Goal: Task Accomplishment & Management: Manage account settings

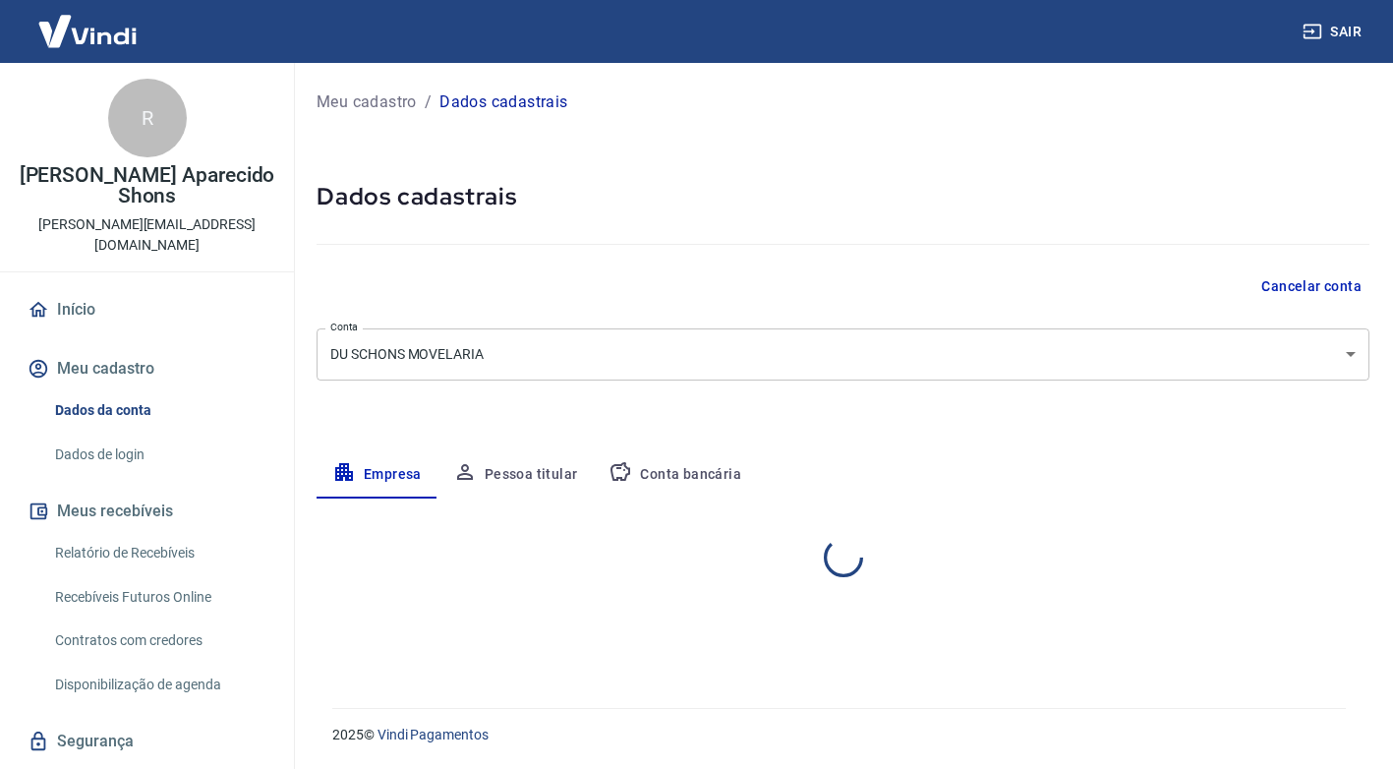
select select "PR"
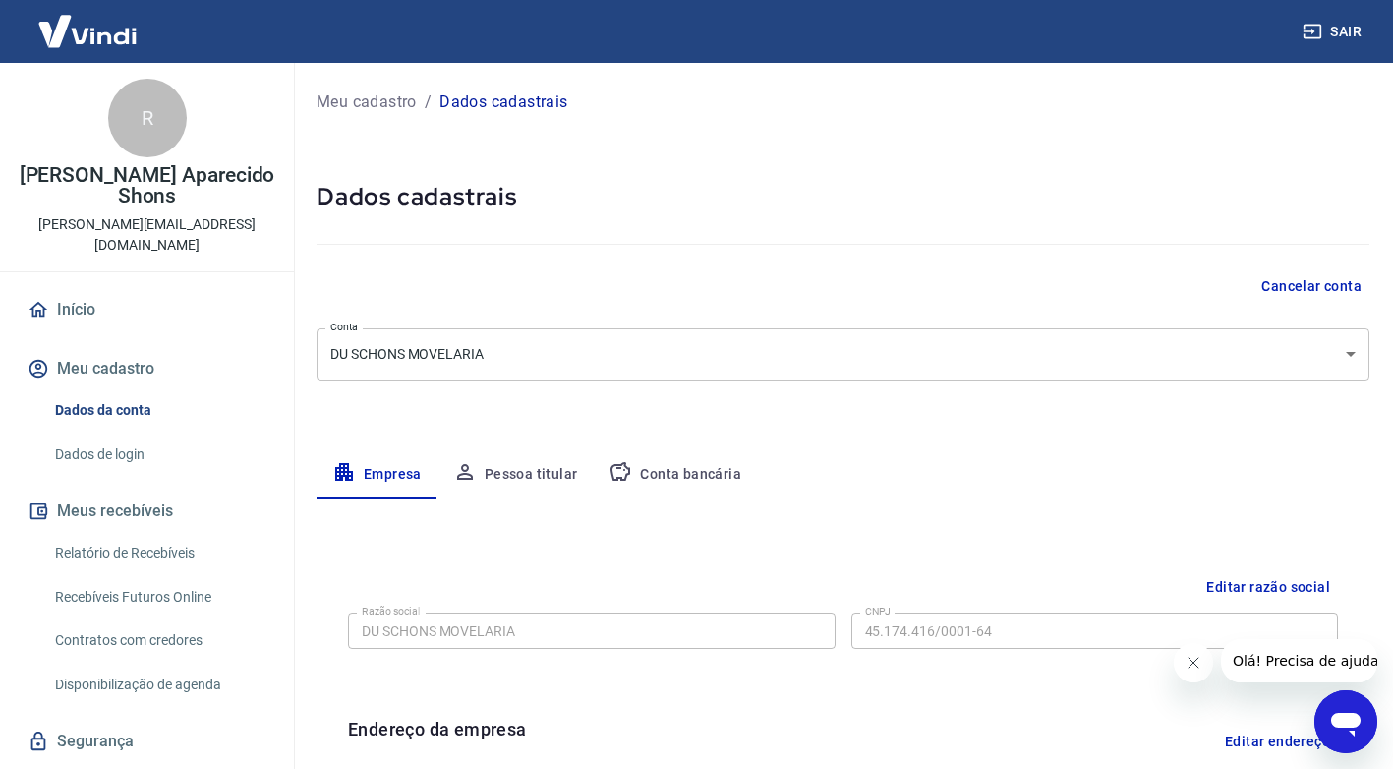
click at [709, 473] on button "Conta bancária" at bounding box center [675, 474] width 164 height 47
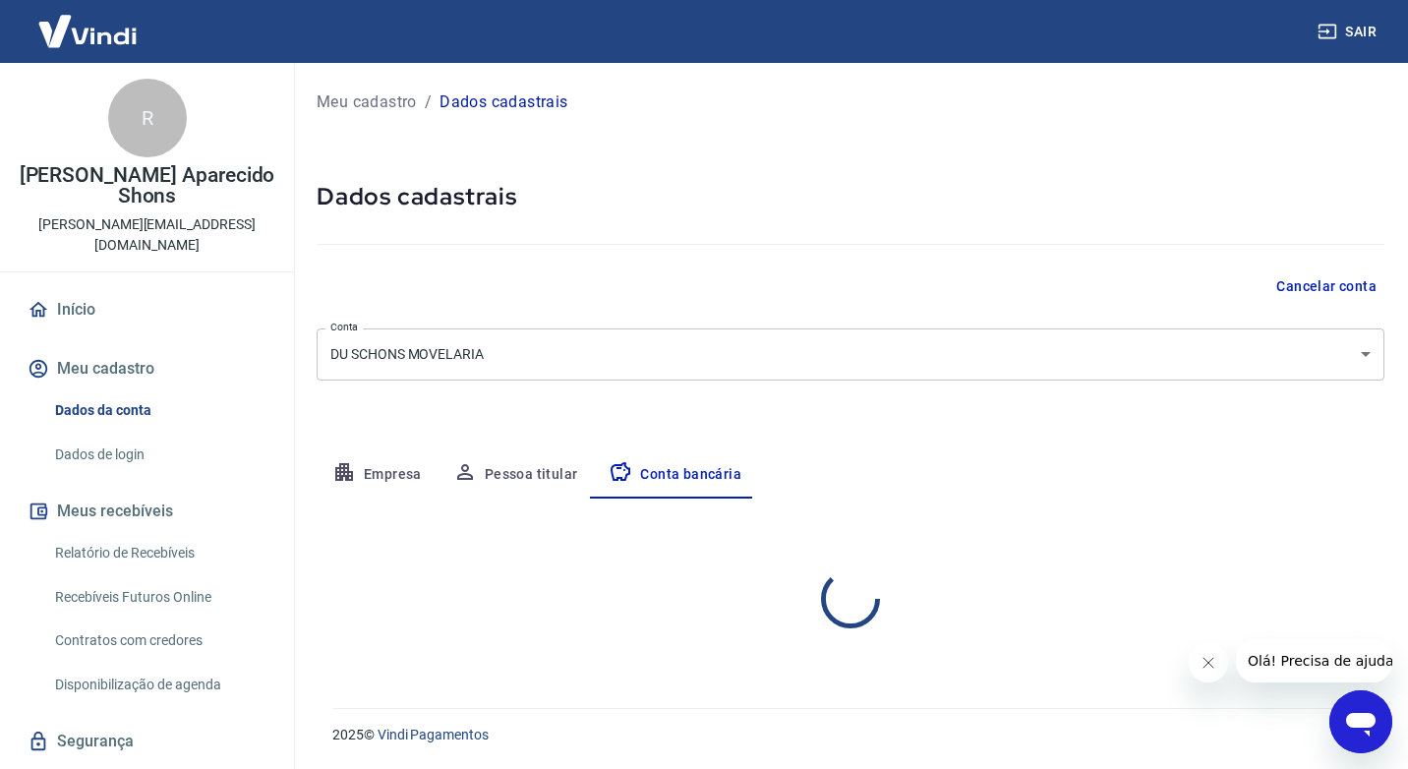
select select "1"
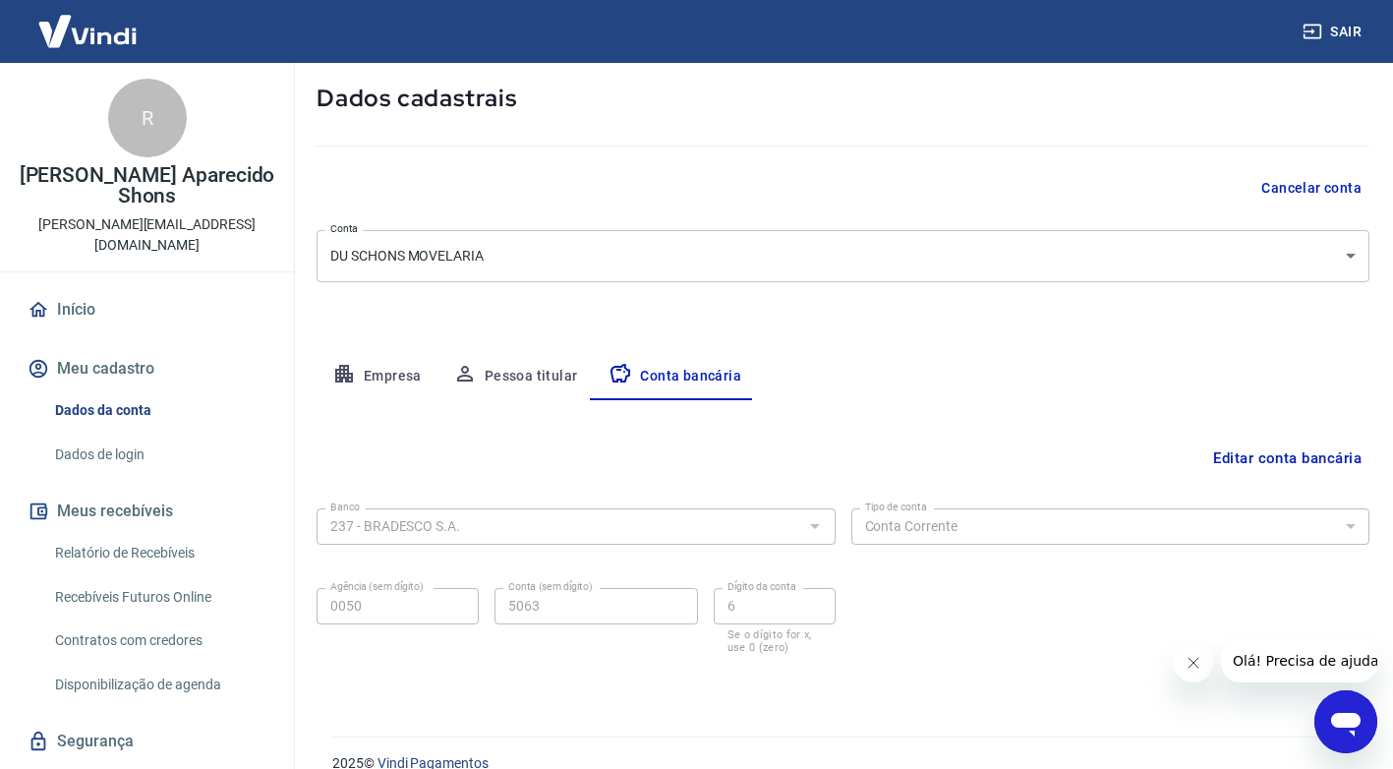
scroll to position [127, 0]
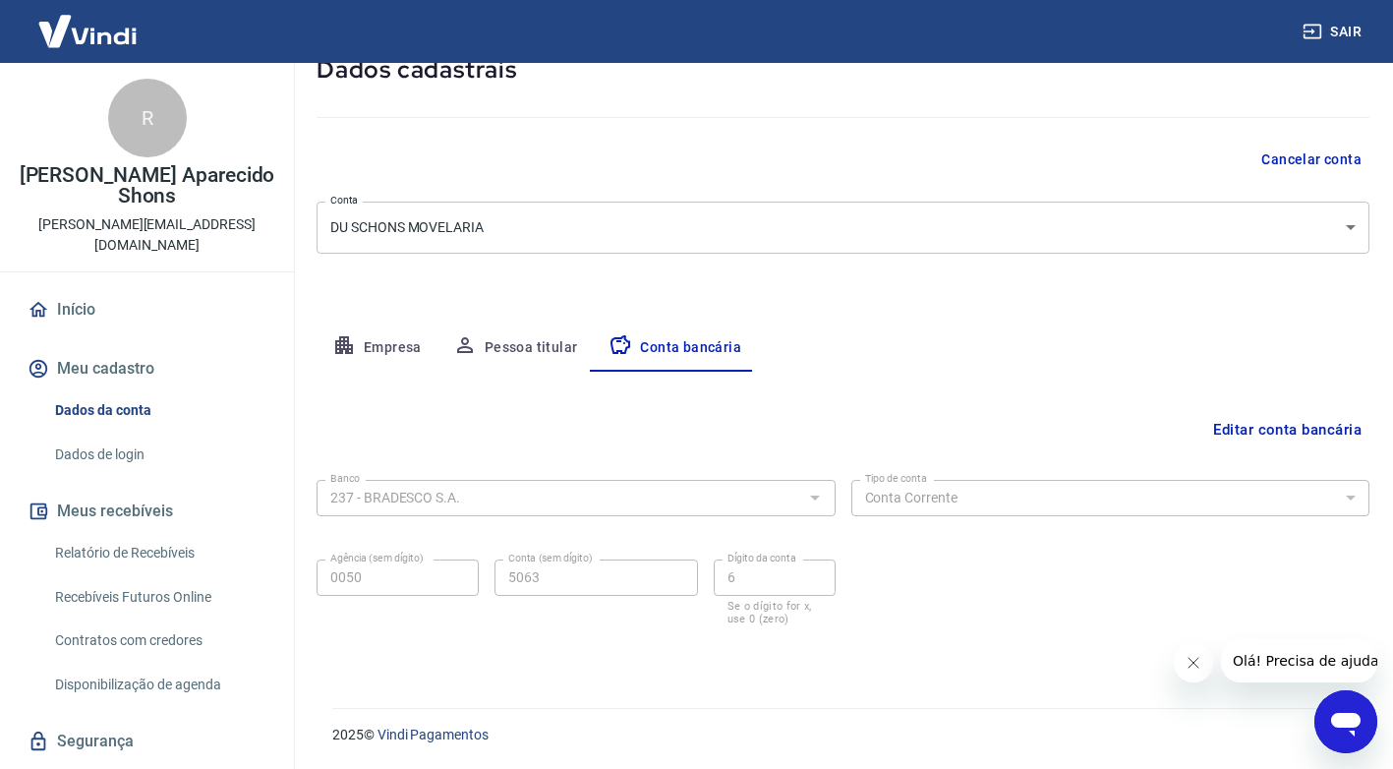
click at [1227, 432] on button "Editar conta bancária" at bounding box center [1287, 429] width 164 height 37
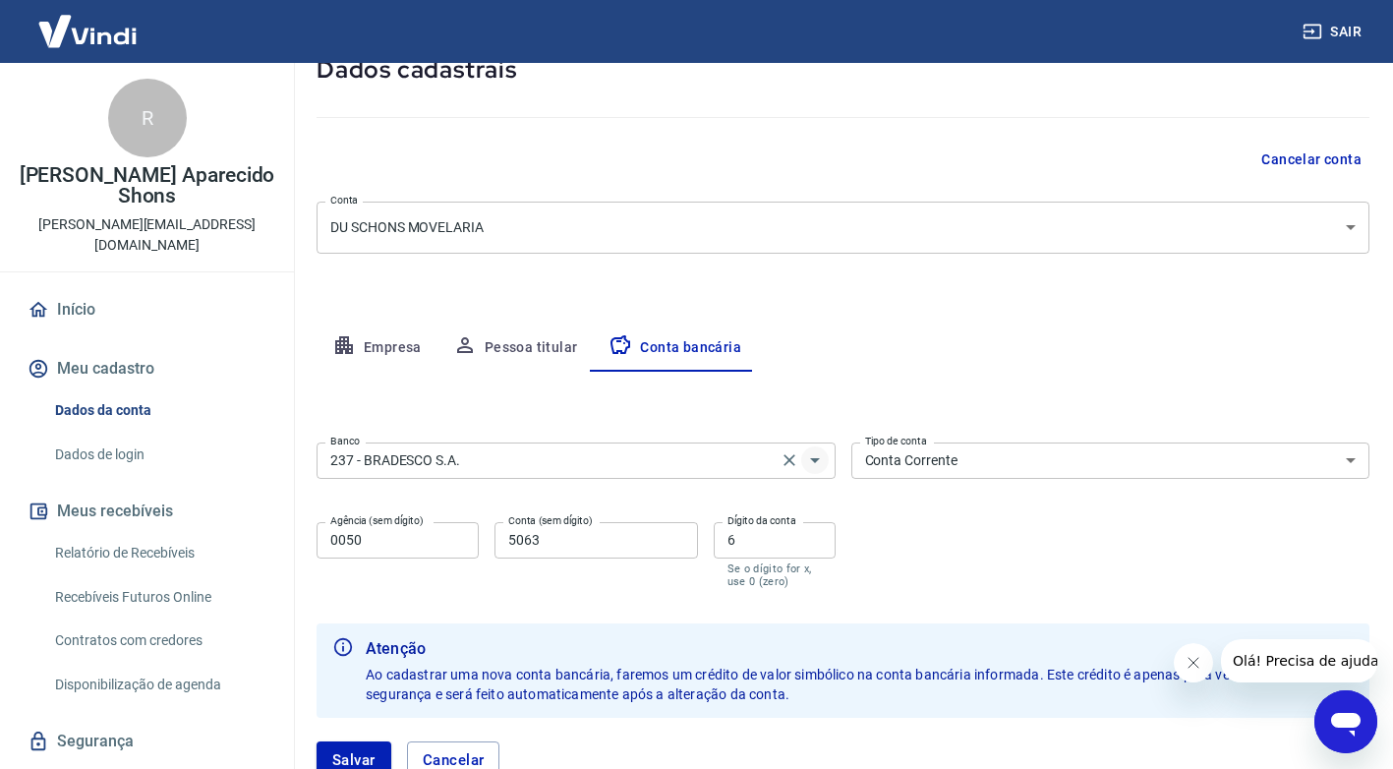
click at [815, 463] on icon "Abrir" at bounding box center [815, 460] width 24 height 24
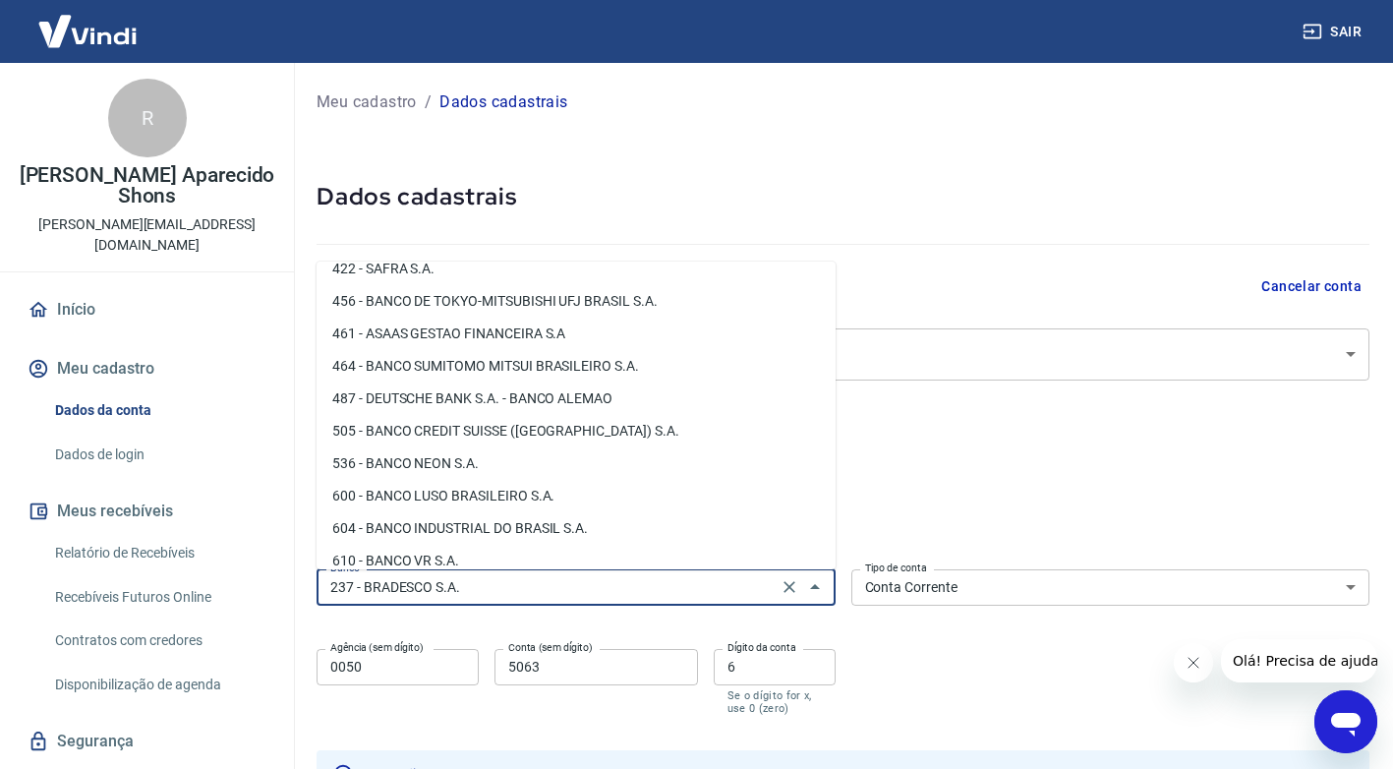
scroll to position [1990, 0]
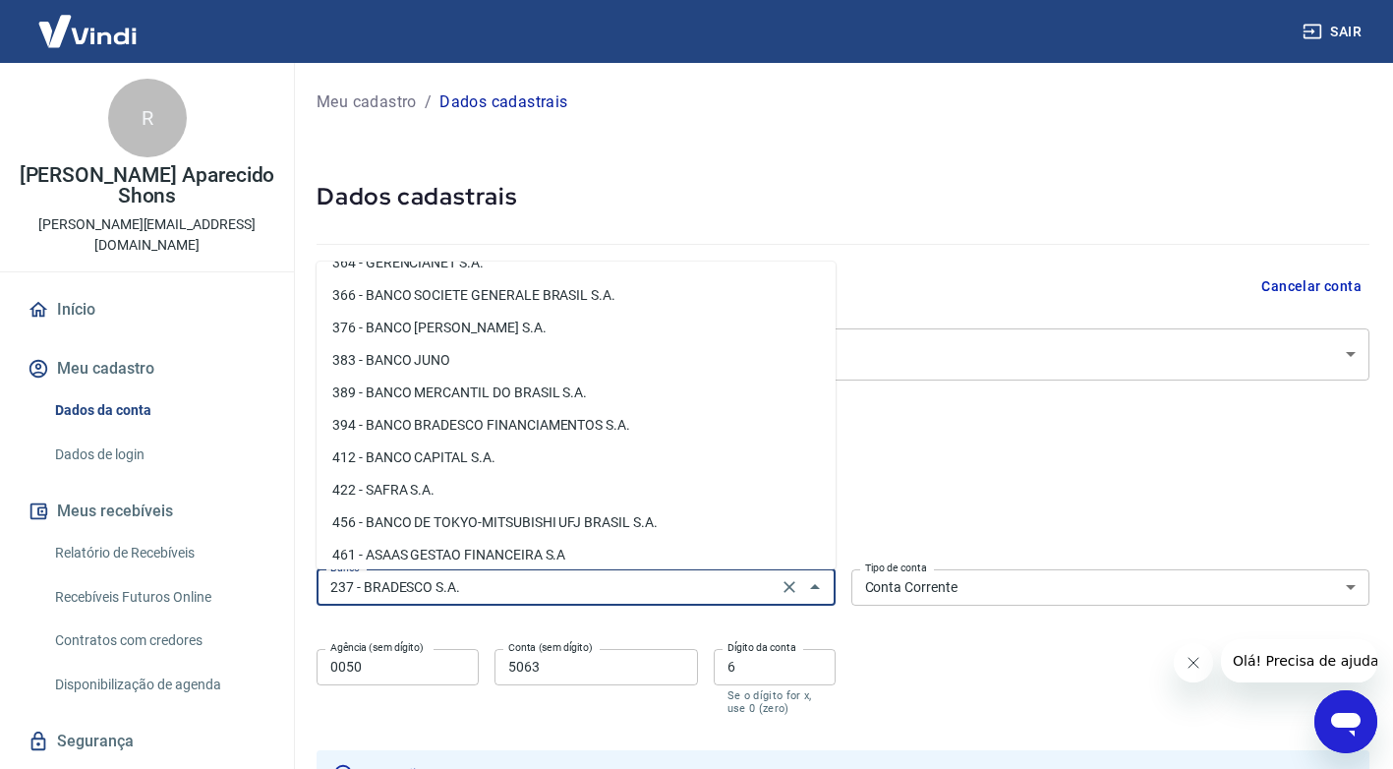
click at [491, 585] on input "237 - BRADESCO S.A." at bounding box center [546, 587] width 449 height 25
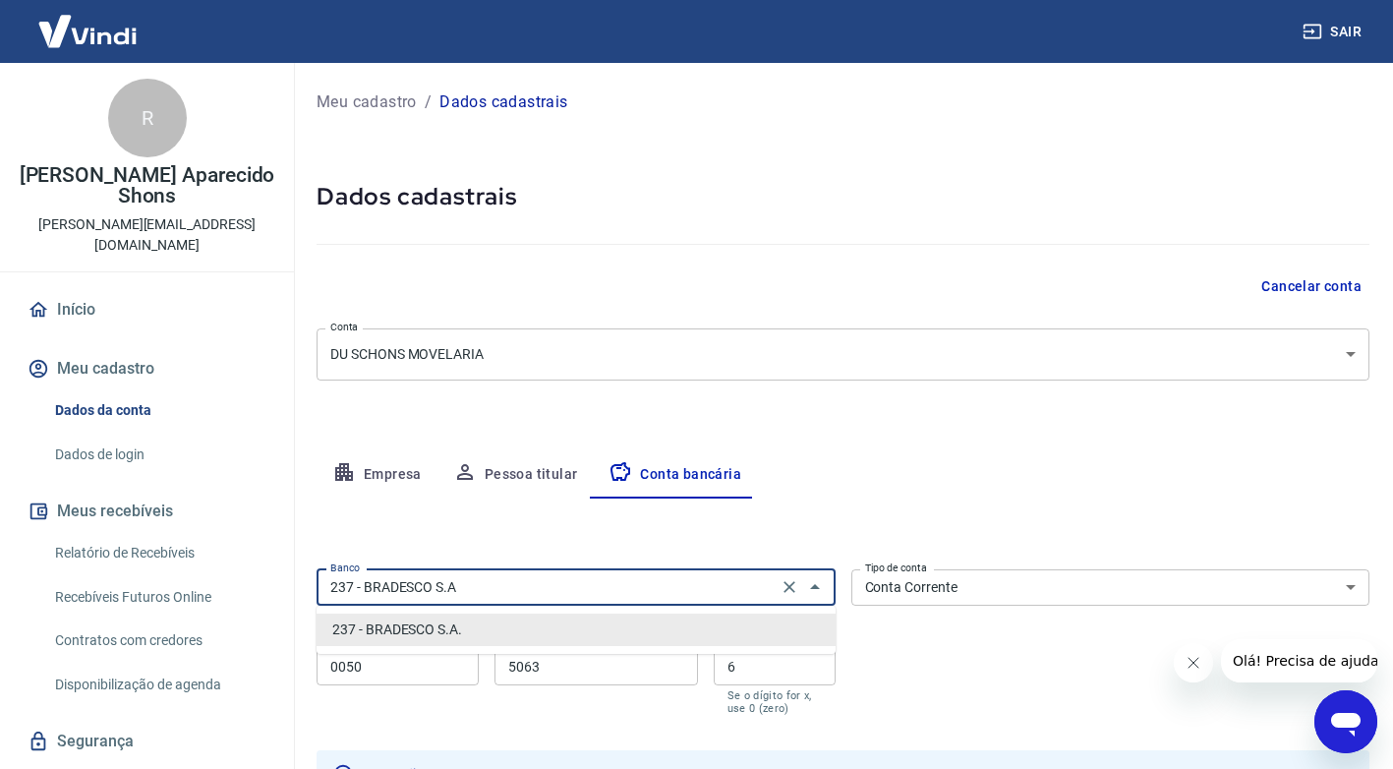
scroll to position [0, 0]
type input "2"
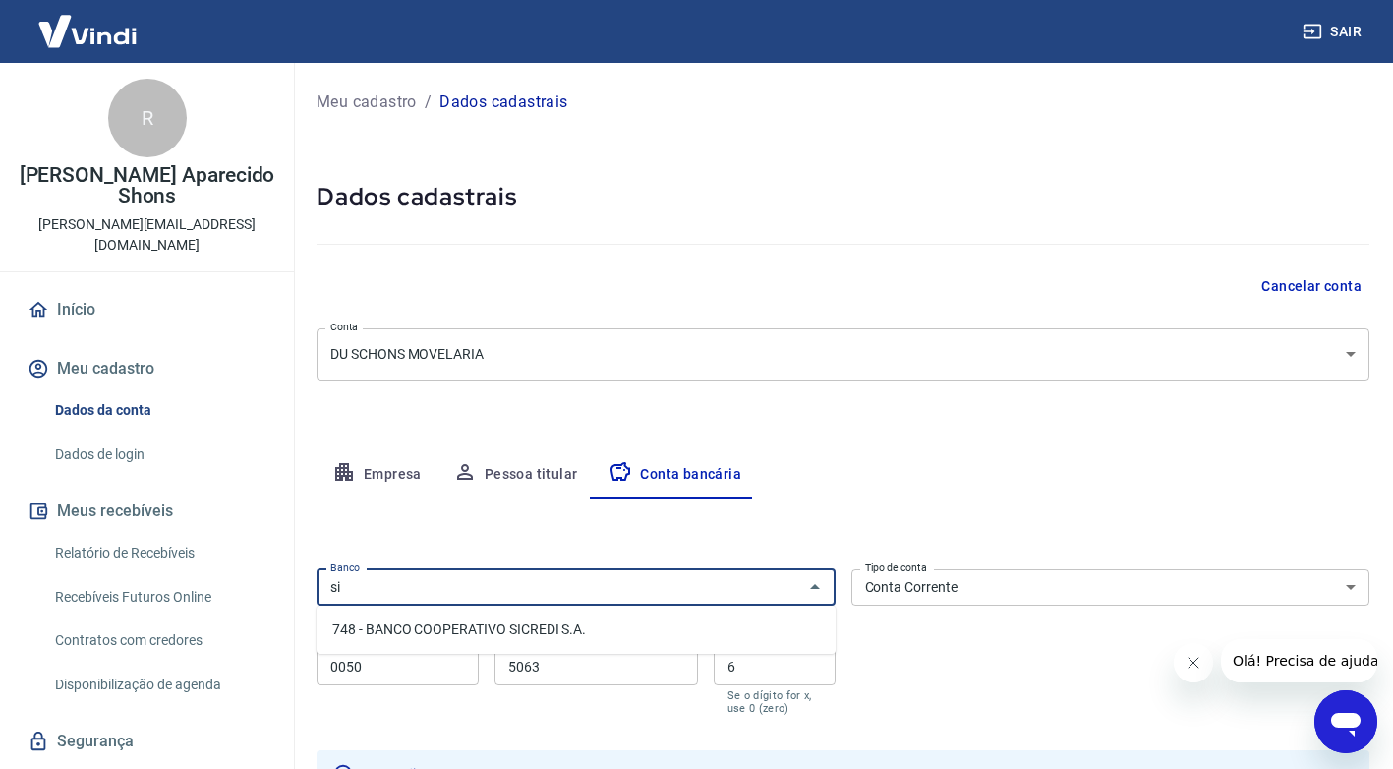
type input "s"
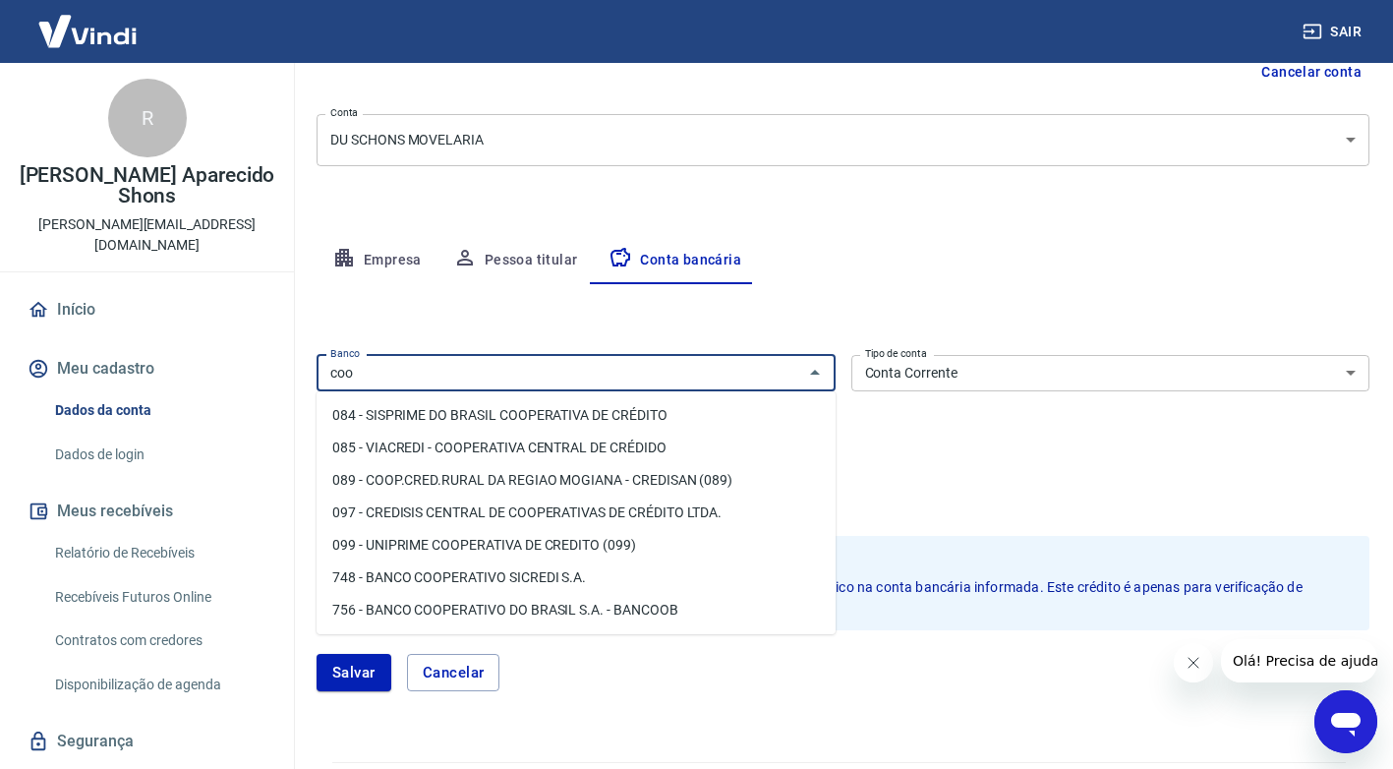
scroll to position [170, 0]
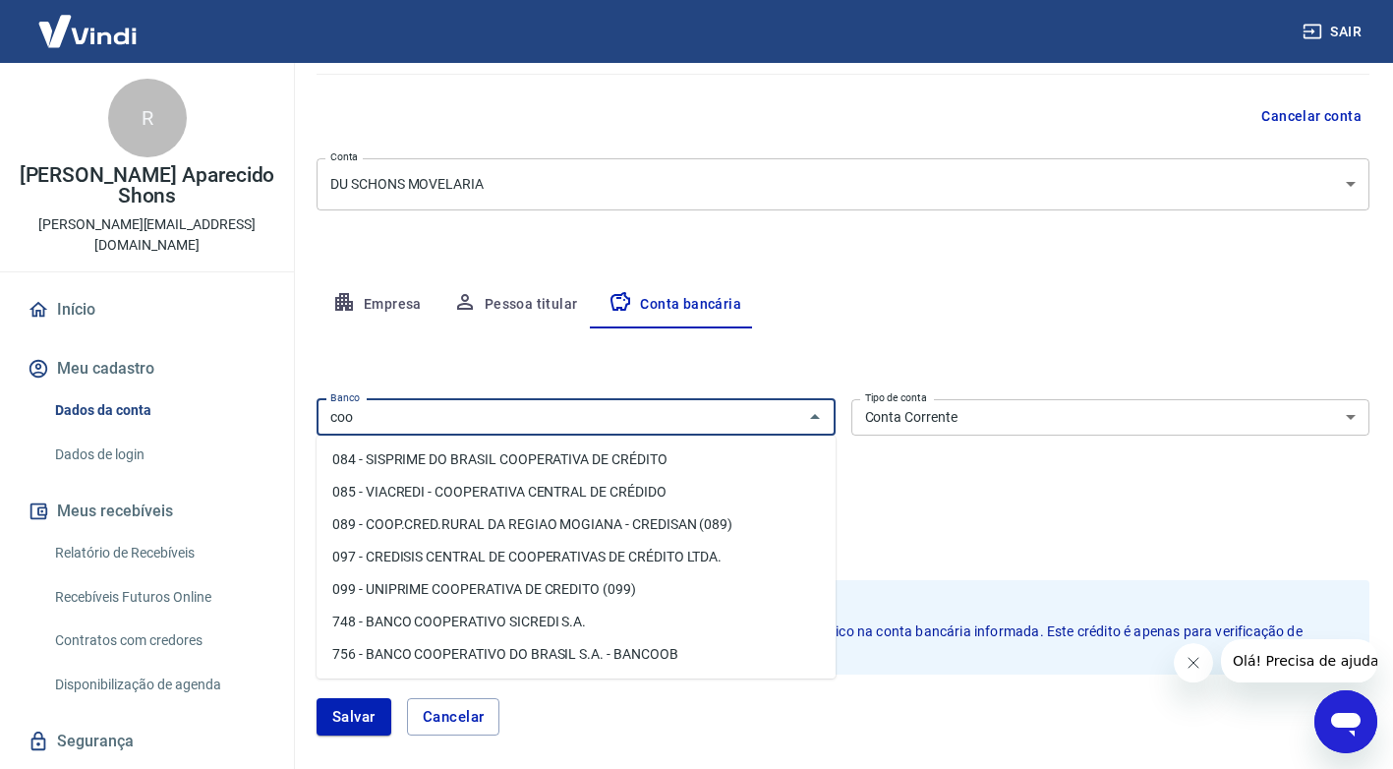
click at [378, 426] on input "coo" at bounding box center [559, 417] width 475 height 25
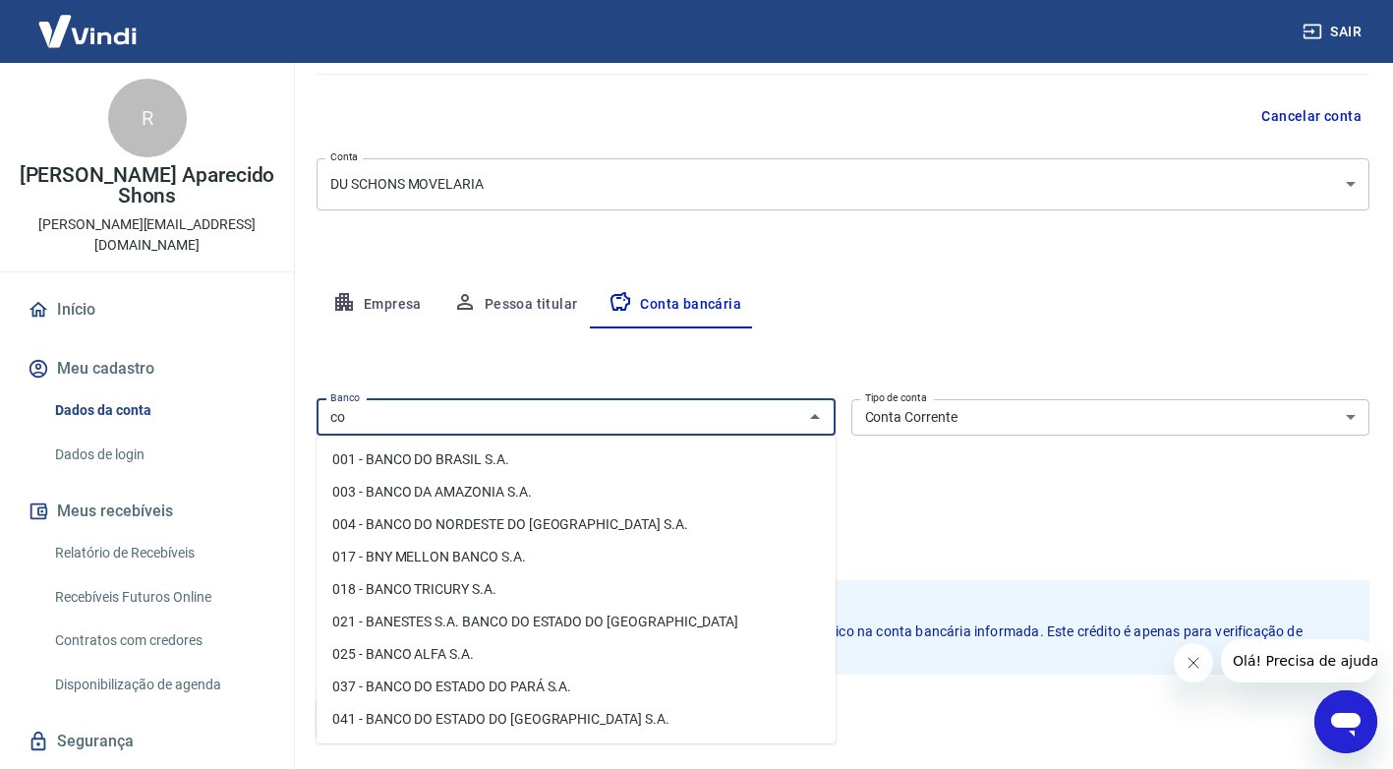
type input "c"
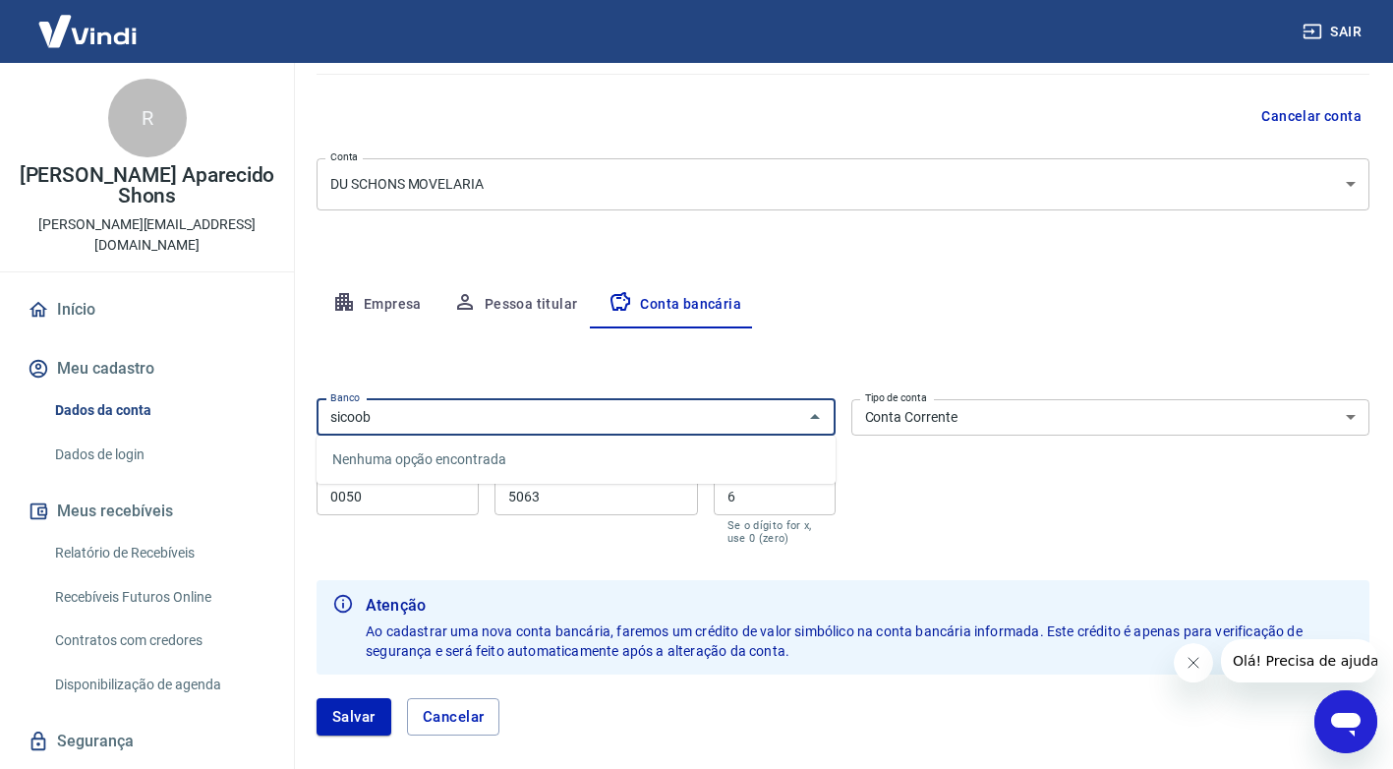
click at [422, 426] on input "sicoob" at bounding box center [559, 417] width 475 height 25
type input "s"
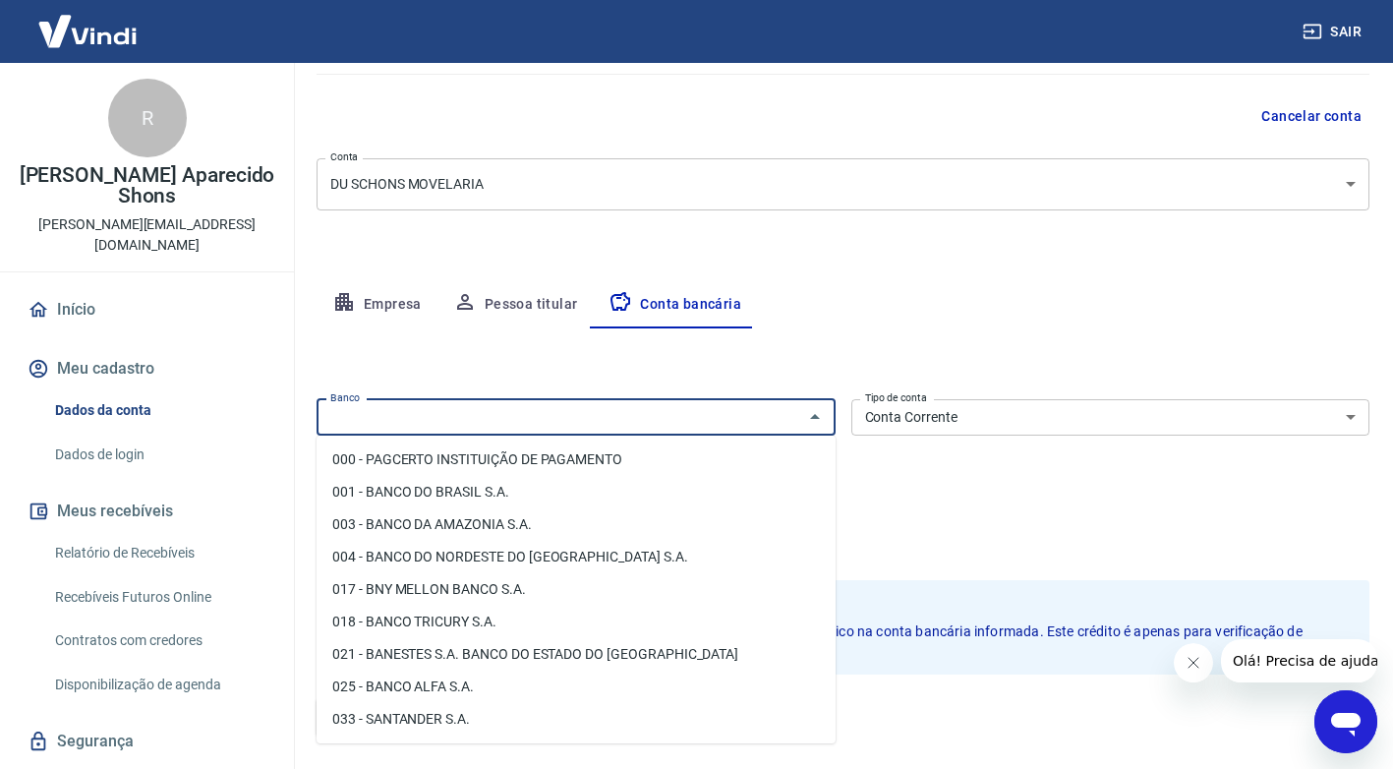
click at [917, 536] on div "Banco Banco Tipo de conta Conta Corrente Conta Poupança Tipo de conta Agência (…" at bounding box center [843, 469] width 1053 height 157
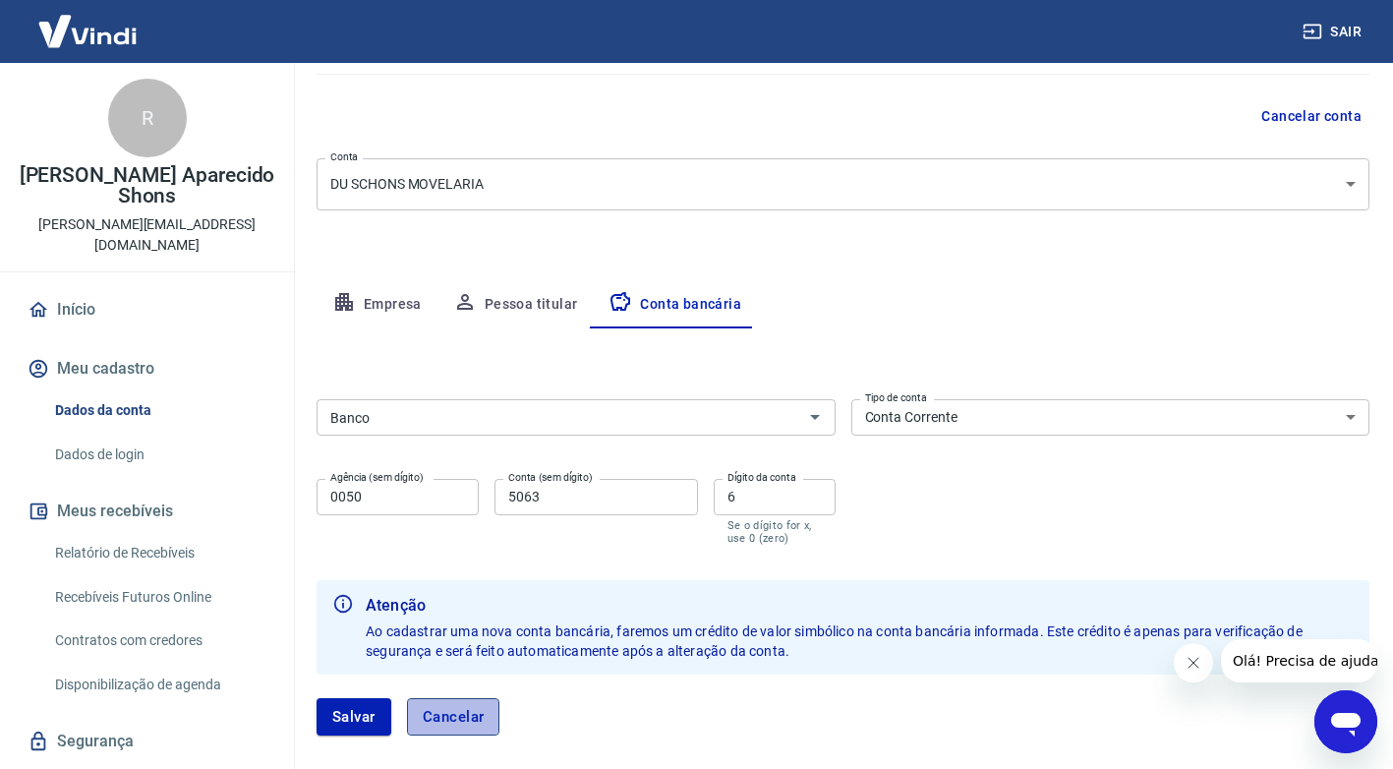
click at [429, 722] on button "Cancelar" at bounding box center [453, 716] width 93 height 37
type input "237 - BRADESCO S.A."
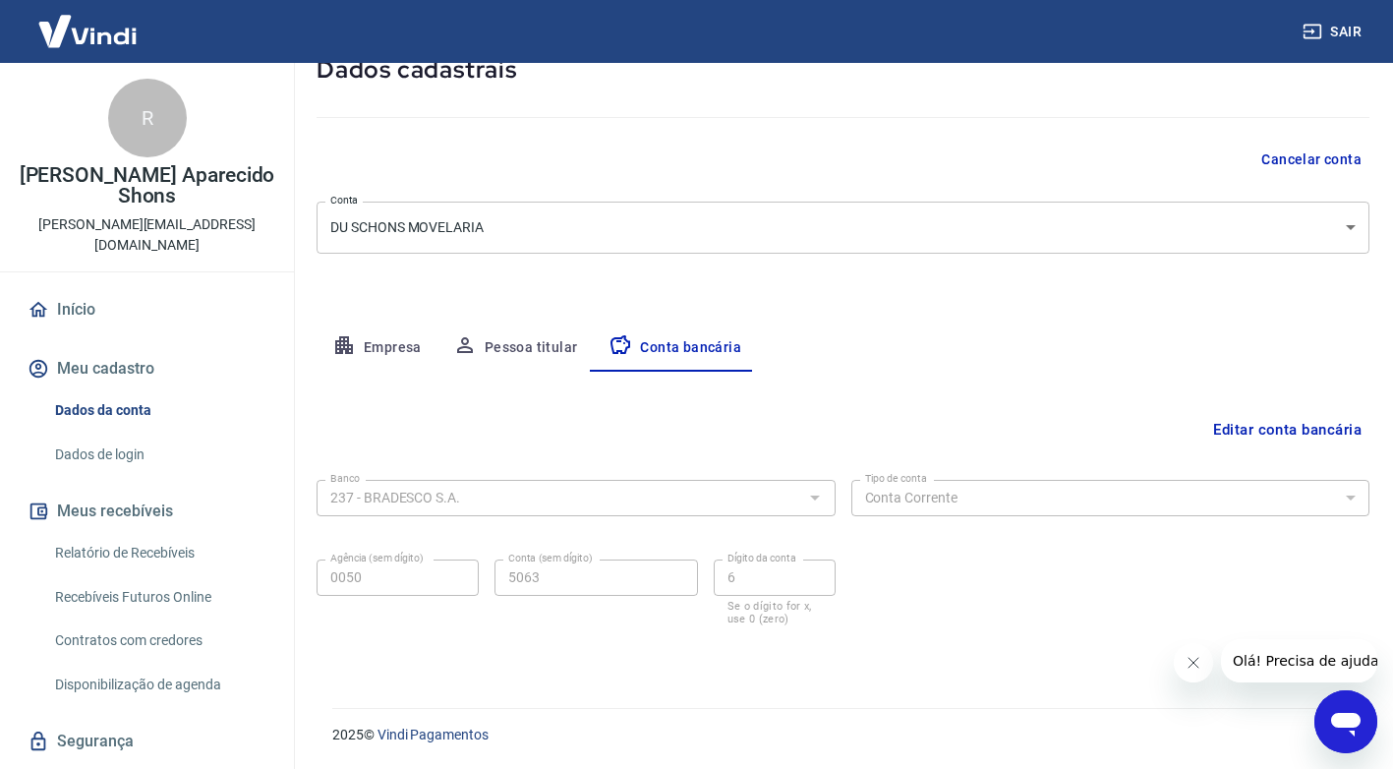
scroll to position [127, 0]
click at [407, 349] on button "Empresa" at bounding box center [377, 347] width 121 height 47
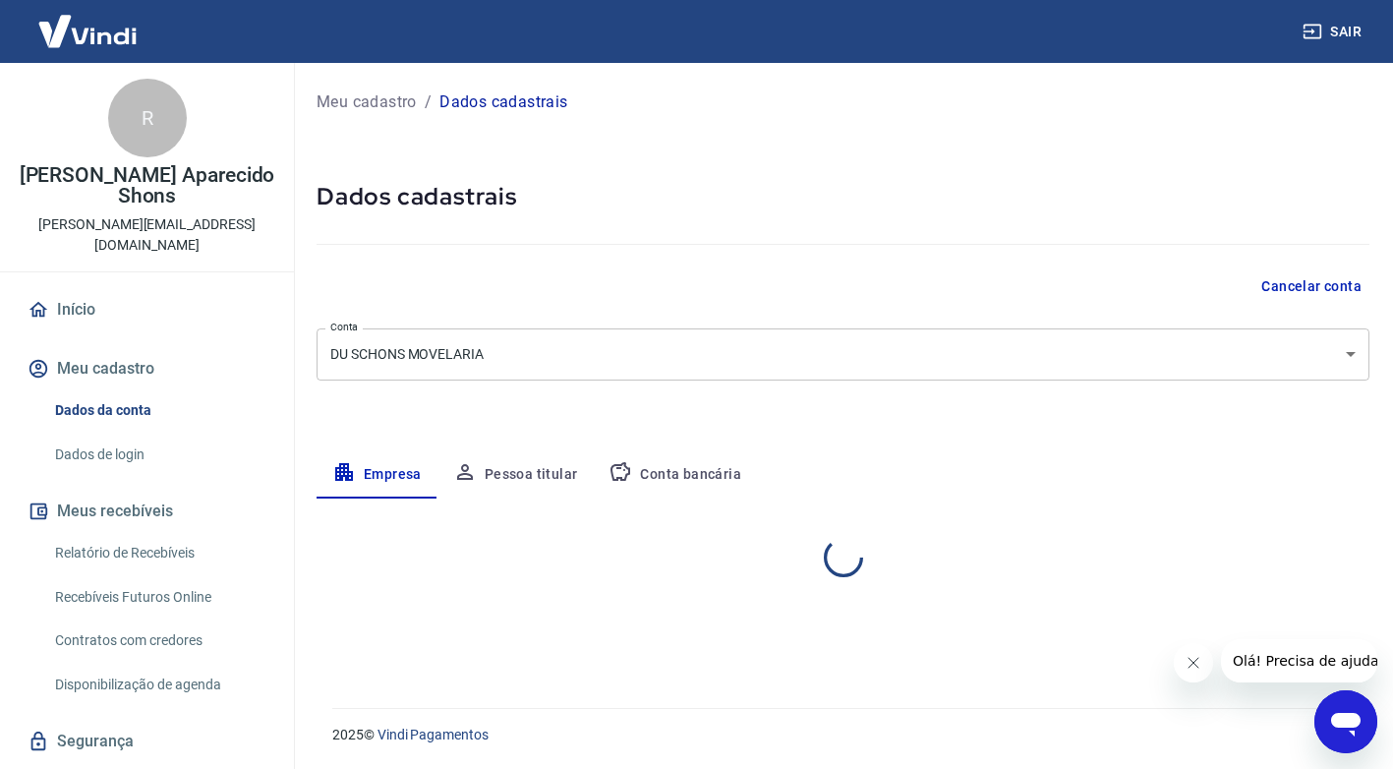
scroll to position [0, 0]
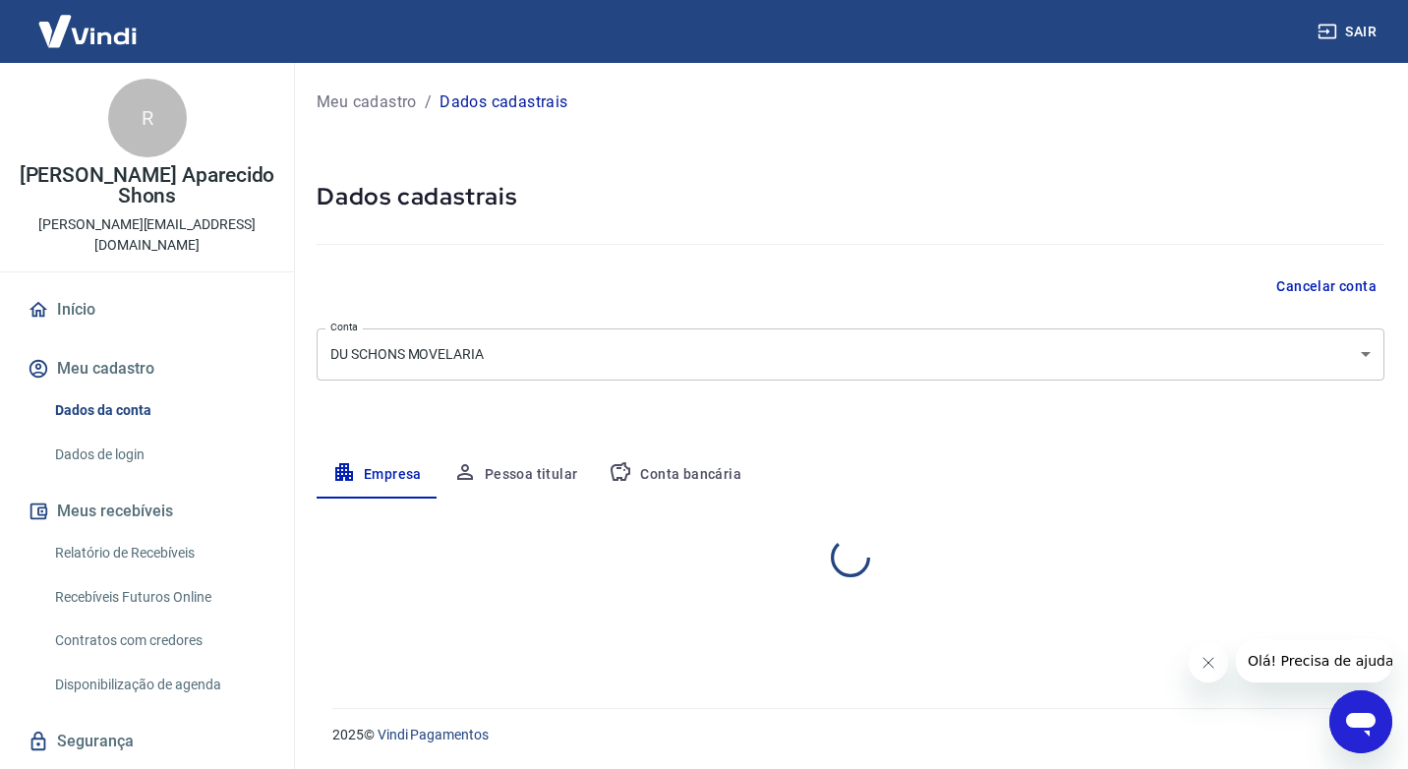
select select "PR"
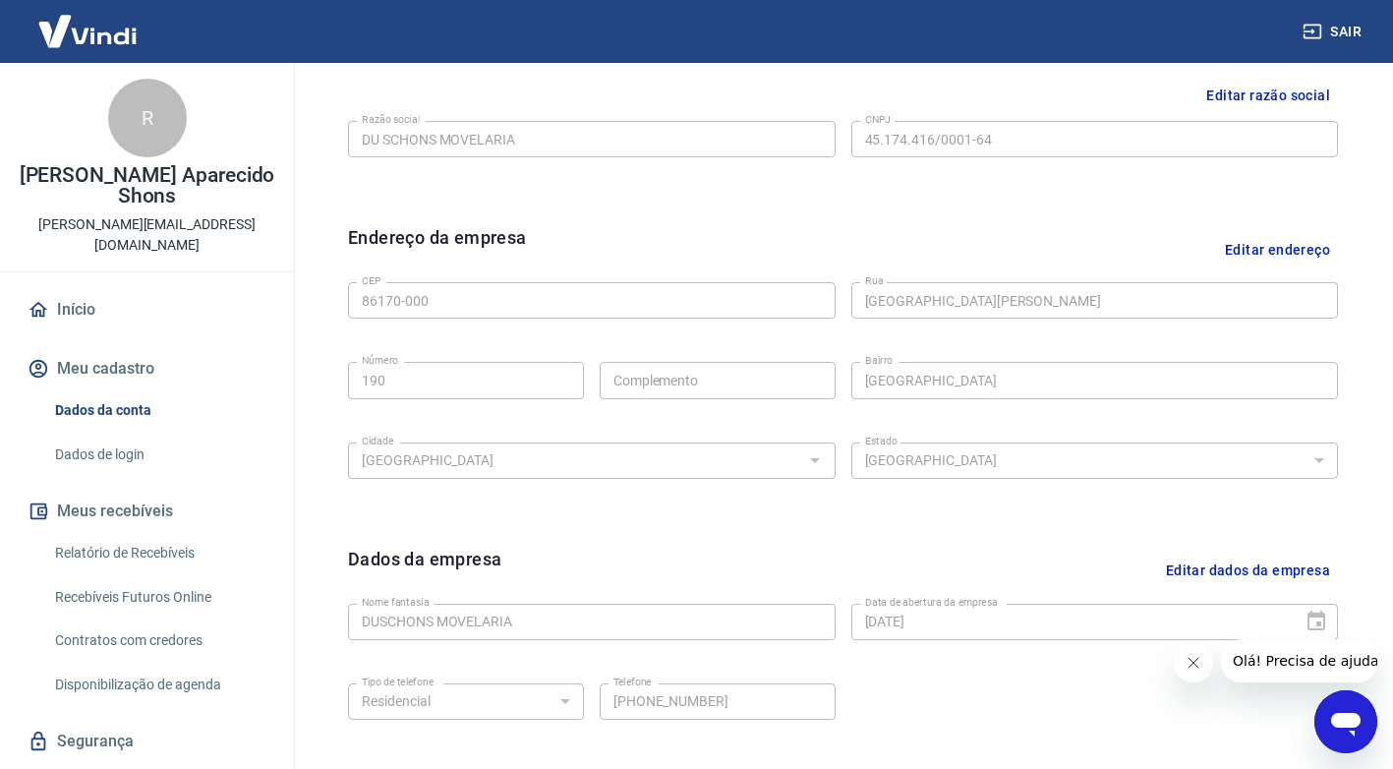
scroll to position [393, 0]
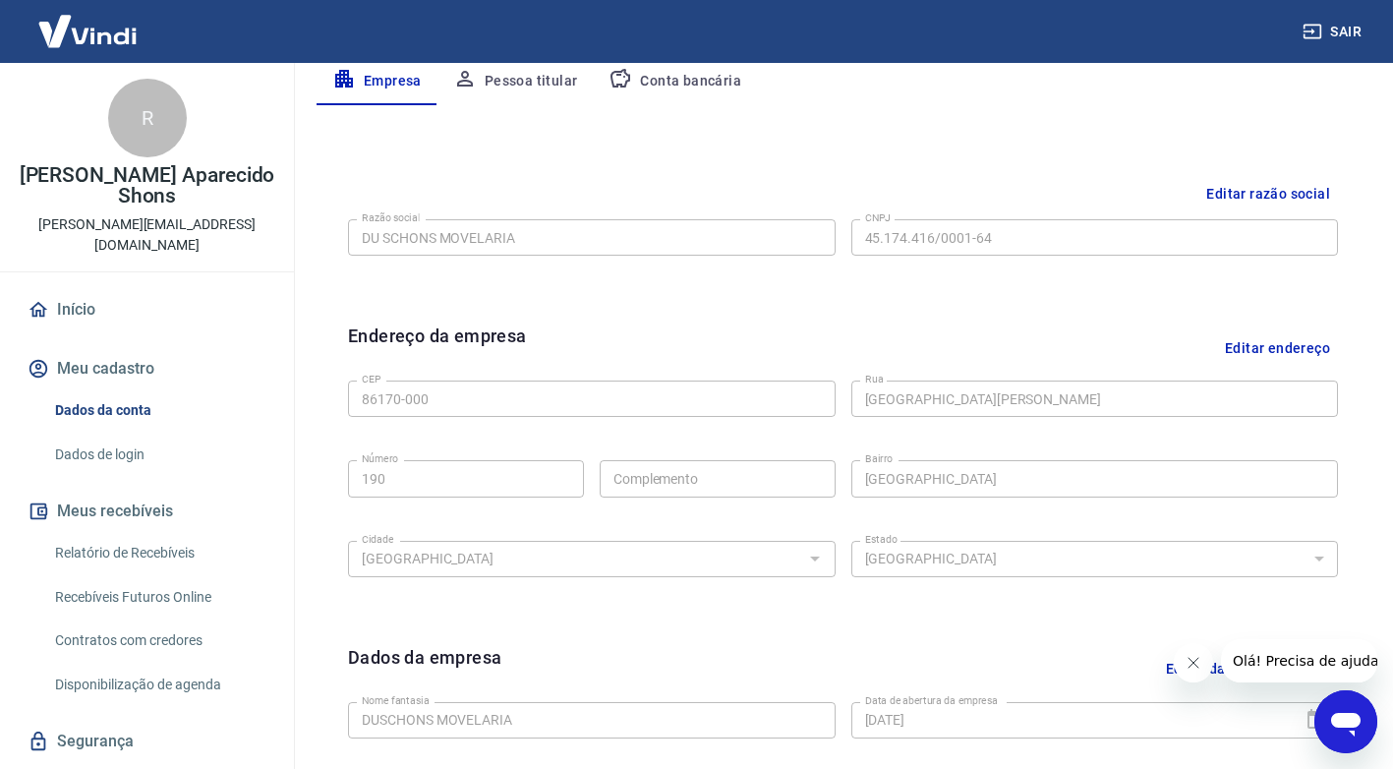
click at [1280, 349] on button "Editar endereço" at bounding box center [1277, 347] width 121 height 50
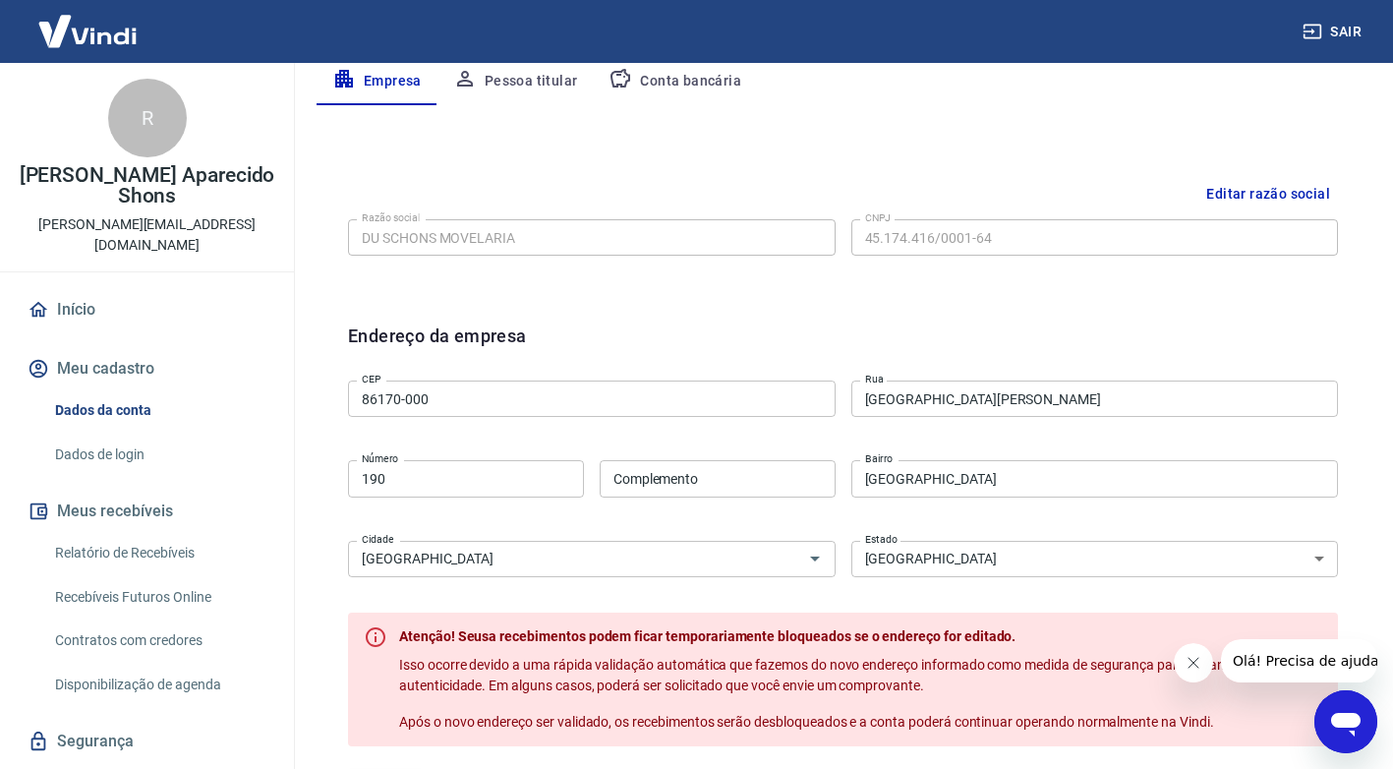
click at [972, 401] on input "Rua Jaime Bilhão" at bounding box center [1095, 398] width 488 height 36
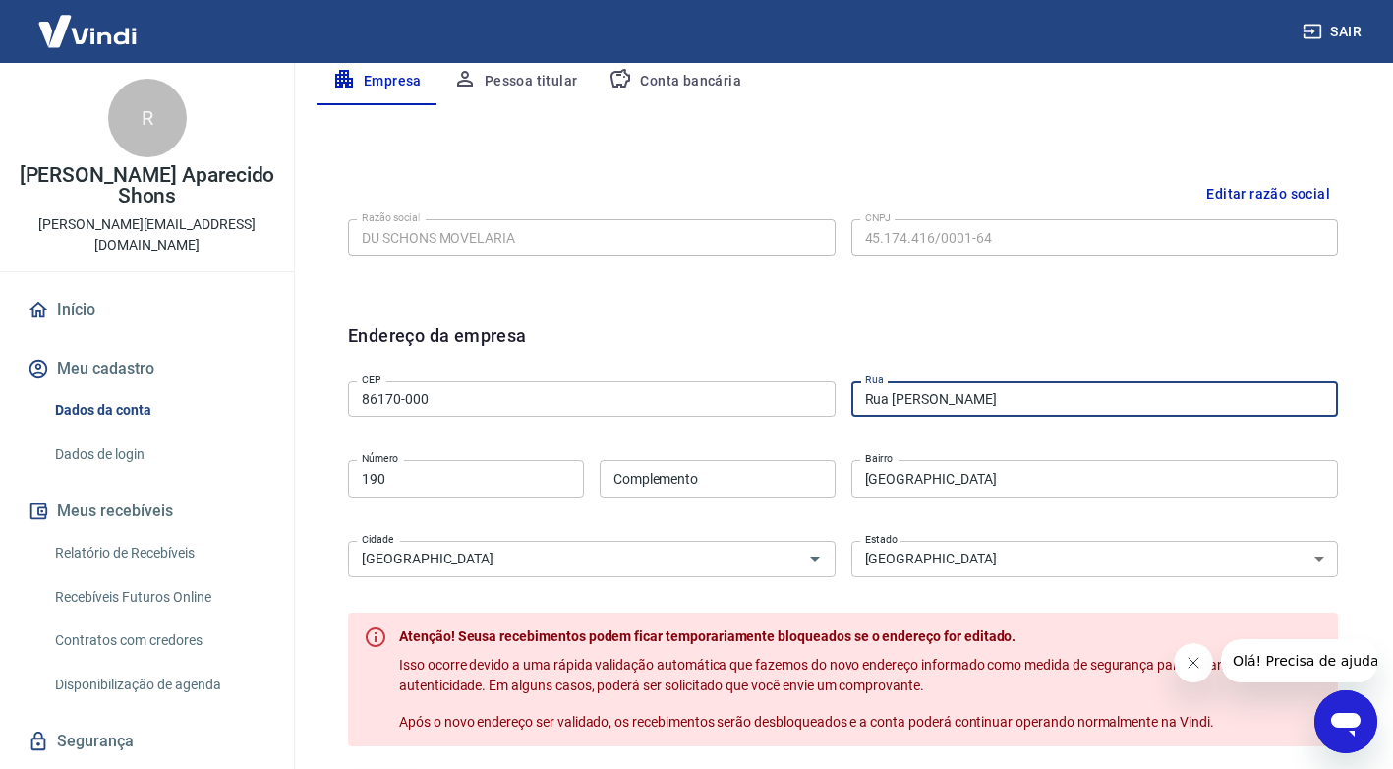
type input "Rua Senador Souza Naves"
click at [406, 480] on input "190" at bounding box center [466, 478] width 236 height 36
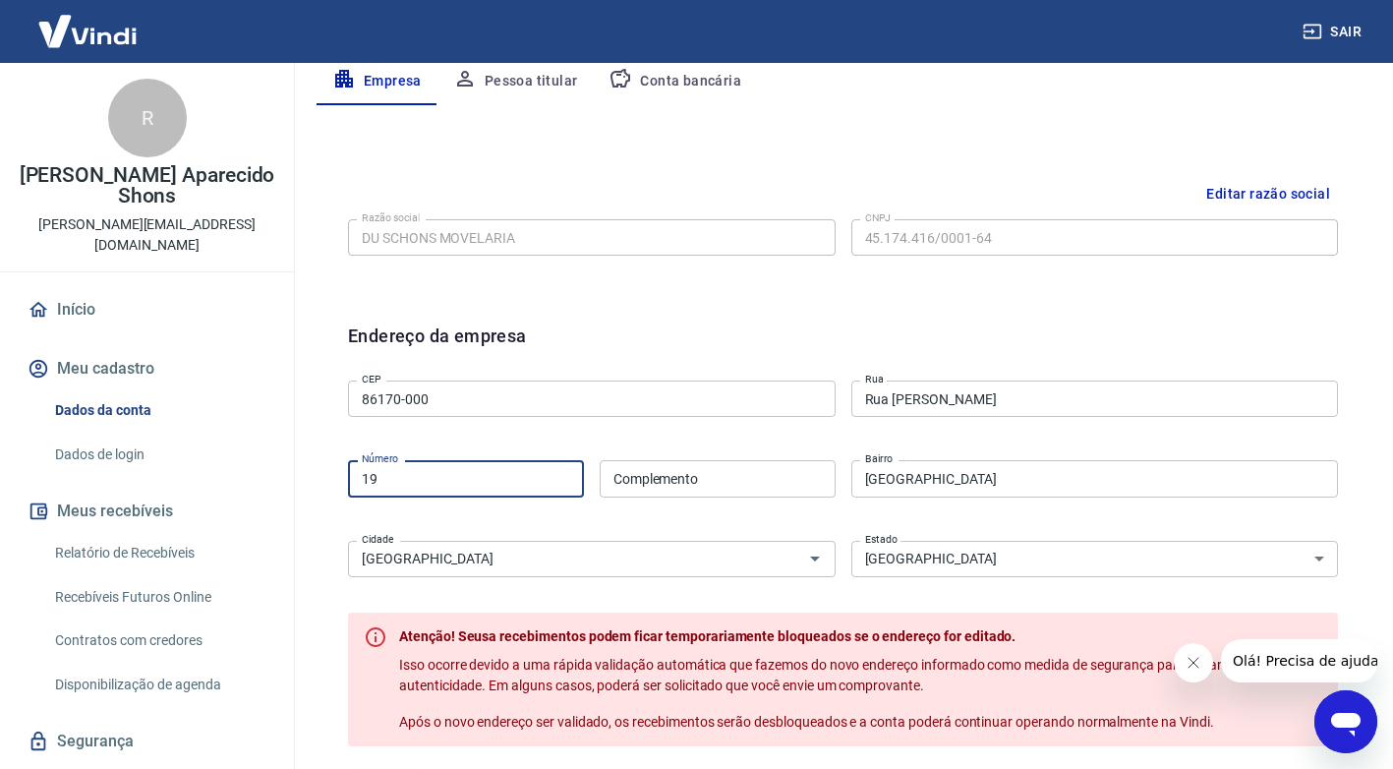
type input "1"
type input "1.135"
click at [679, 481] on input "Complemento" at bounding box center [718, 478] width 236 height 36
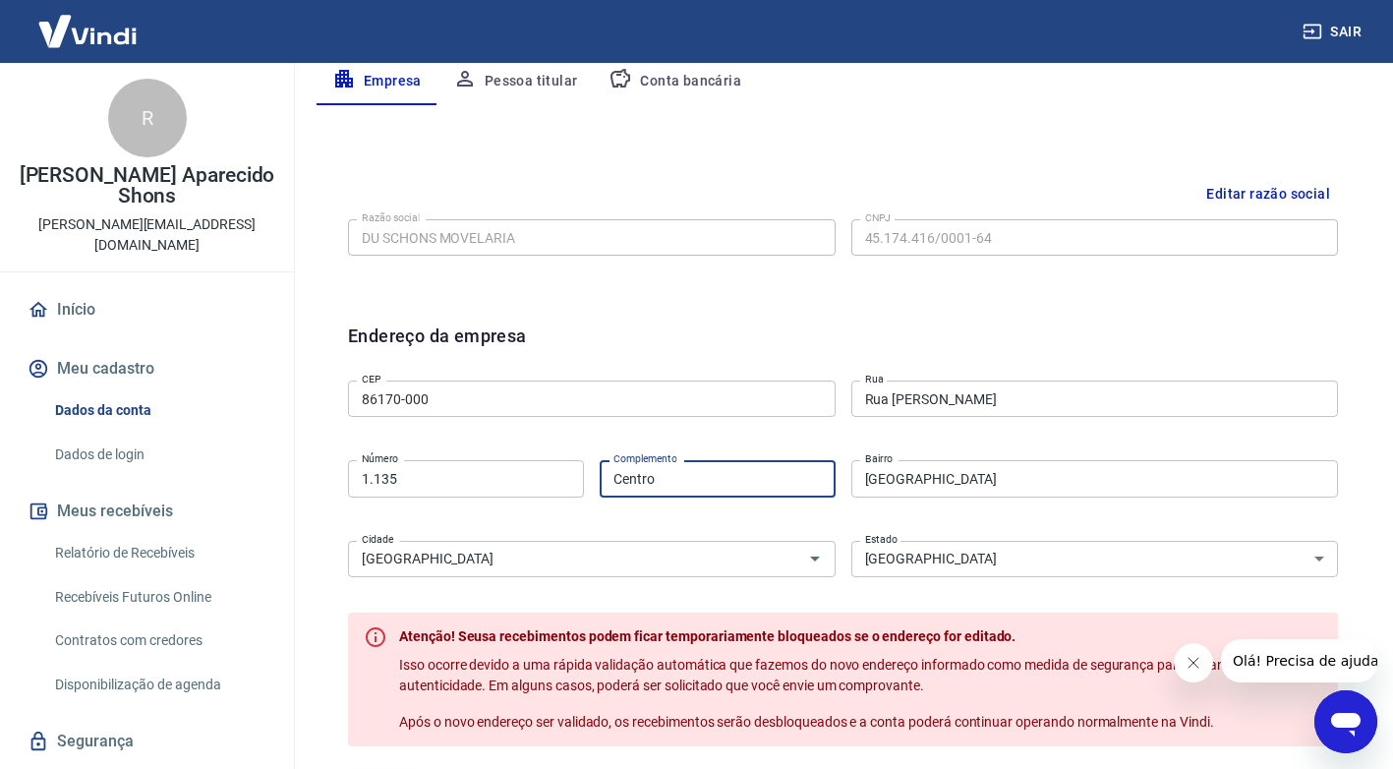
type input "Centro"
click at [1003, 481] on input "Parque das Indústrias" at bounding box center [1095, 478] width 488 height 36
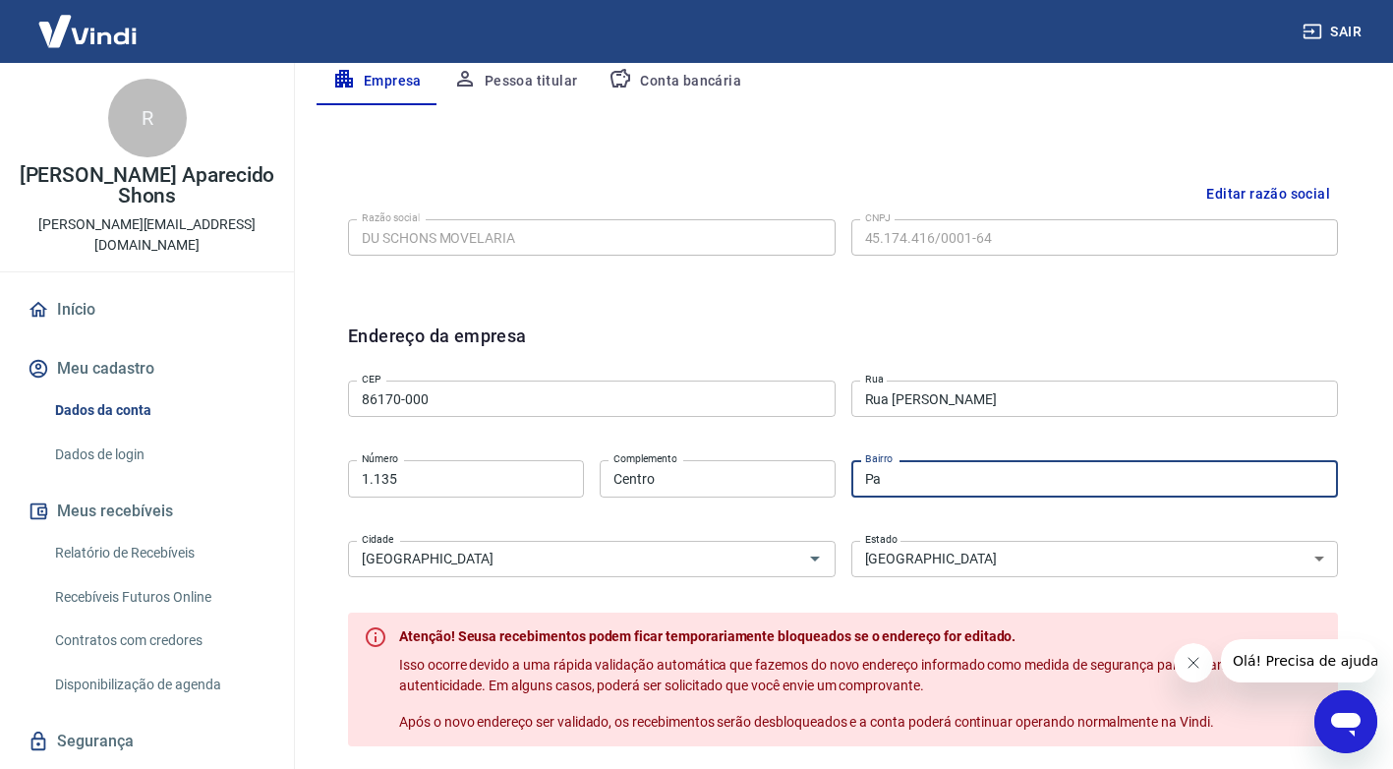
type input "P"
type input "Centro"
click at [678, 483] on input "Centro" at bounding box center [718, 478] width 236 height 36
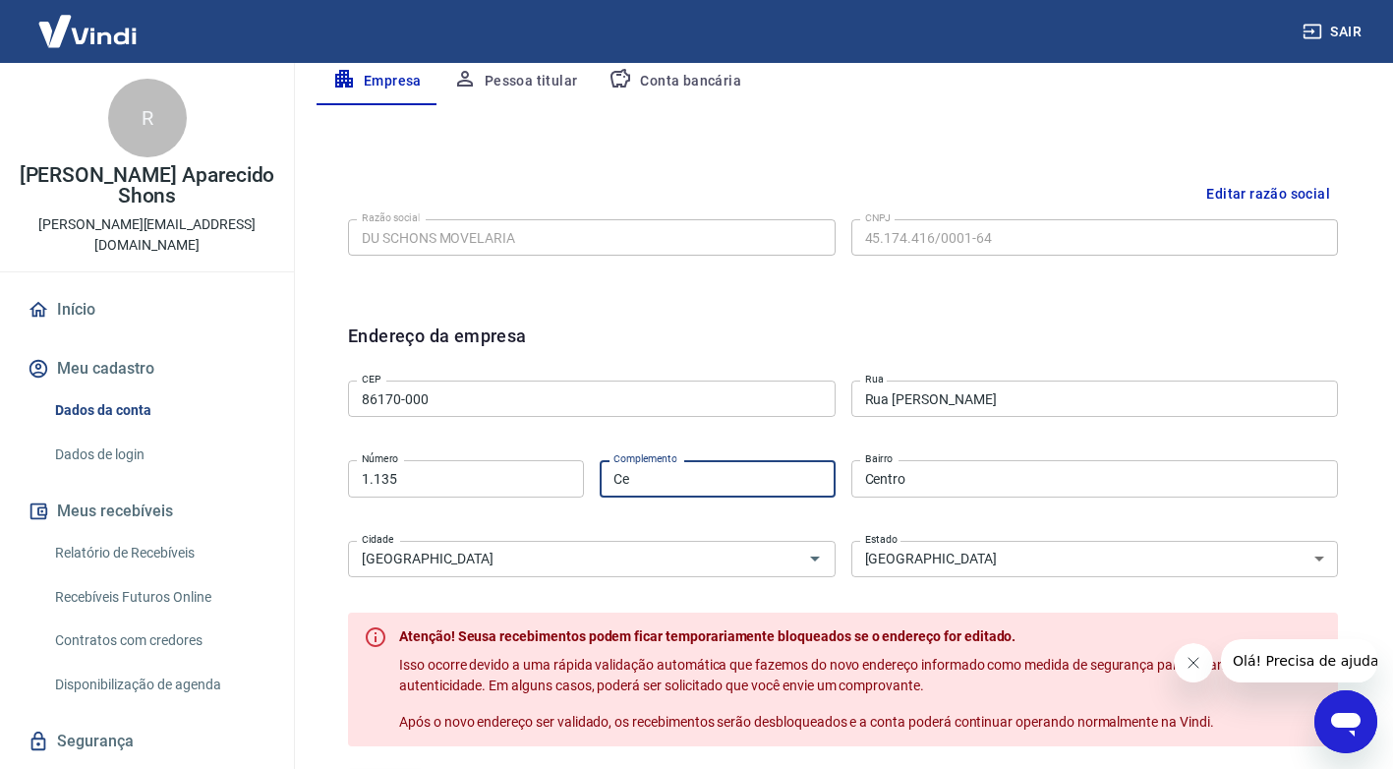
type input "C"
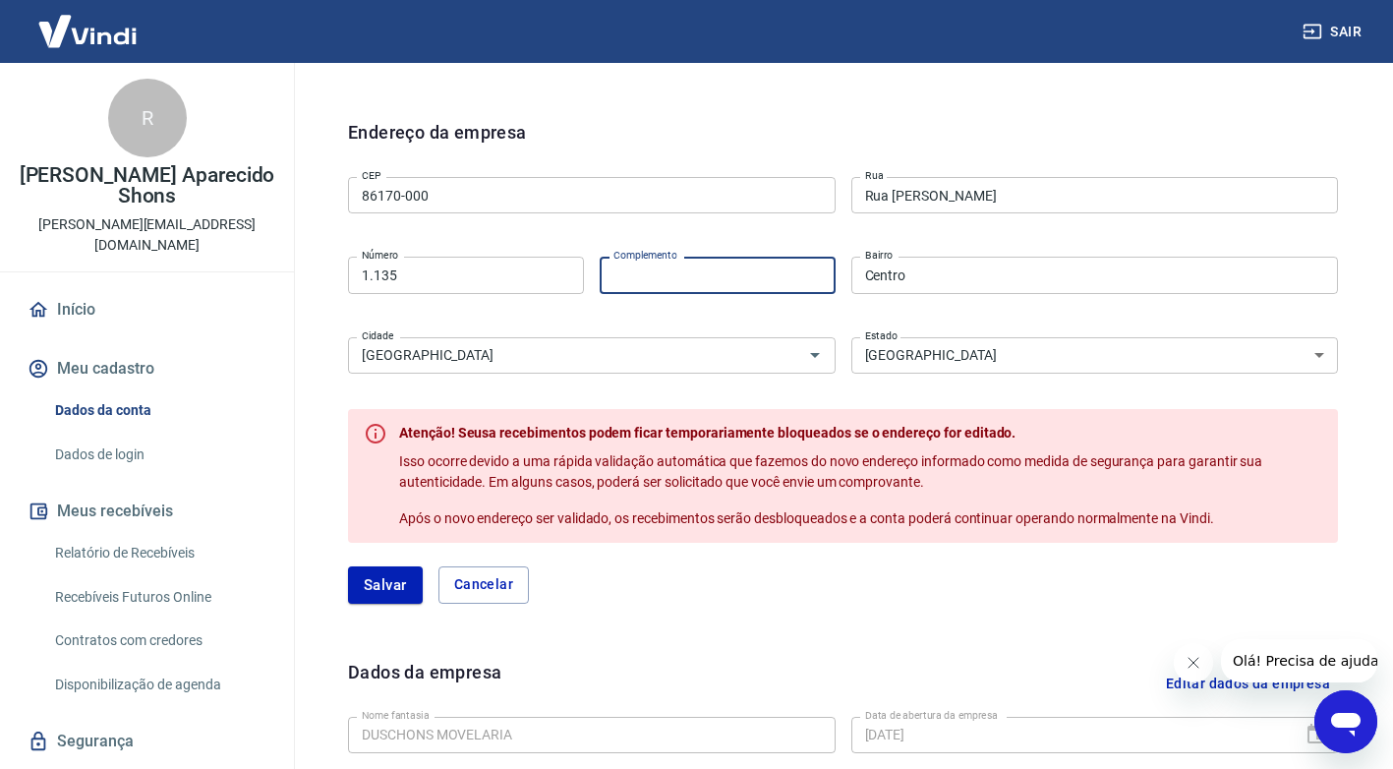
scroll to position [688, 0]
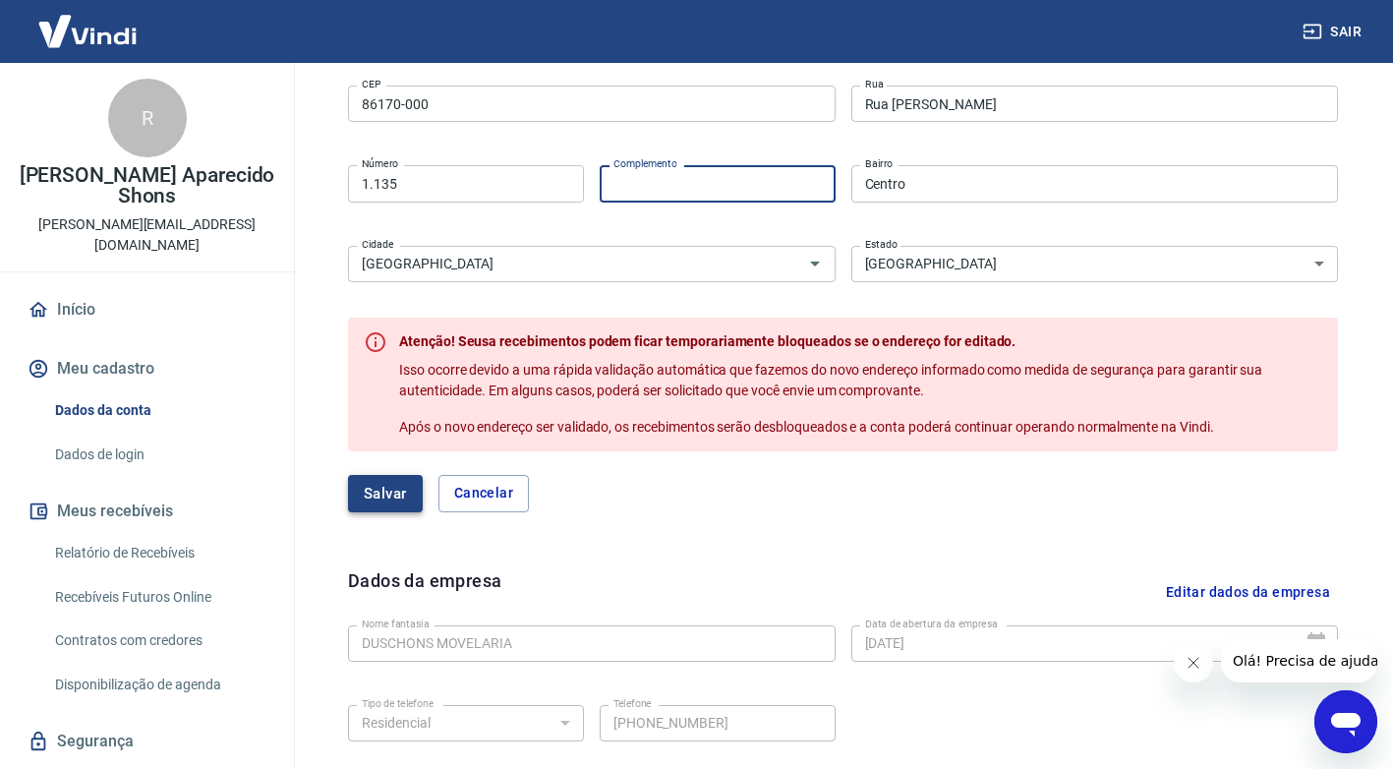
click at [387, 501] on button "Salvar" at bounding box center [385, 493] width 75 height 37
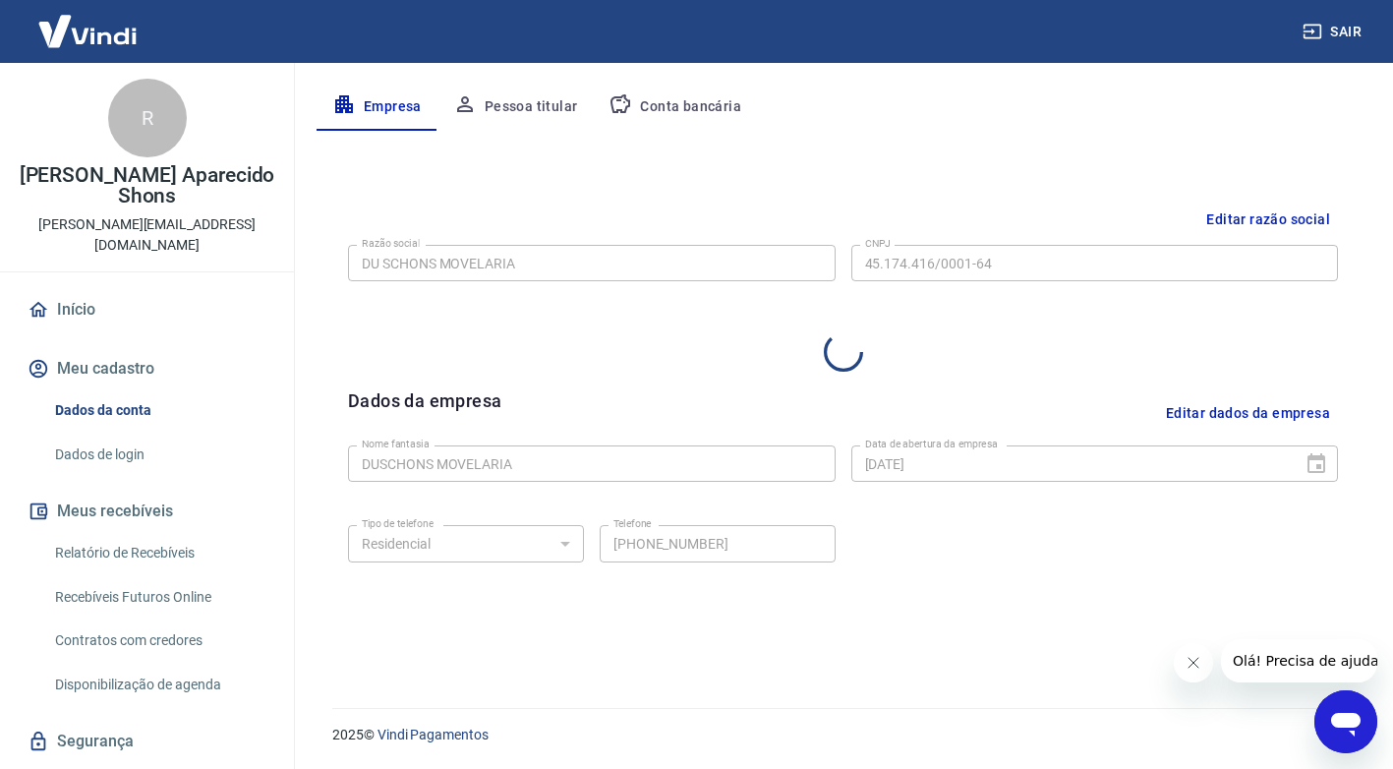
select select "PR"
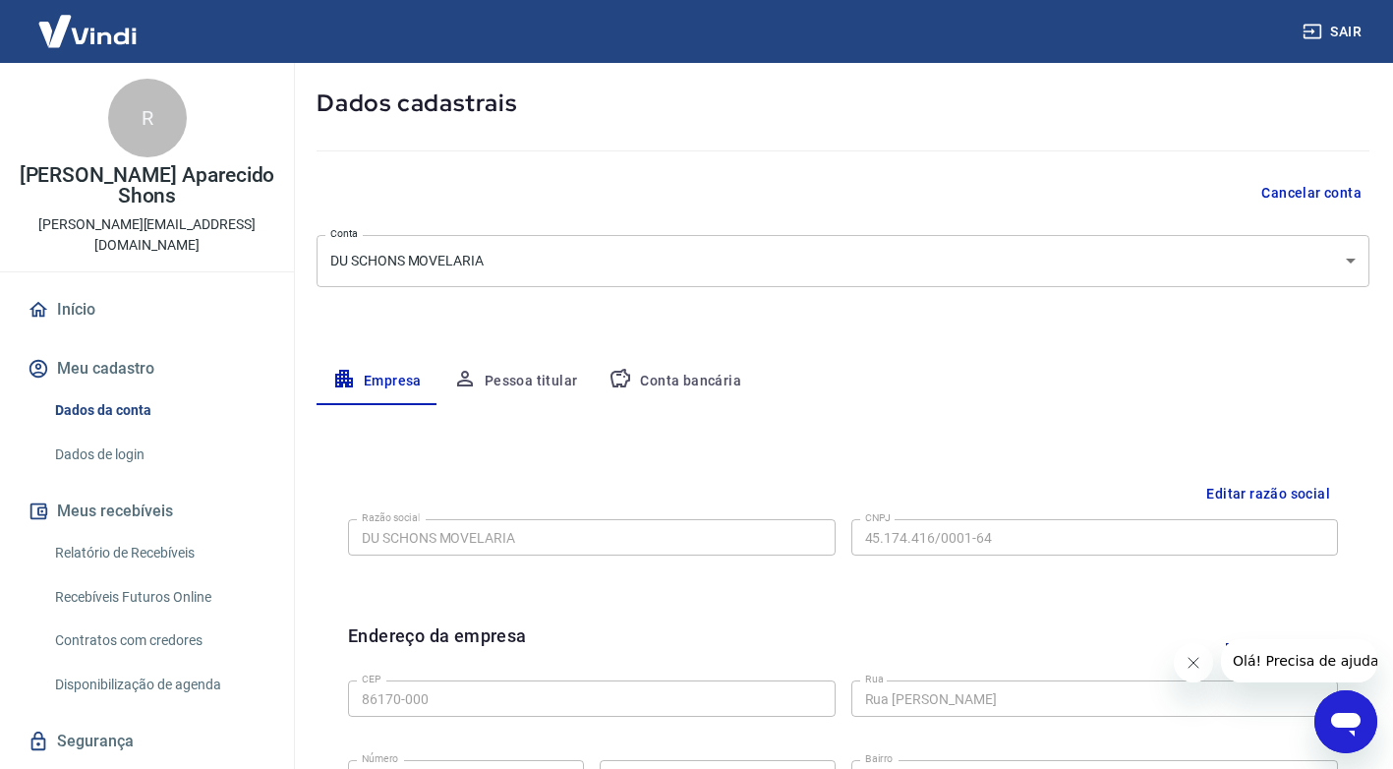
scroll to position [59, 0]
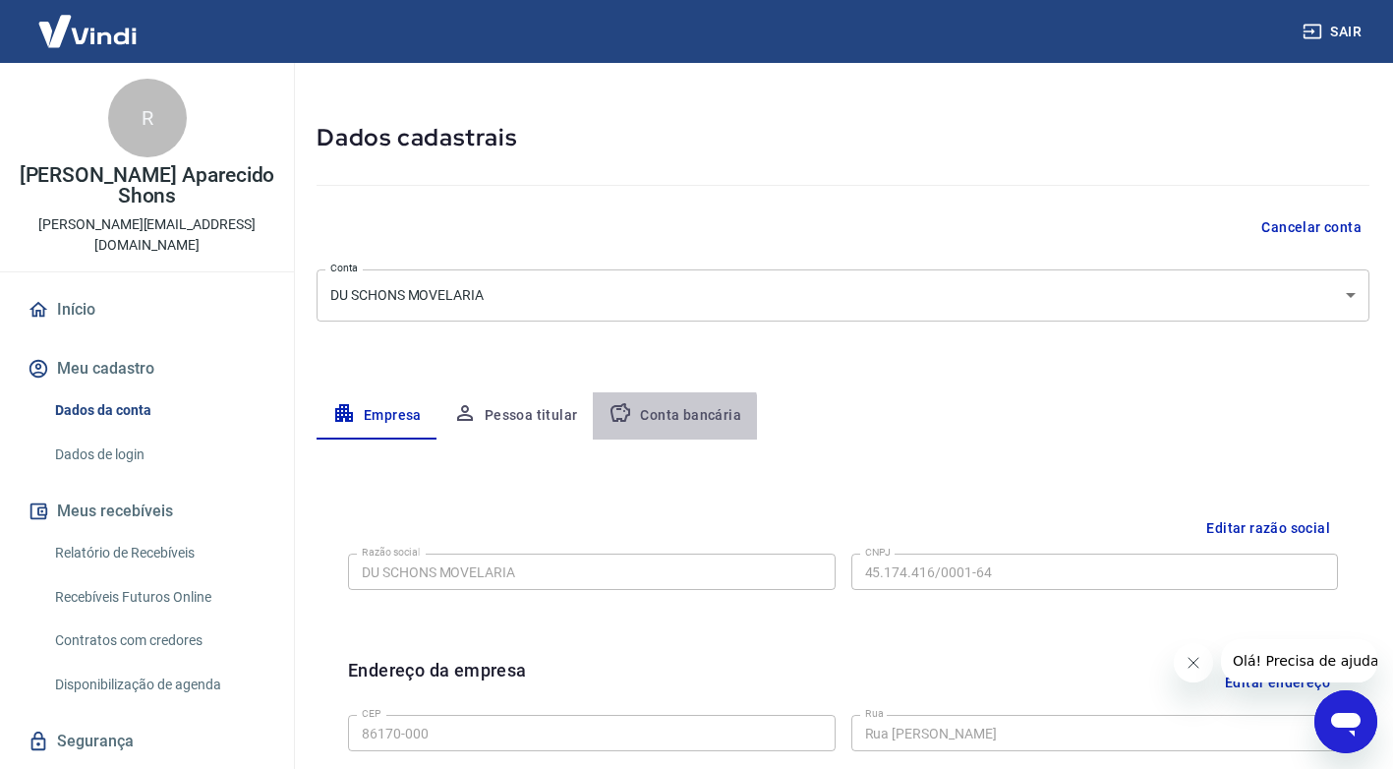
click at [668, 418] on button "Conta bancária" at bounding box center [675, 415] width 164 height 47
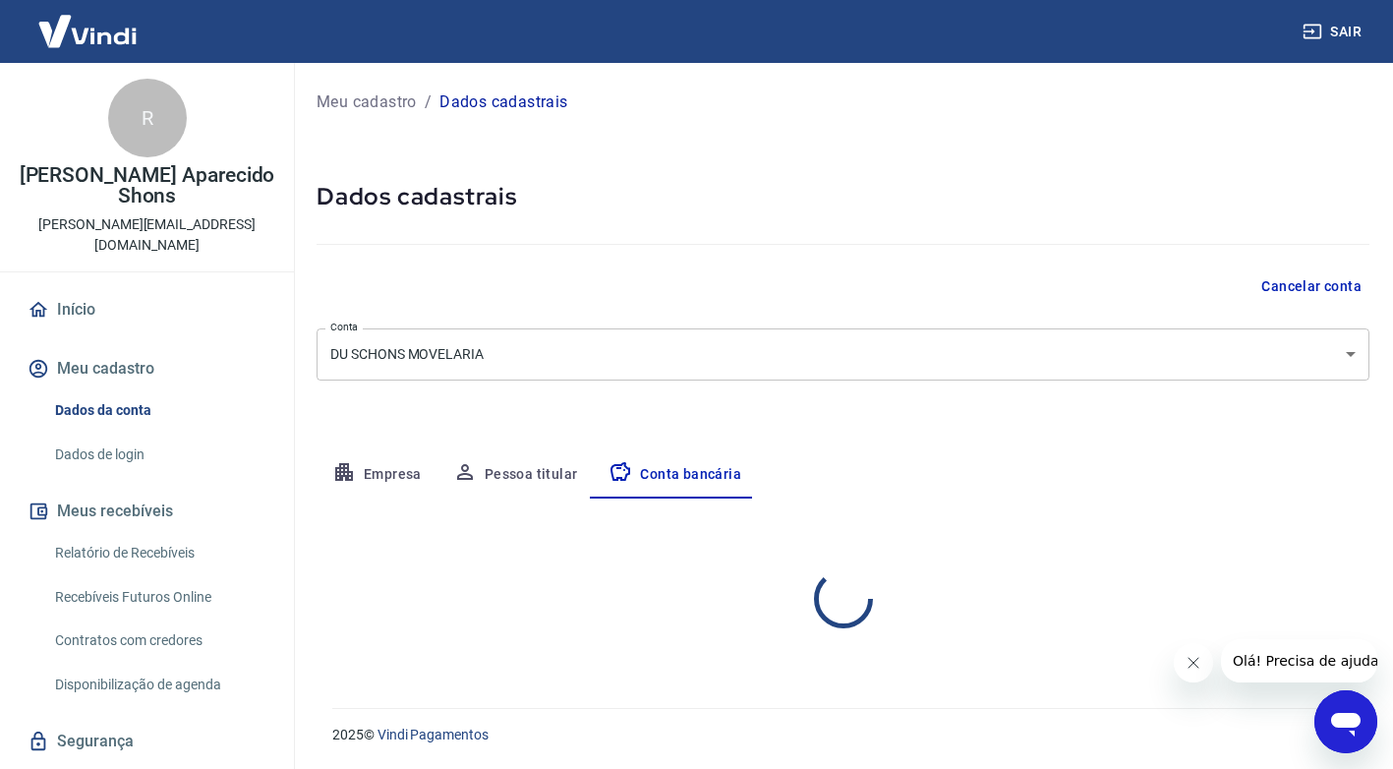
scroll to position [0, 0]
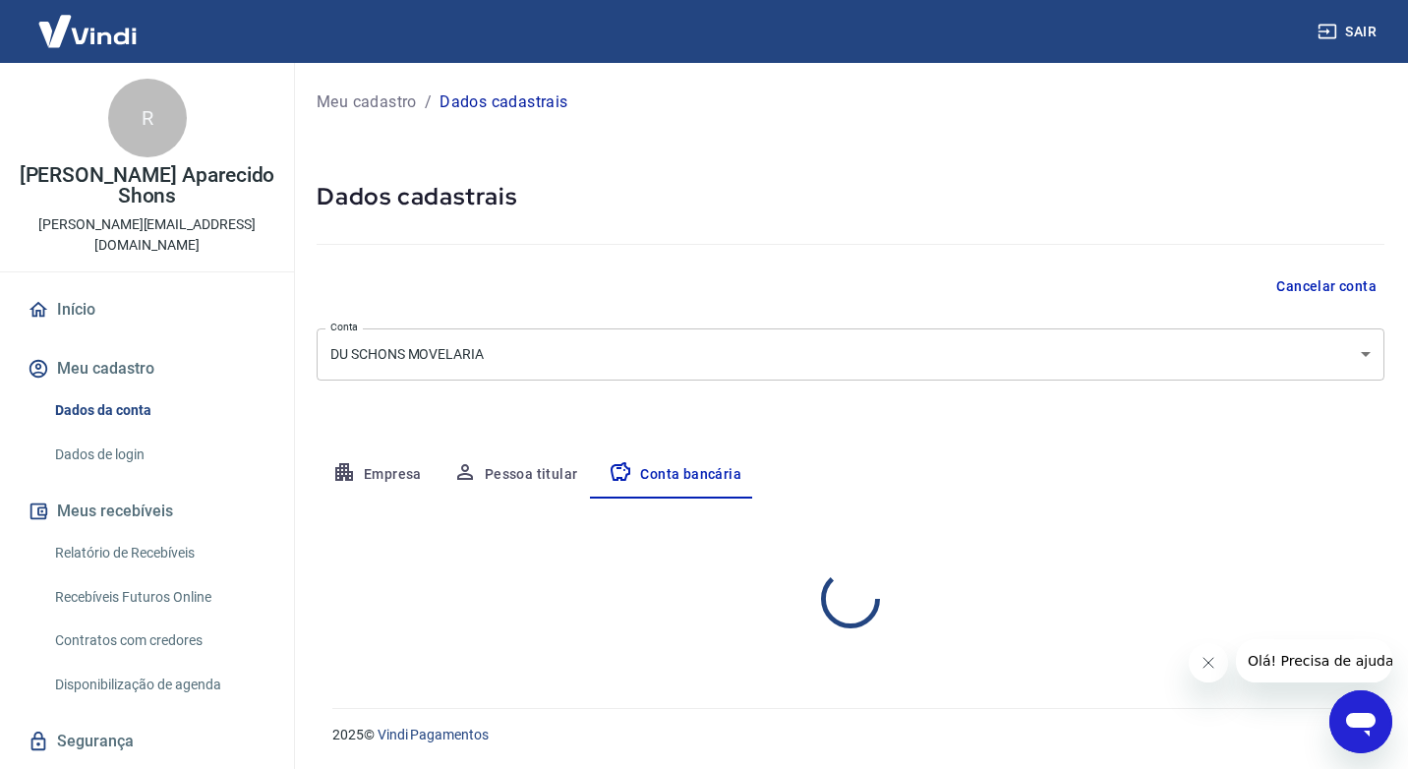
select select "1"
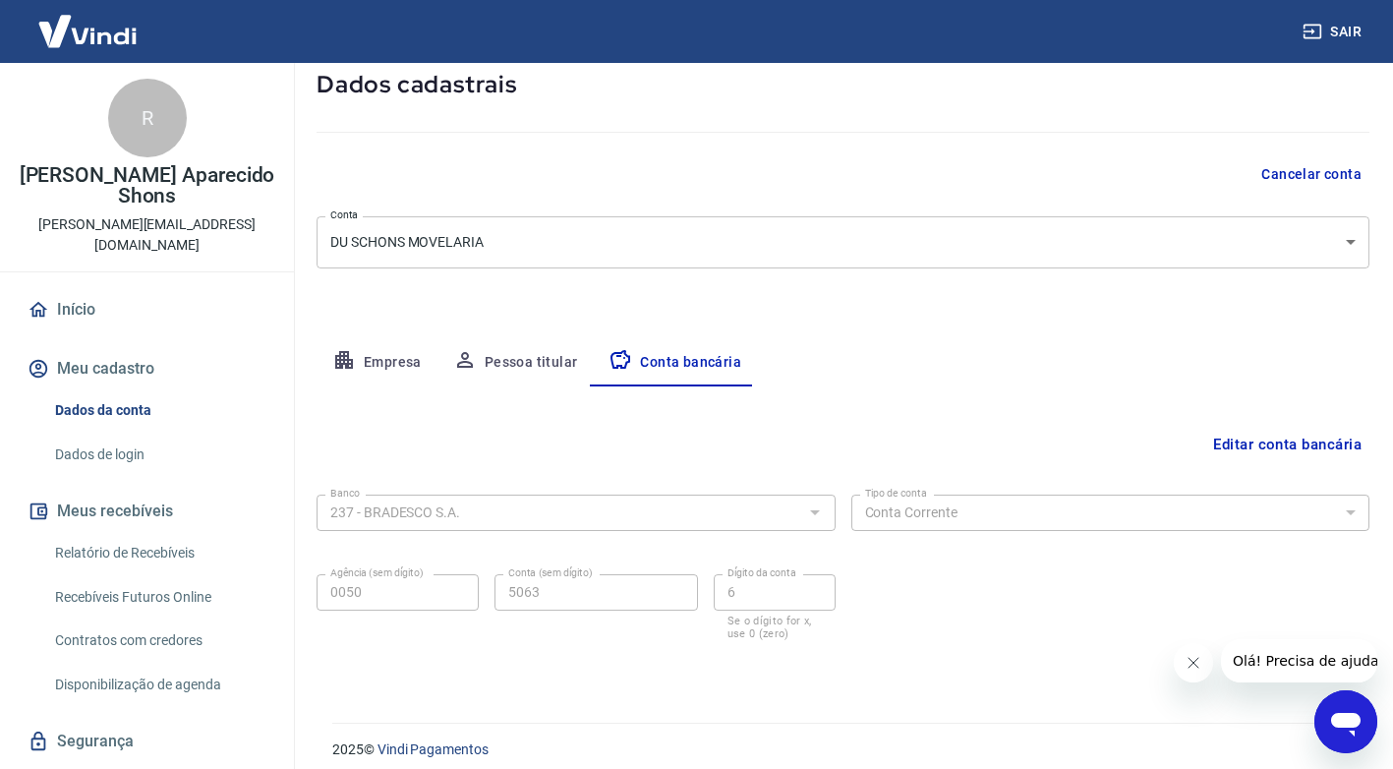
scroll to position [127, 0]
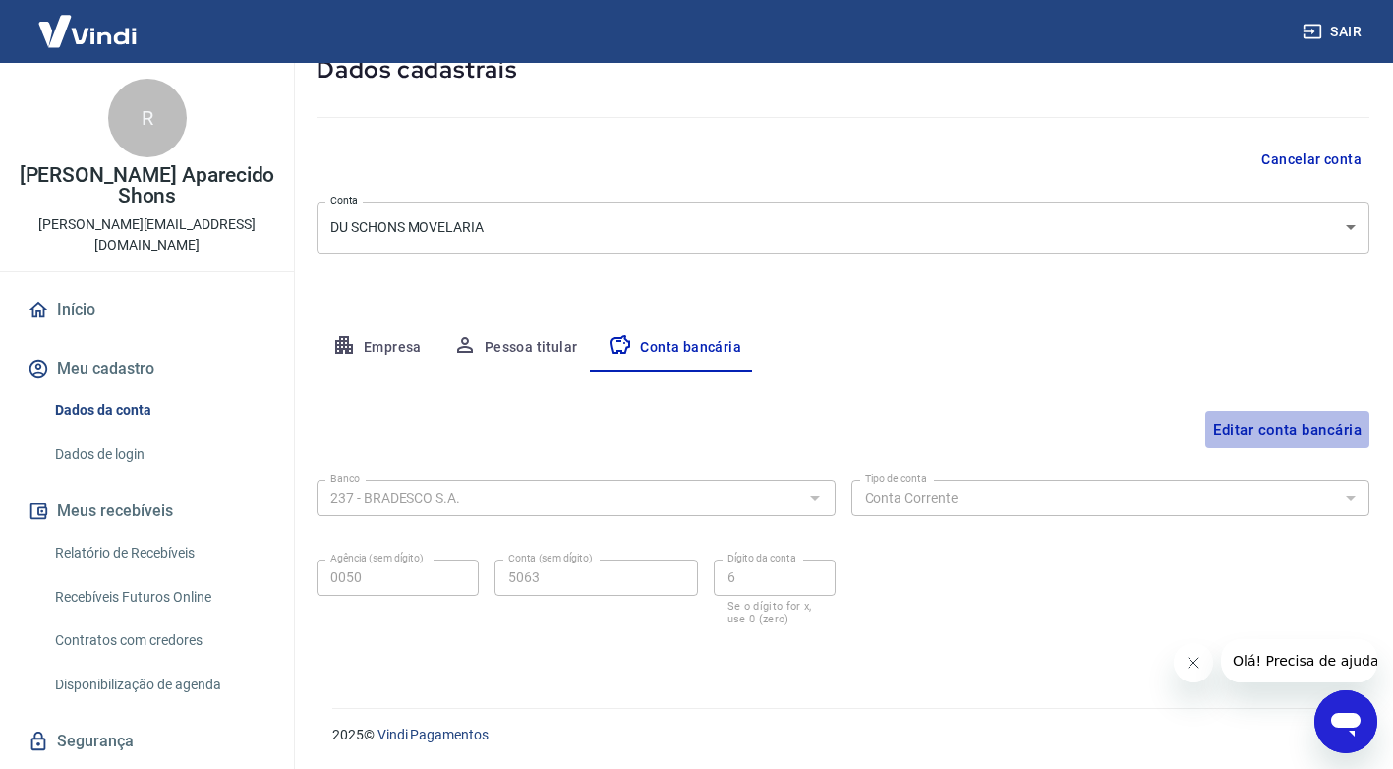
click at [1285, 428] on button "Editar conta bancária" at bounding box center [1287, 429] width 164 height 37
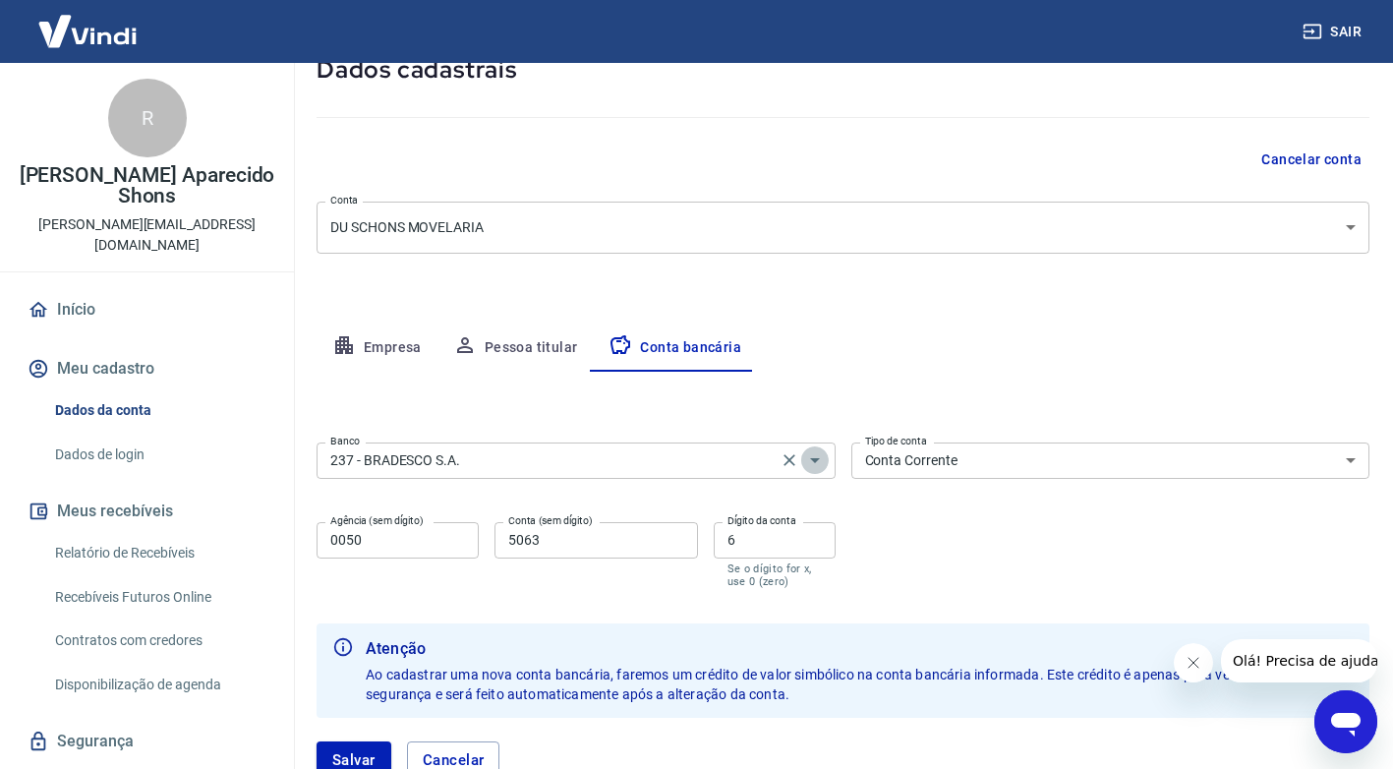
click at [815, 459] on icon "Abrir" at bounding box center [815, 460] width 10 height 5
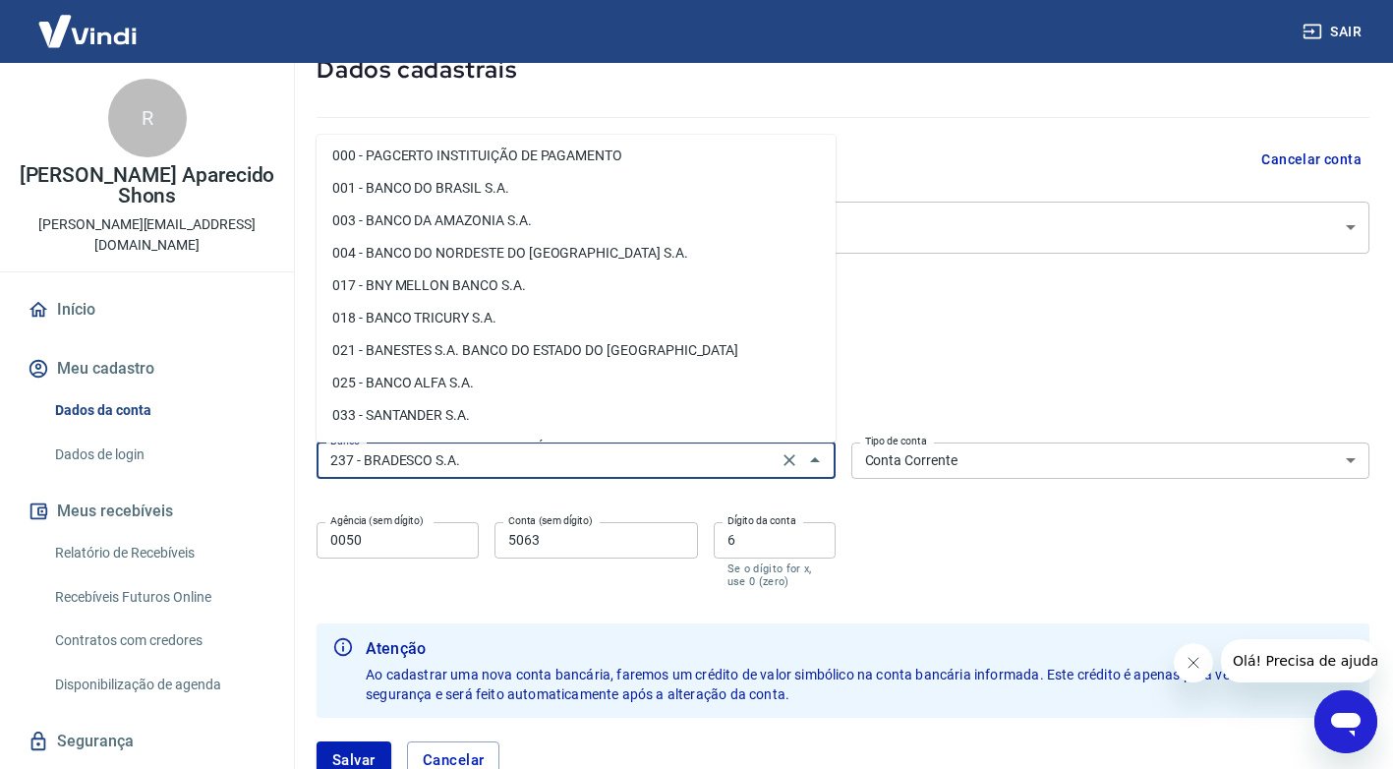
scroll to position [0, 0]
click at [471, 459] on input "237 - BRADESCO S.A." at bounding box center [546, 460] width 449 height 25
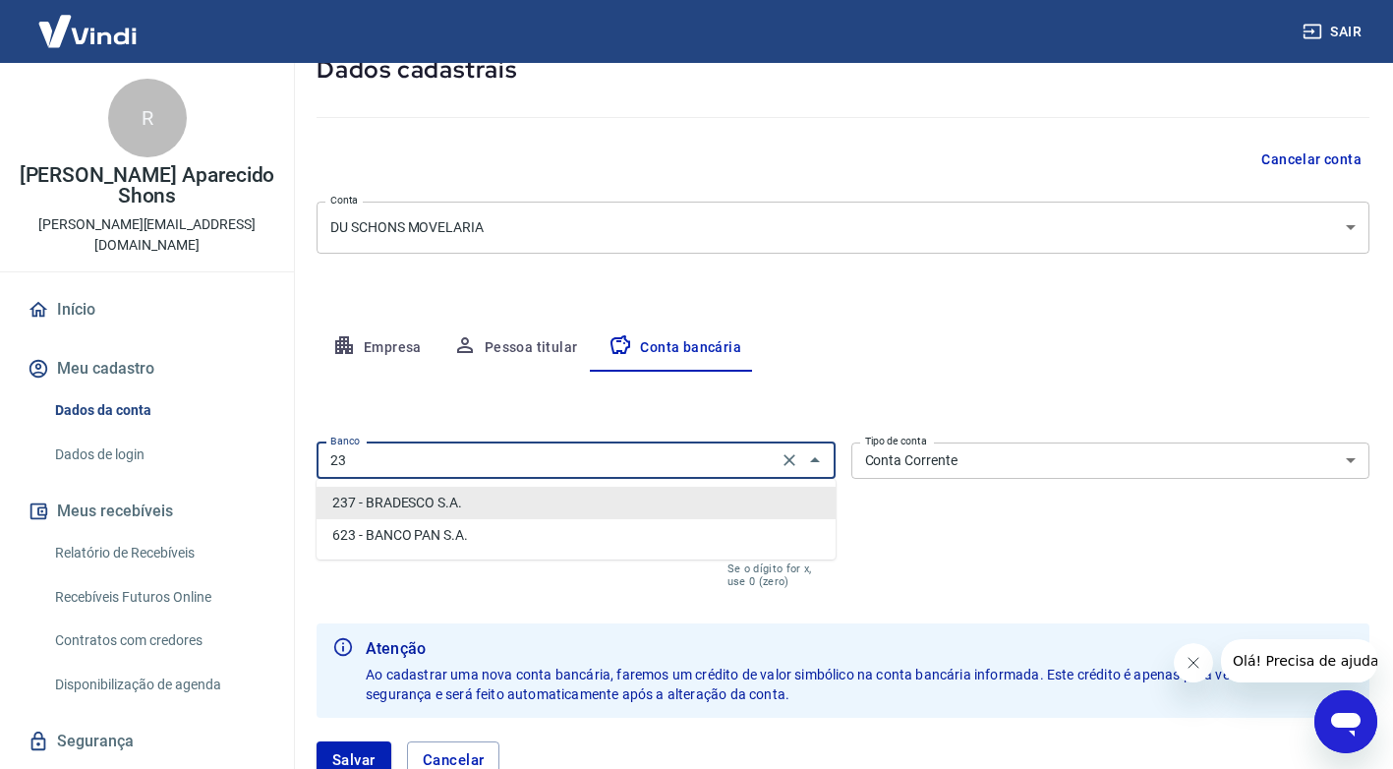
type input "2"
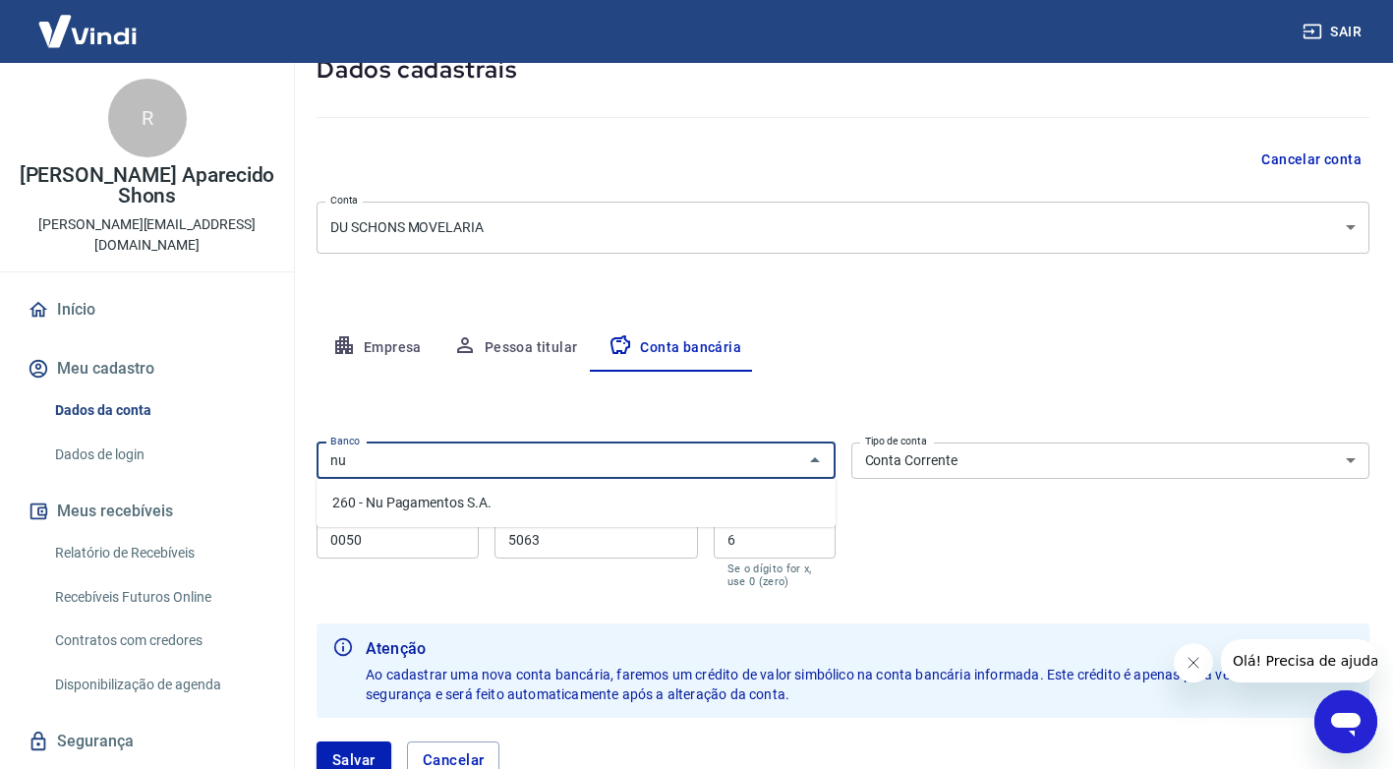
click at [460, 503] on li "260 - Nu Pagamentos S.A." at bounding box center [576, 503] width 519 height 32
click at [523, 454] on input "260 - Nu Pagamentos S.A." at bounding box center [546, 460] width 449 height 25
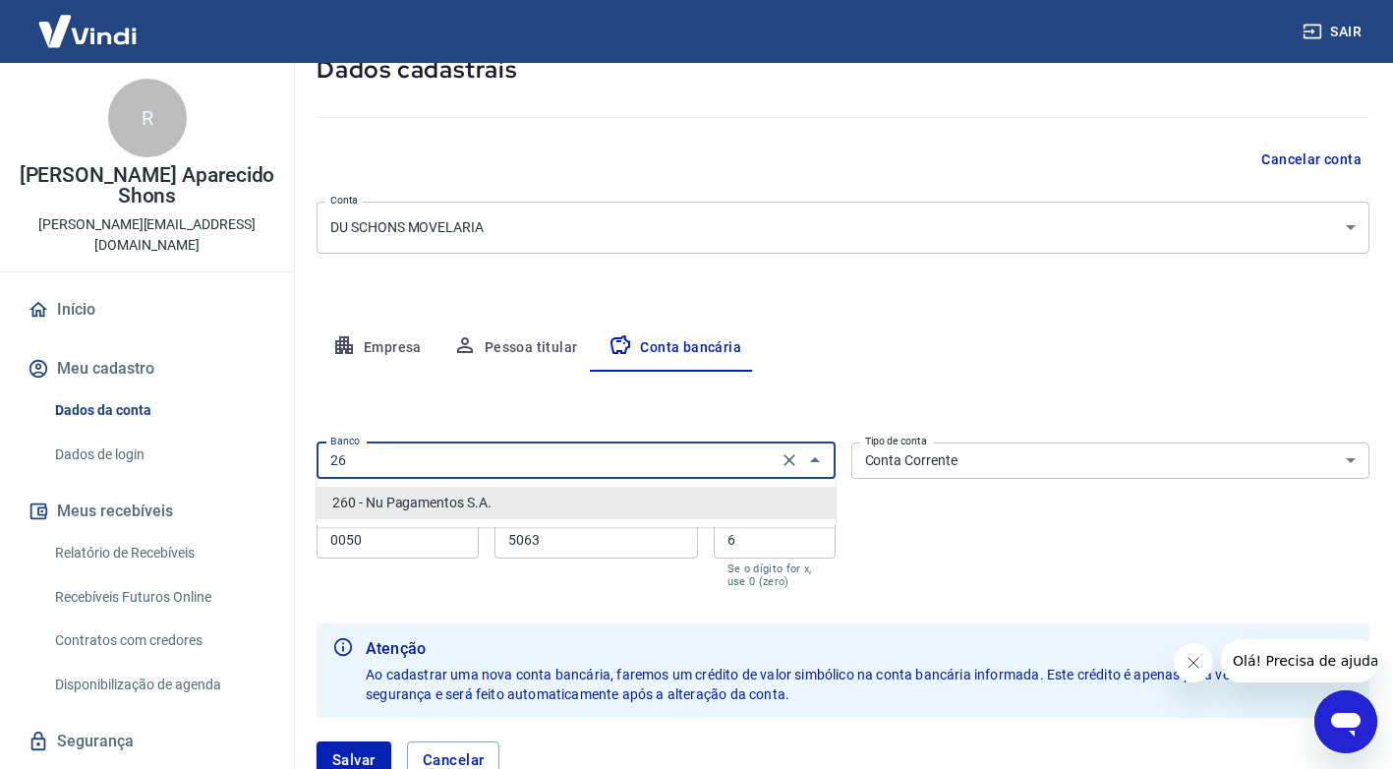
type input "2"
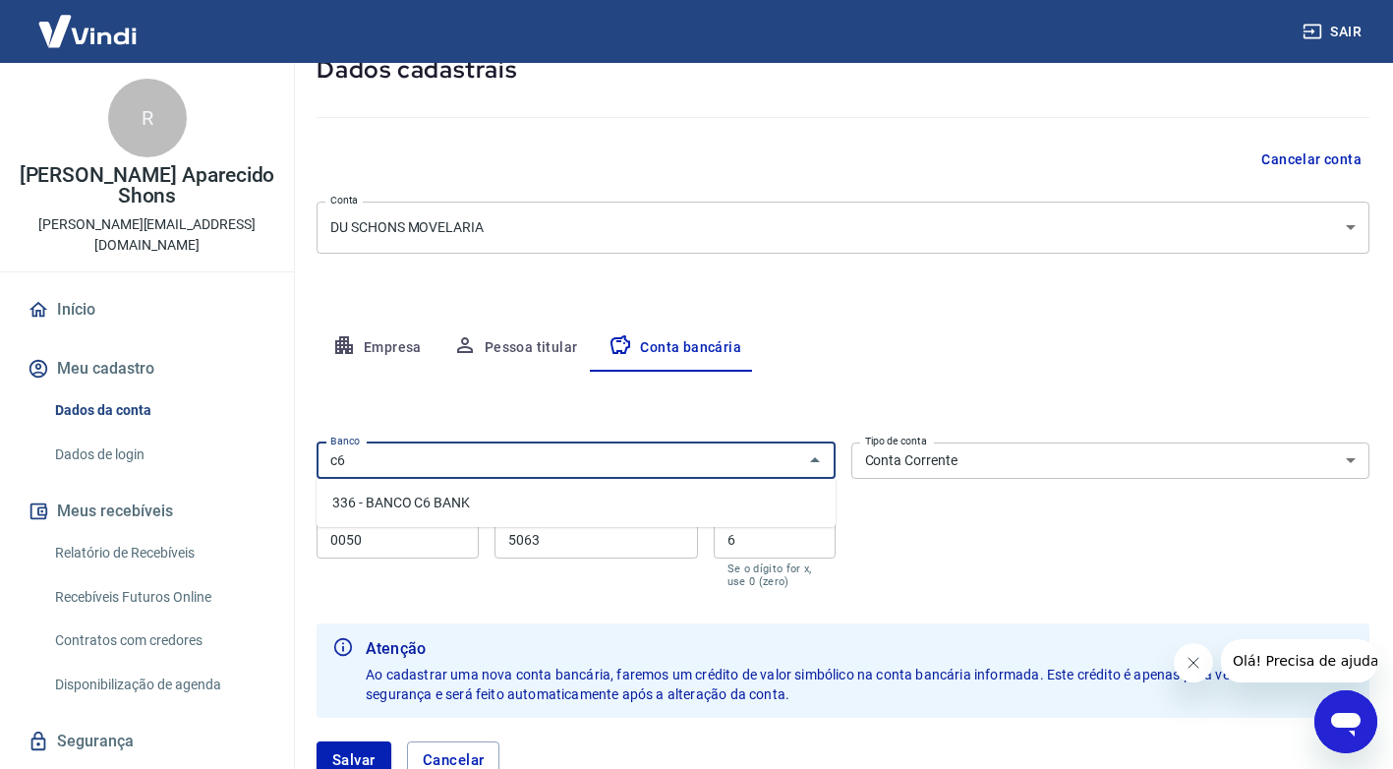
click at [438, 500] on li "336 - BANCO C6 BANK" at bounding box center [576, 503] width 519 height 32
type input "336 - BANCO C6 BANK"
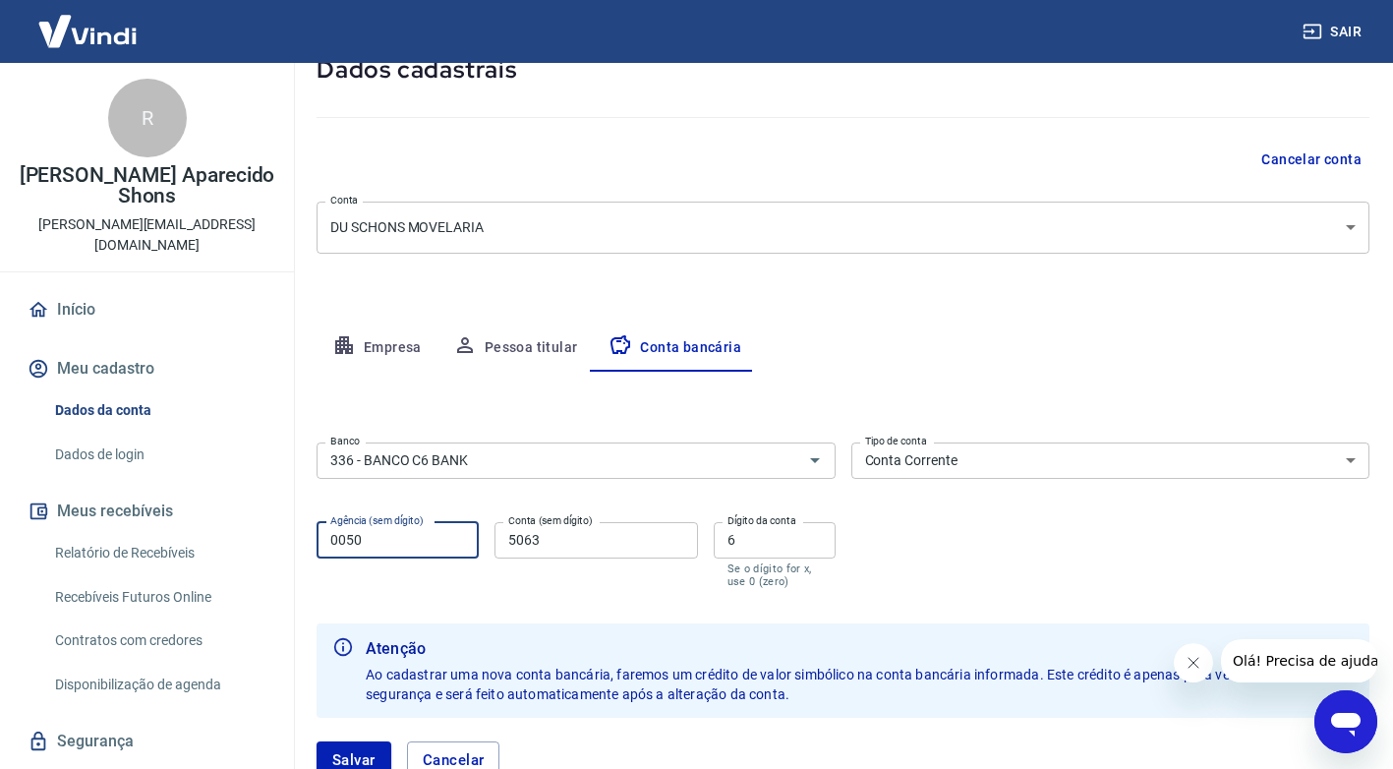
click at [379, 541] on input "0050" at bounding box center [398, 540] width 162 height 36
type input "0001"
click at [553, 536] on input "5063" at bounding box center [595, 540] width 202 height 36
type input "5"
click at [583, 539] on input "334943264" at bounding box center [595, 540] width 202 height 36
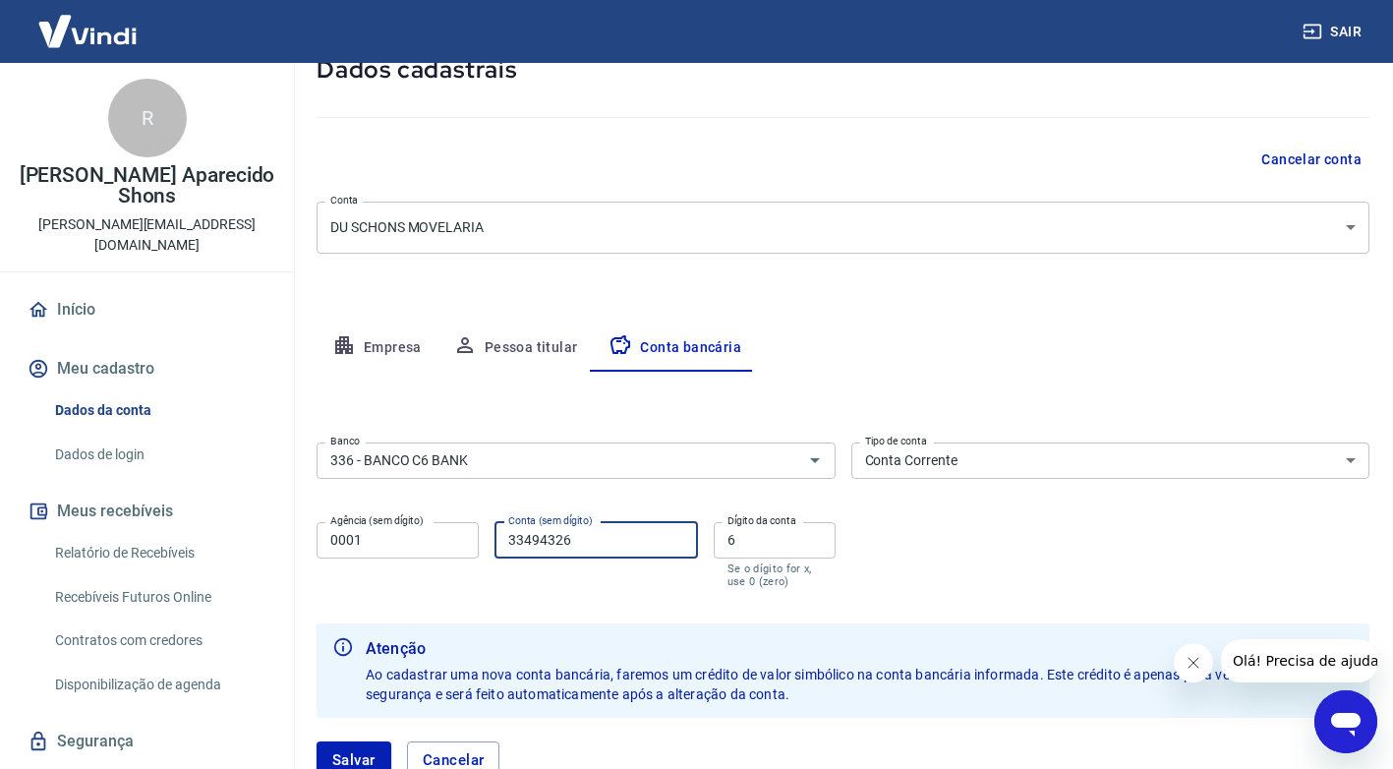
type input "33494326"
click at [738, 540] on input "6" at bounding box center [775, 540] width 122 height 36
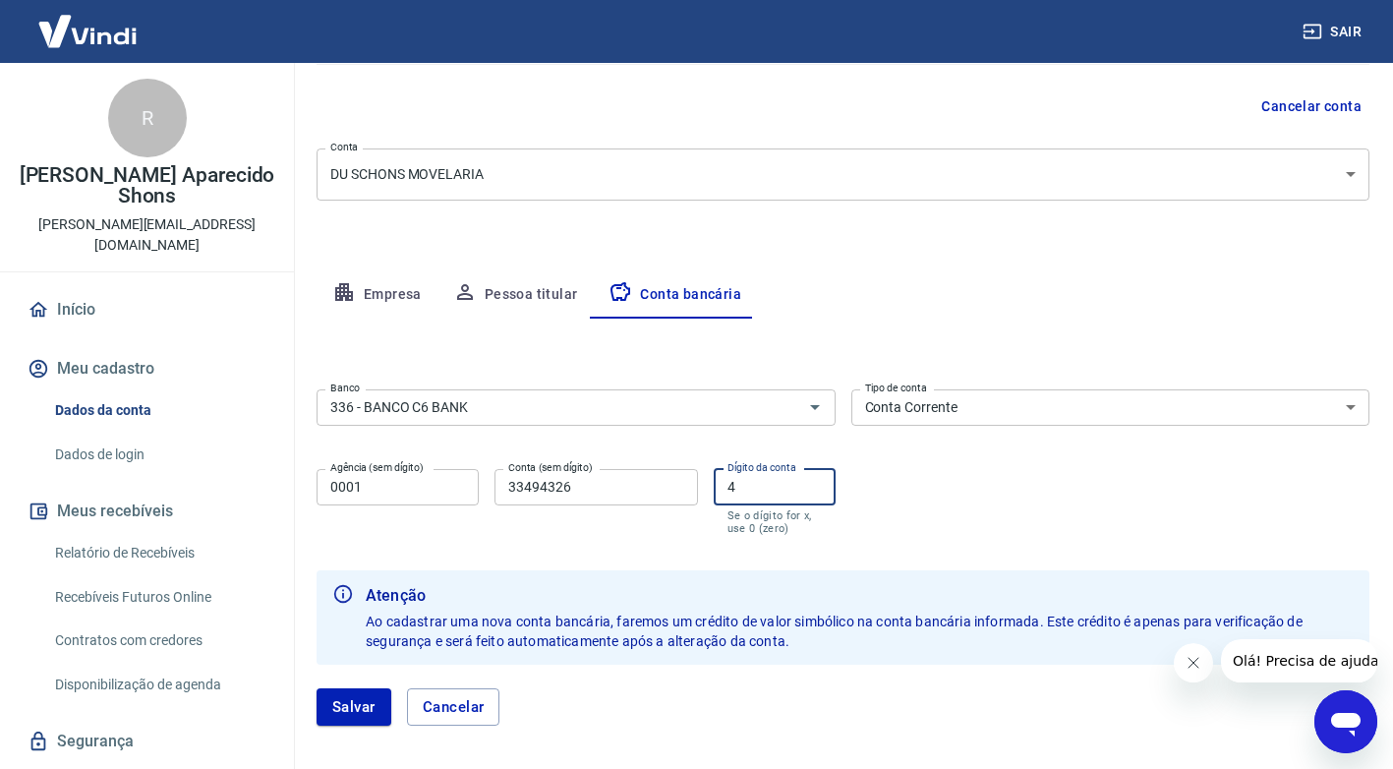
scroll to position [225, 0]
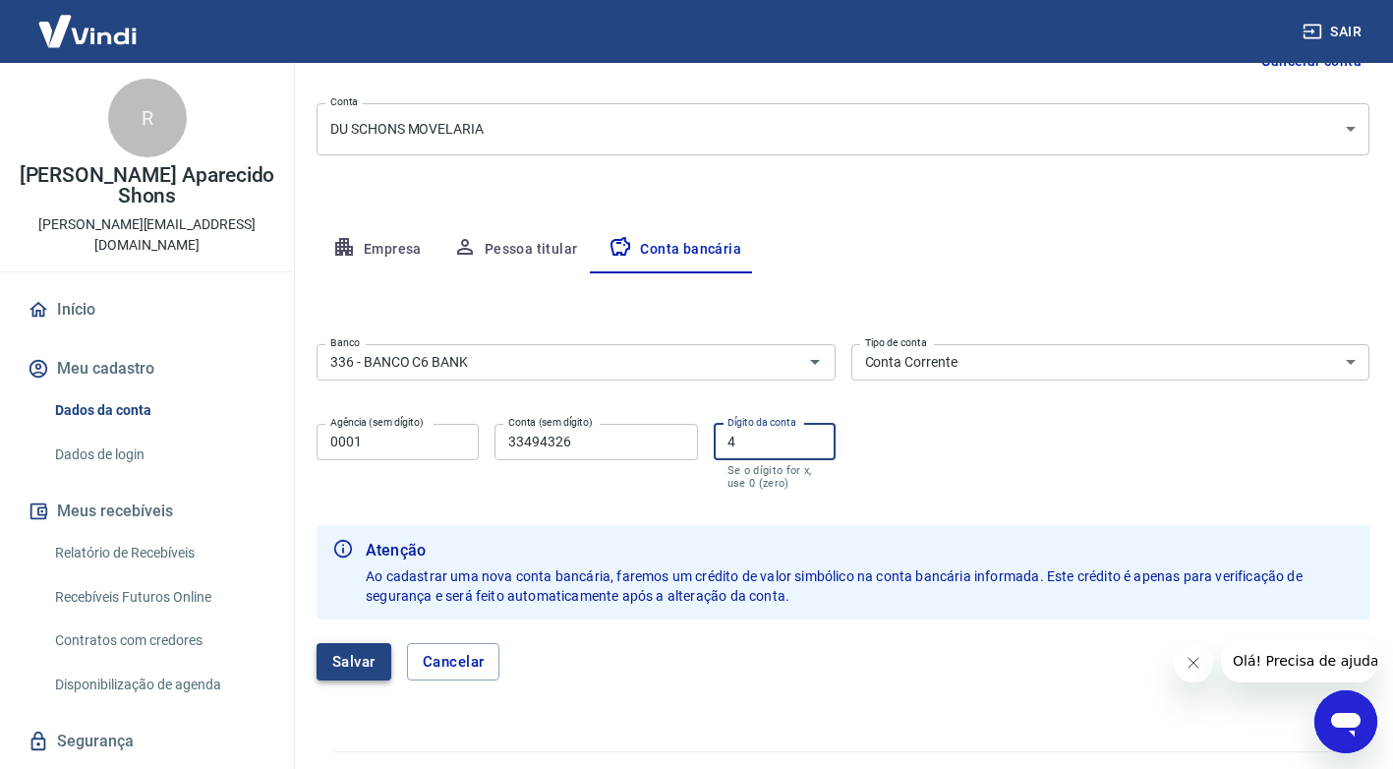
type input "4"
click at [358, 663] on button "Salvar" at bounding box center [354, 661] width 75 height 37
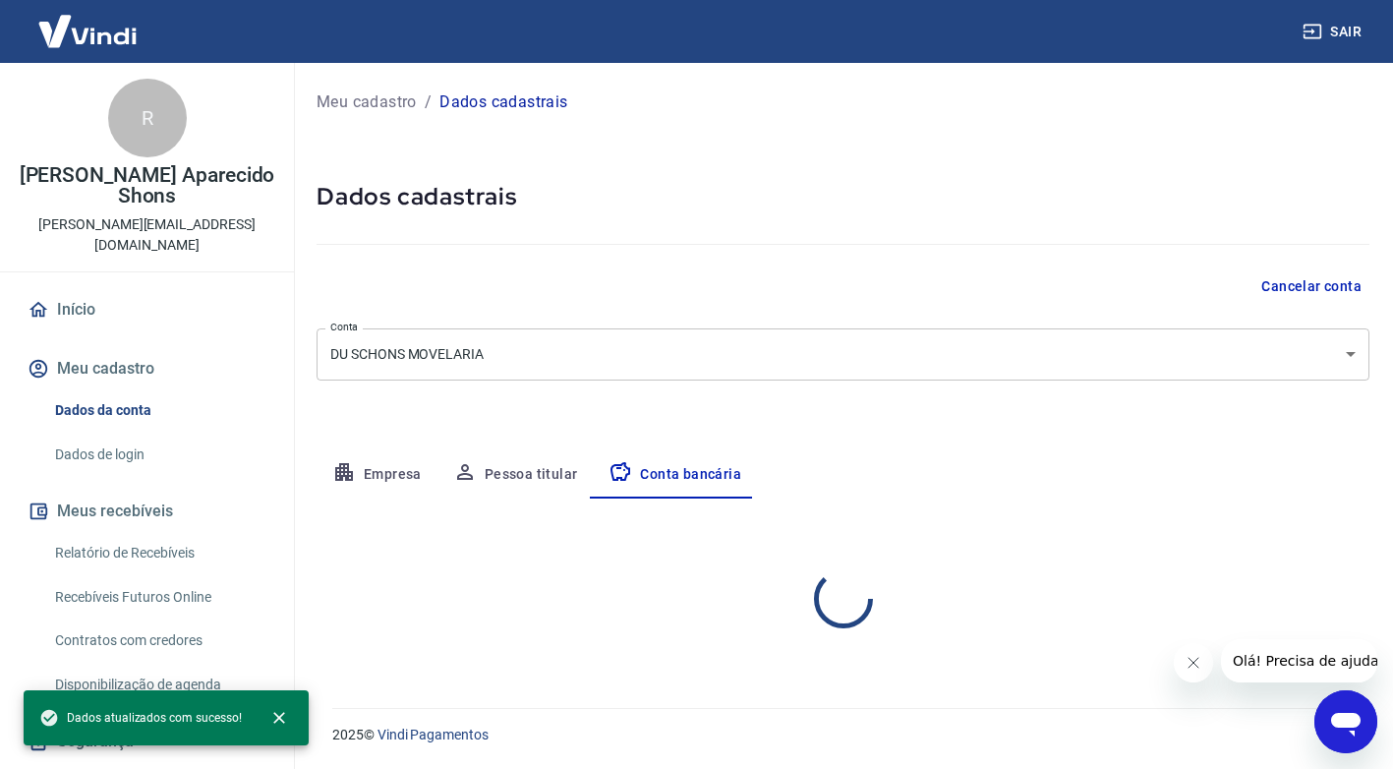
scroll to position [0, 0]
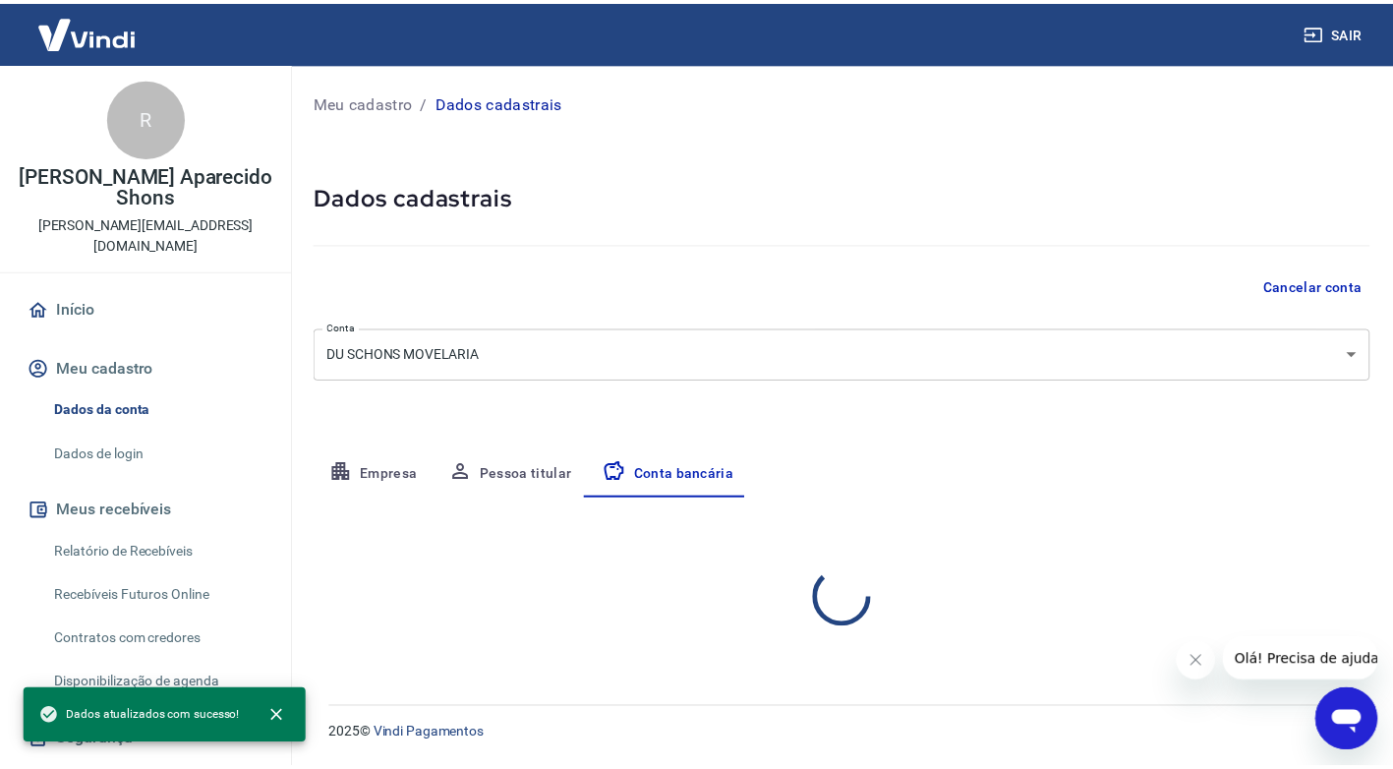
select select "1"
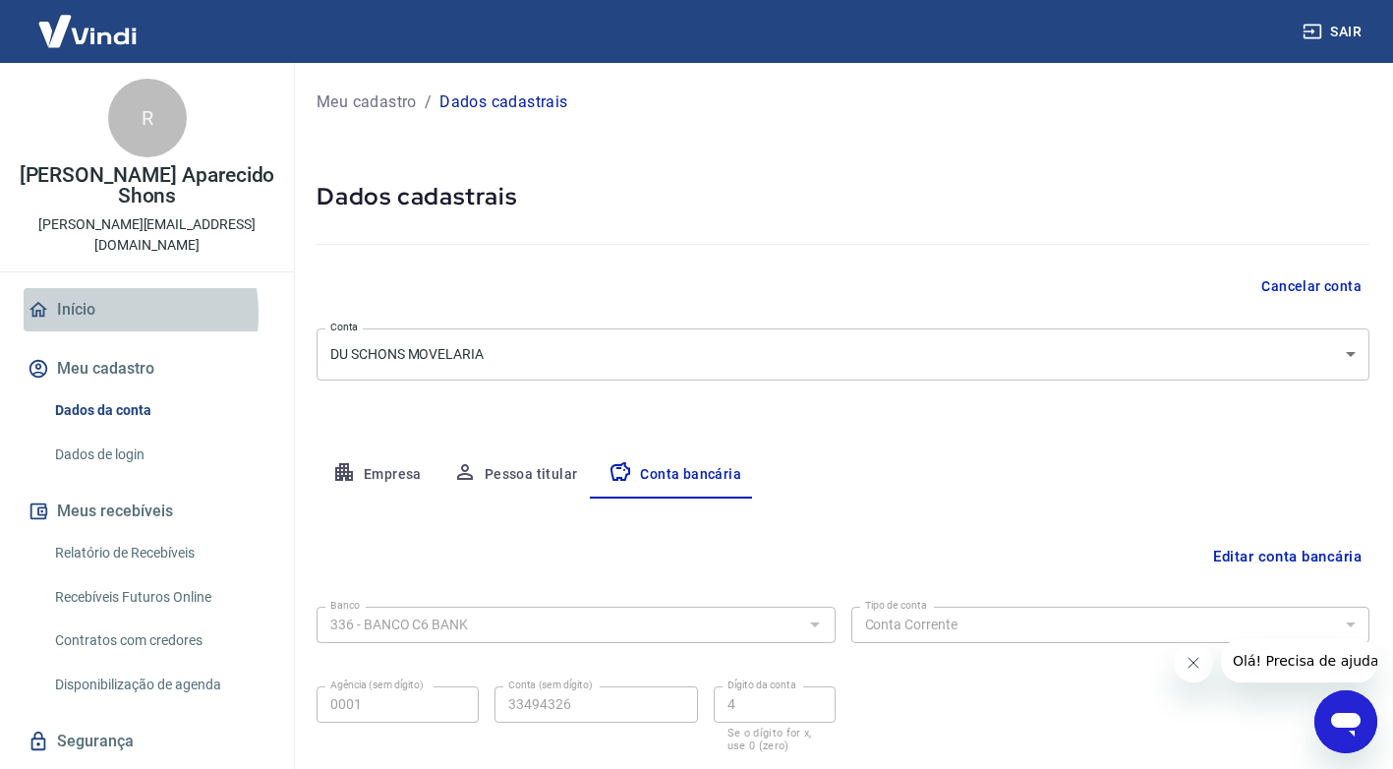
click at [86, 288] on link "Início" at bounding box center [147, 309] width 247 height 43
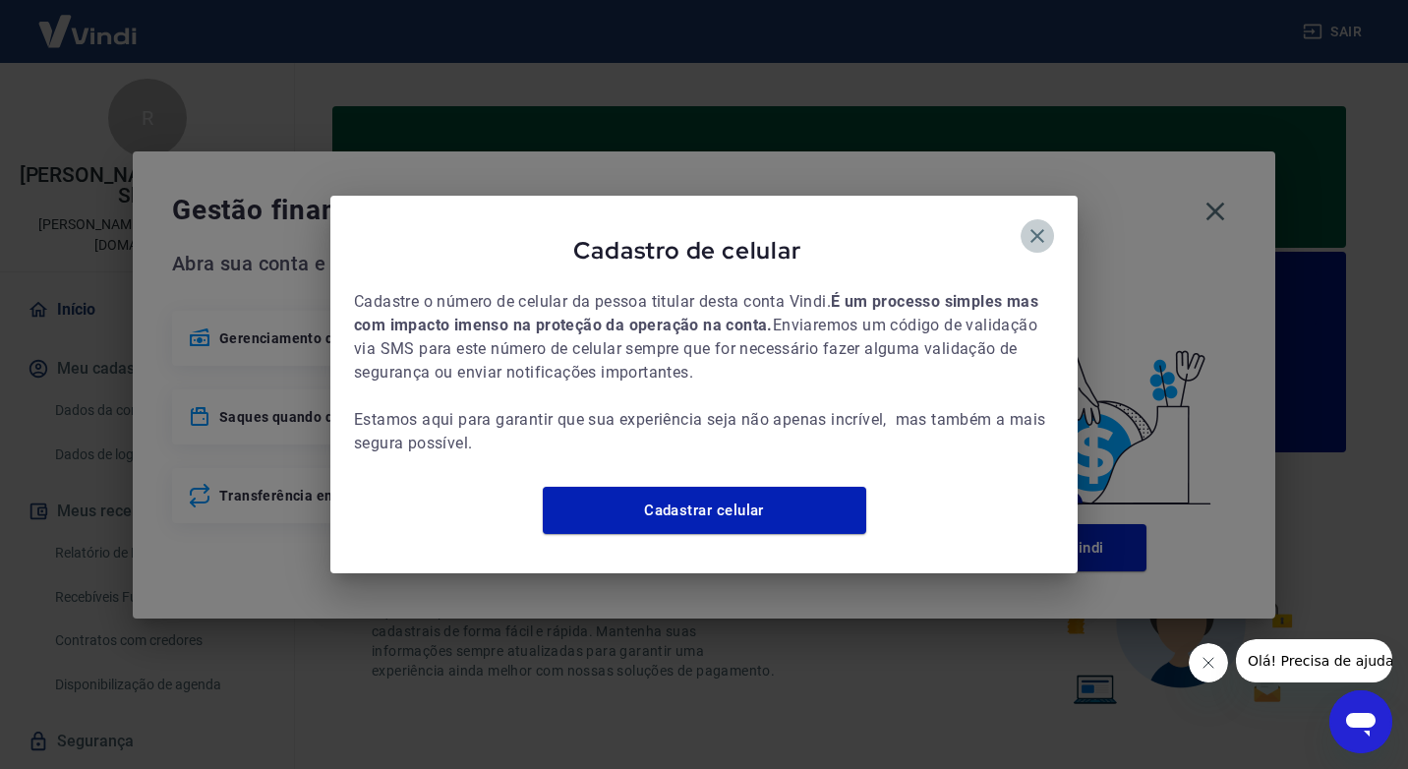
click at [1039, 229] on icon "button" at bounding box center [1037, 236] width 14 height 14
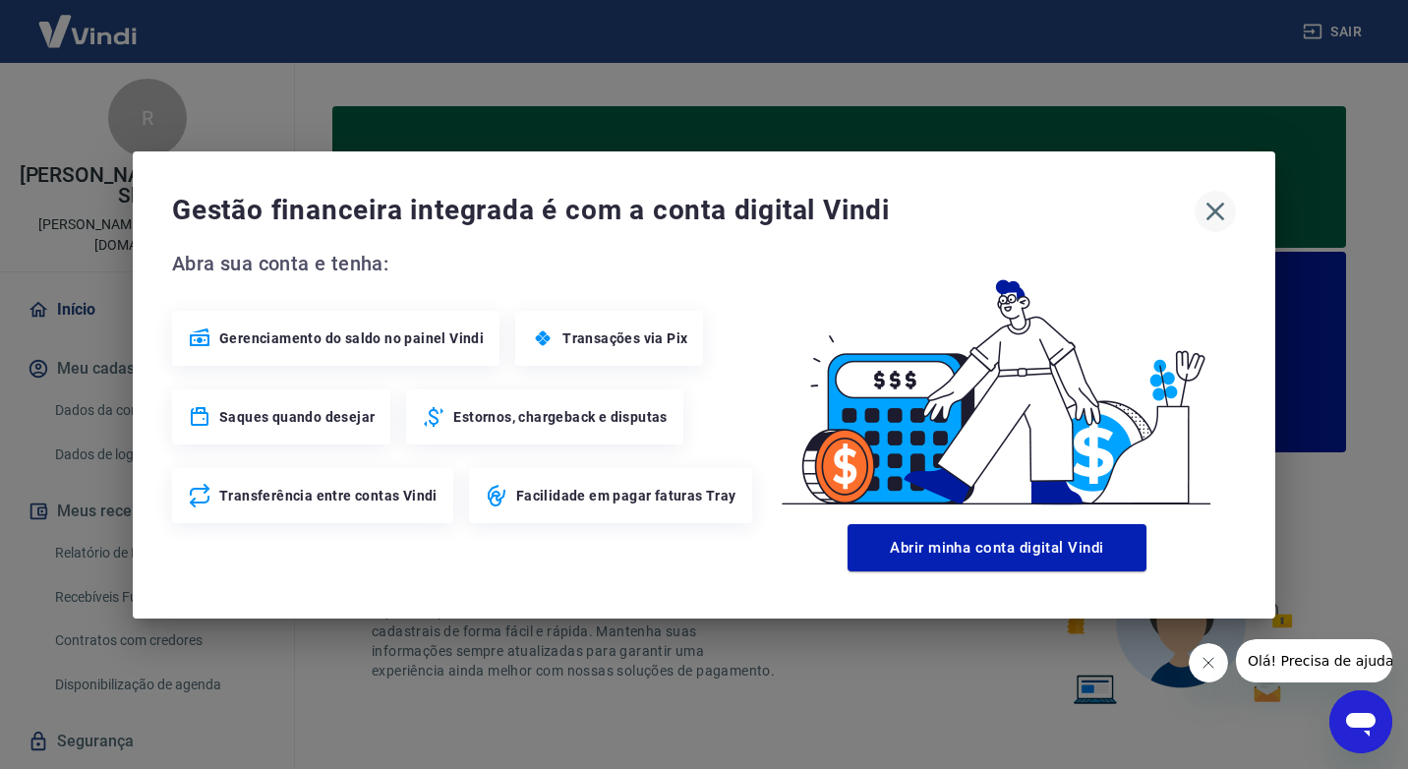
click at [1212, 208] on icon "button" at bounding box center [1215, 211] width 19 height 19
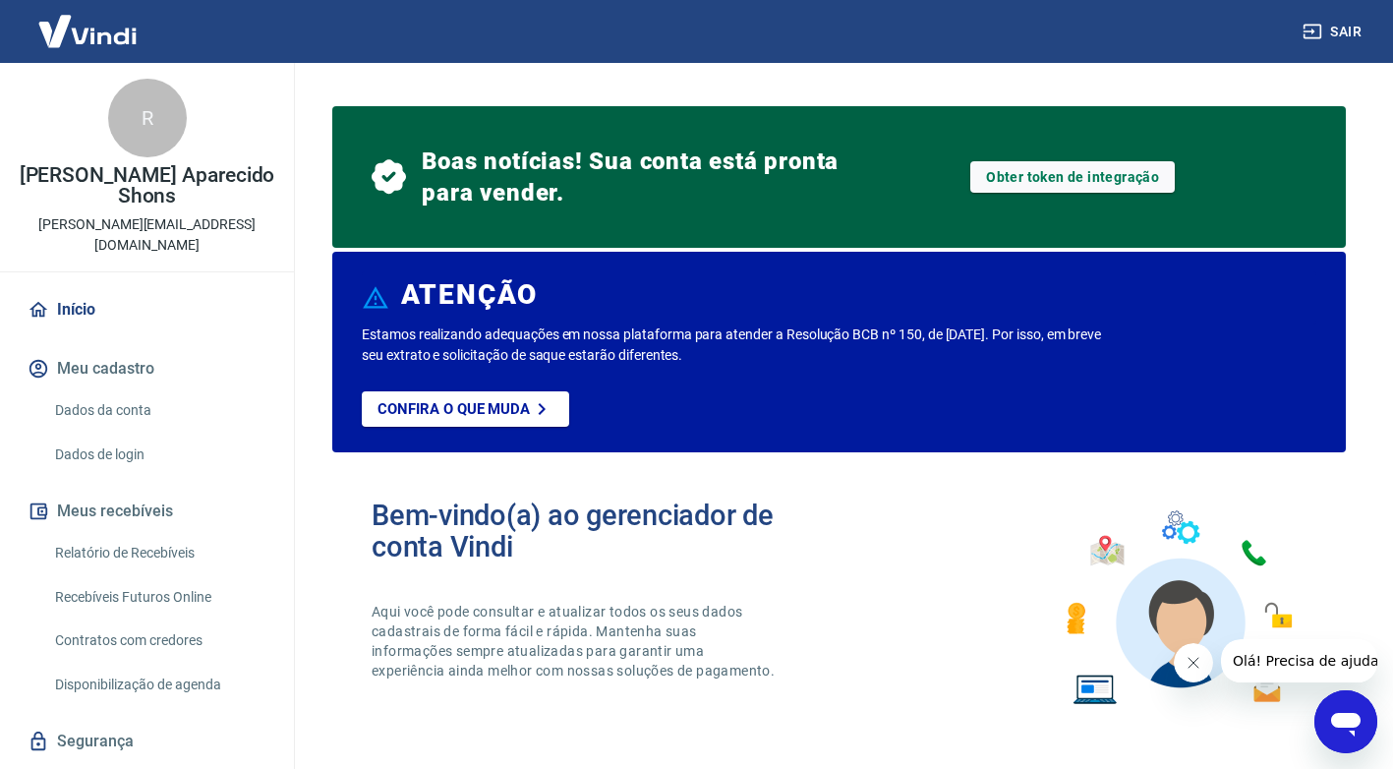
click at [99, 347] on button "Meu cadastro" at bounding box center [147, 368] width 247 height 43
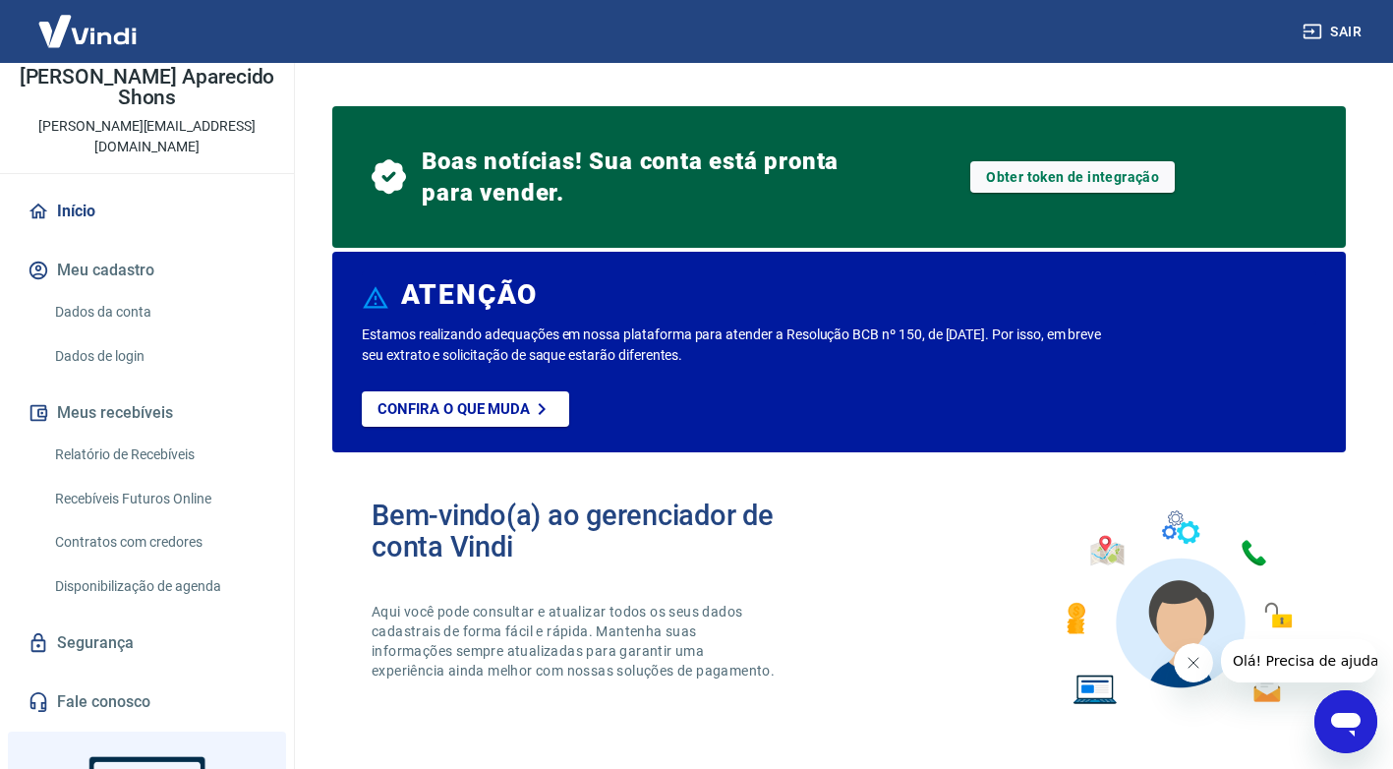
click at [136, 391] on button "Meus recebíveis" at bounding box center [147, 412] width 247 height 43
click at [147, 391] on button "Meus recebíveis" at bounding box center [147, 412] width 247 height 43
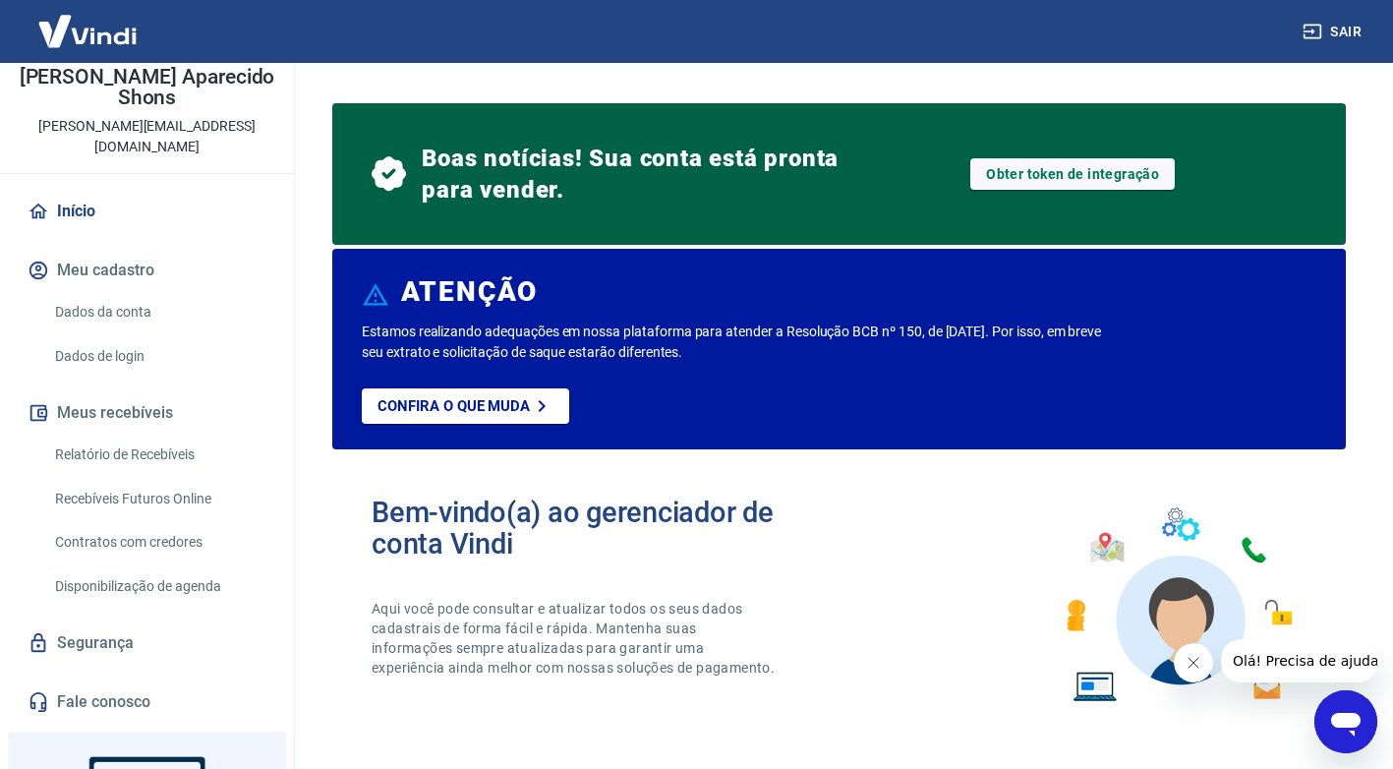
scroll to position [0, 0]
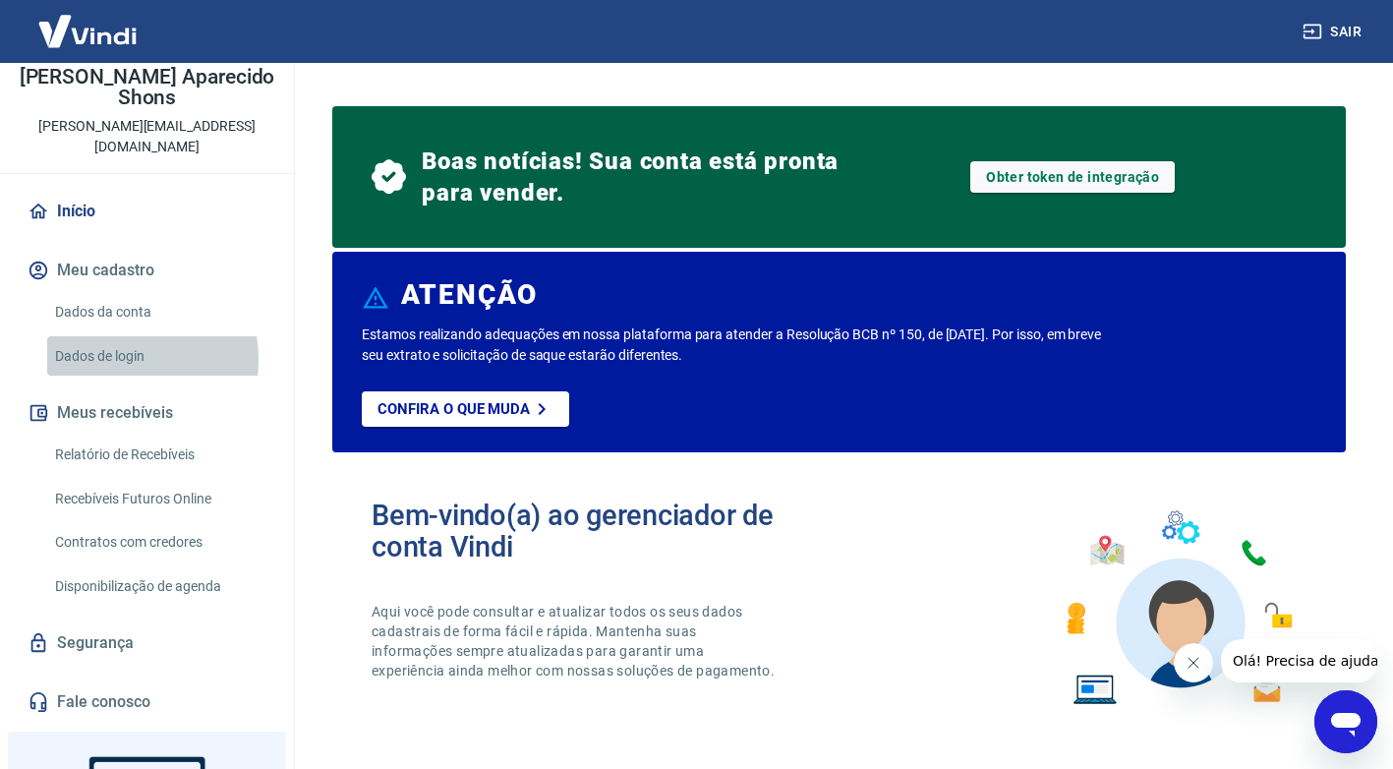
click at [116, 336] on link "Dados de login" at bounding box center [158, 356] width 223 height 40
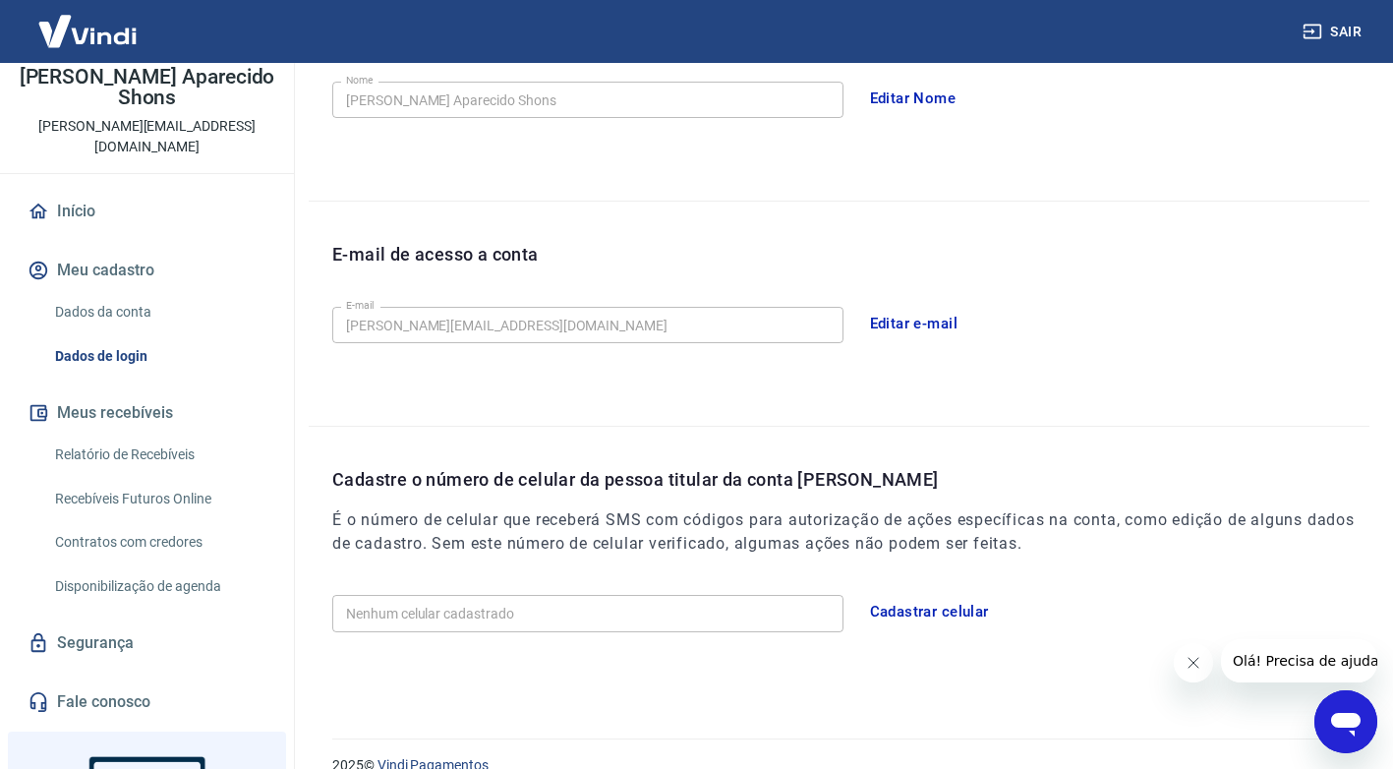
scroll to position [424, 0]
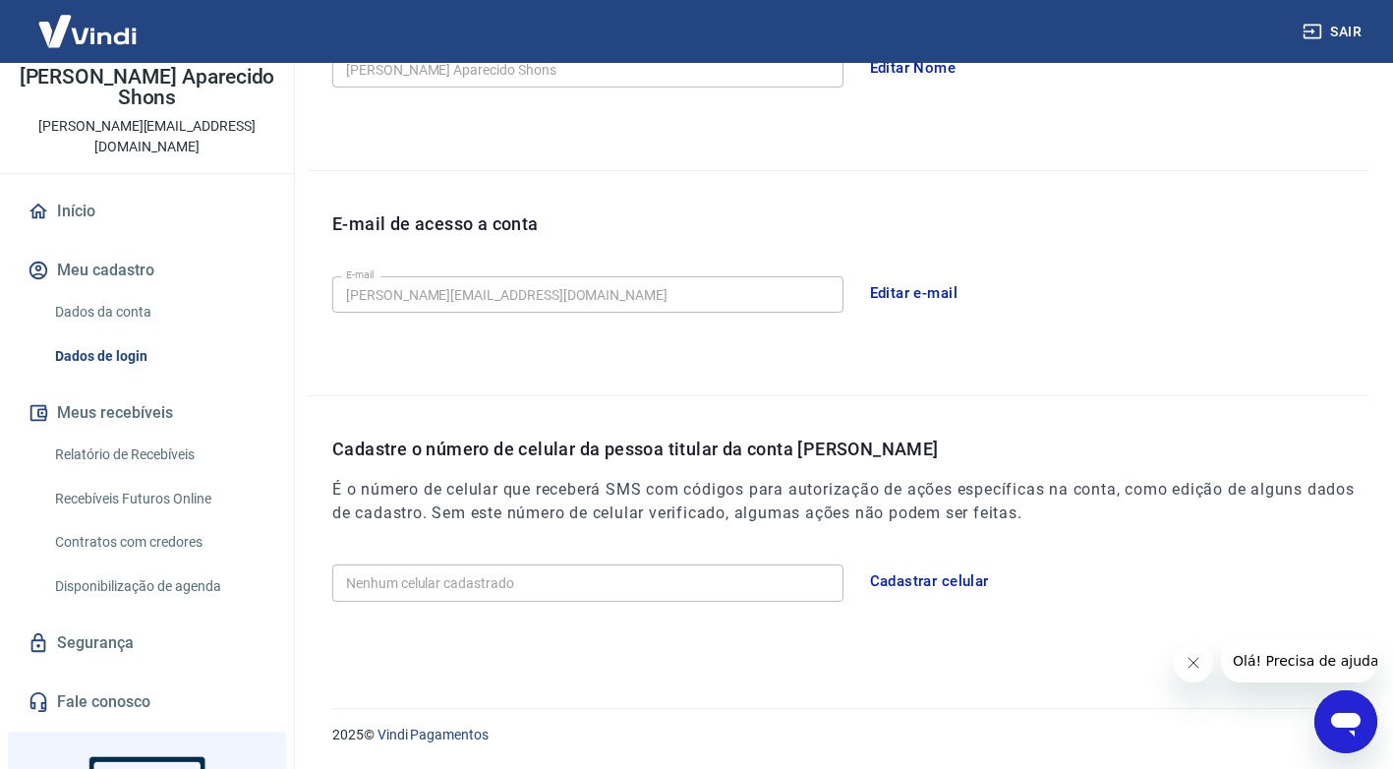
click at [911, 587] on button "Cadastrar celular" at bounding box center [929, 580] width 141 height 41
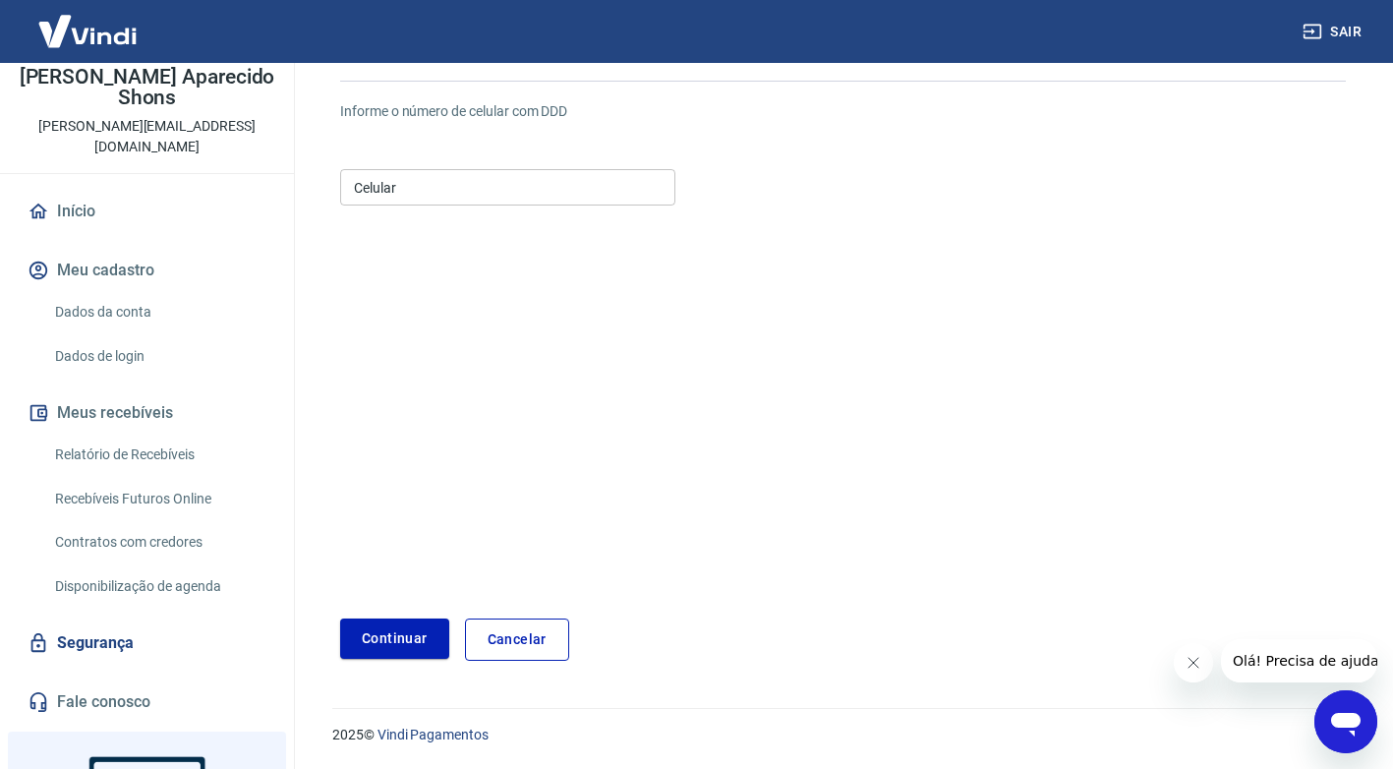
scroll to position [162, 0]
click at [401, 188] on input "Celular" at bounding box center [507, 187] width 335 height 36
type input "(43) 99172-1144"
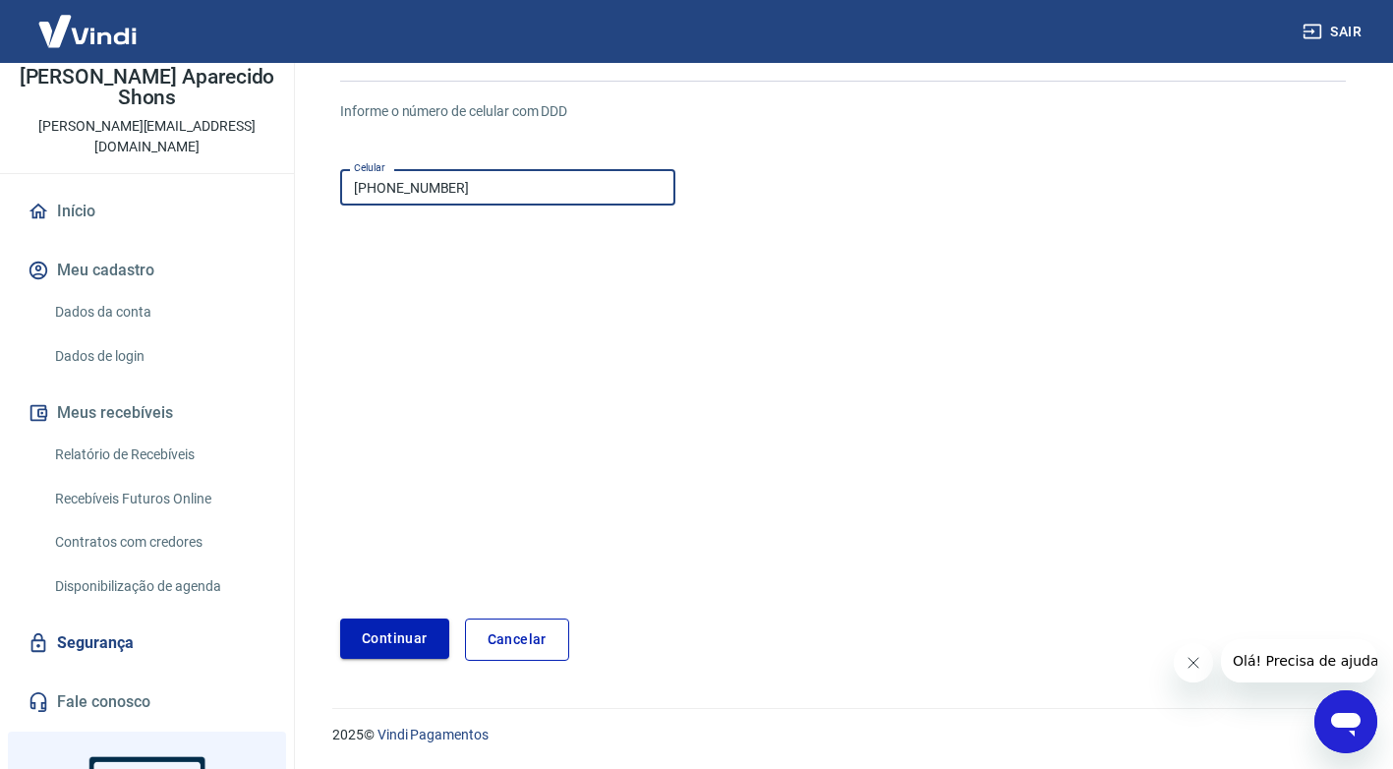
click at [402, 641] on button "Continuar" at bounding box center [394, 638] width 109 height 40
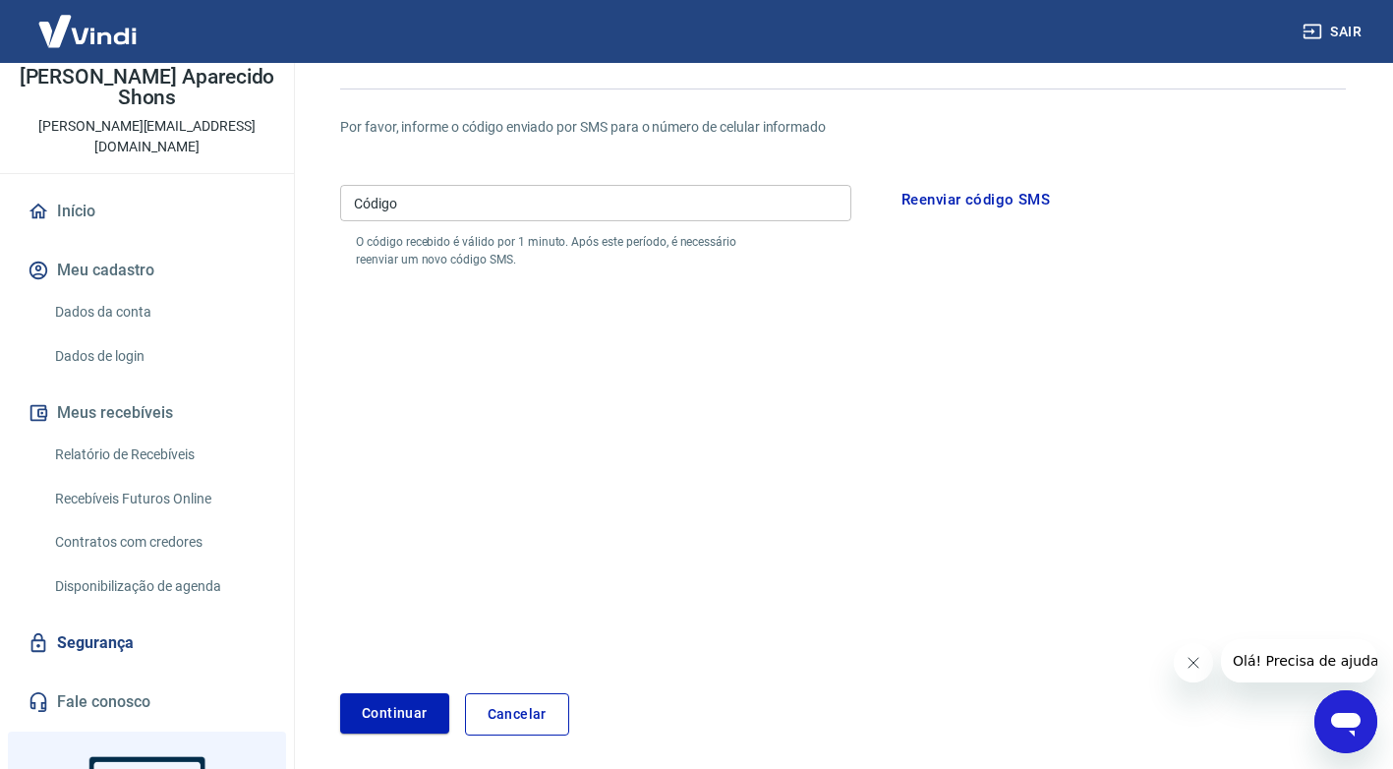
click at [945, 205] on button "Reenviar código SMS" at bounding box center [976, 199] width 170 height 41
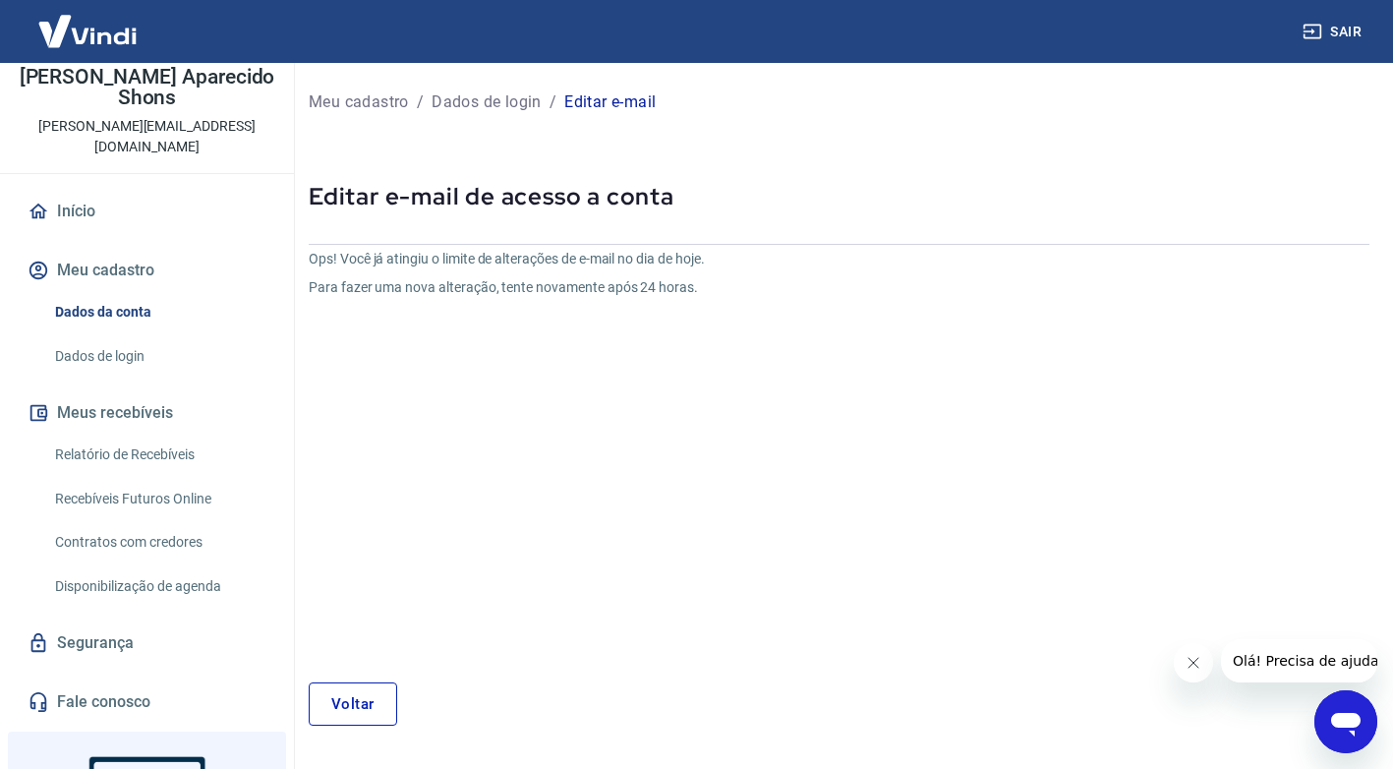
click at [380, 696] on link "Voltar" at bounding box center [353, 703] width 88 height 43
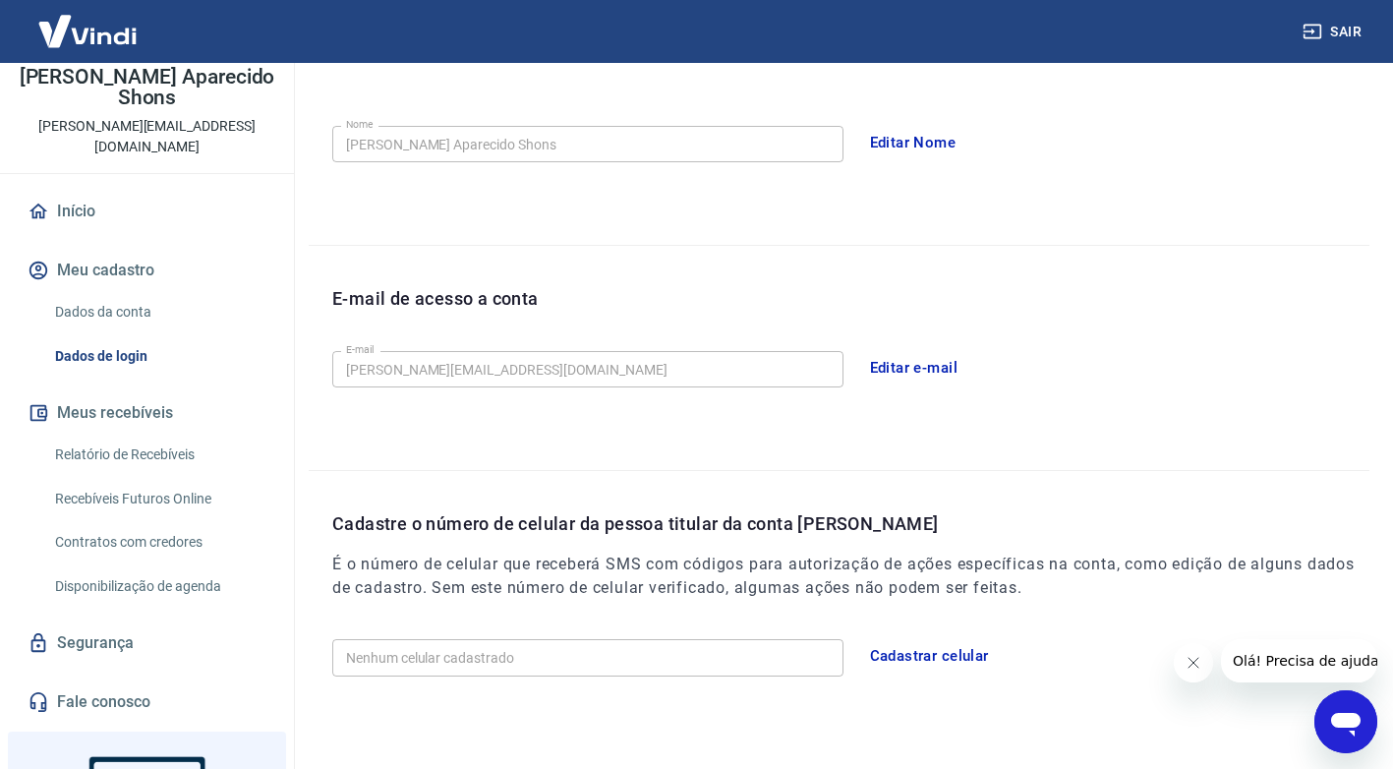
scroll to position [424, 0]
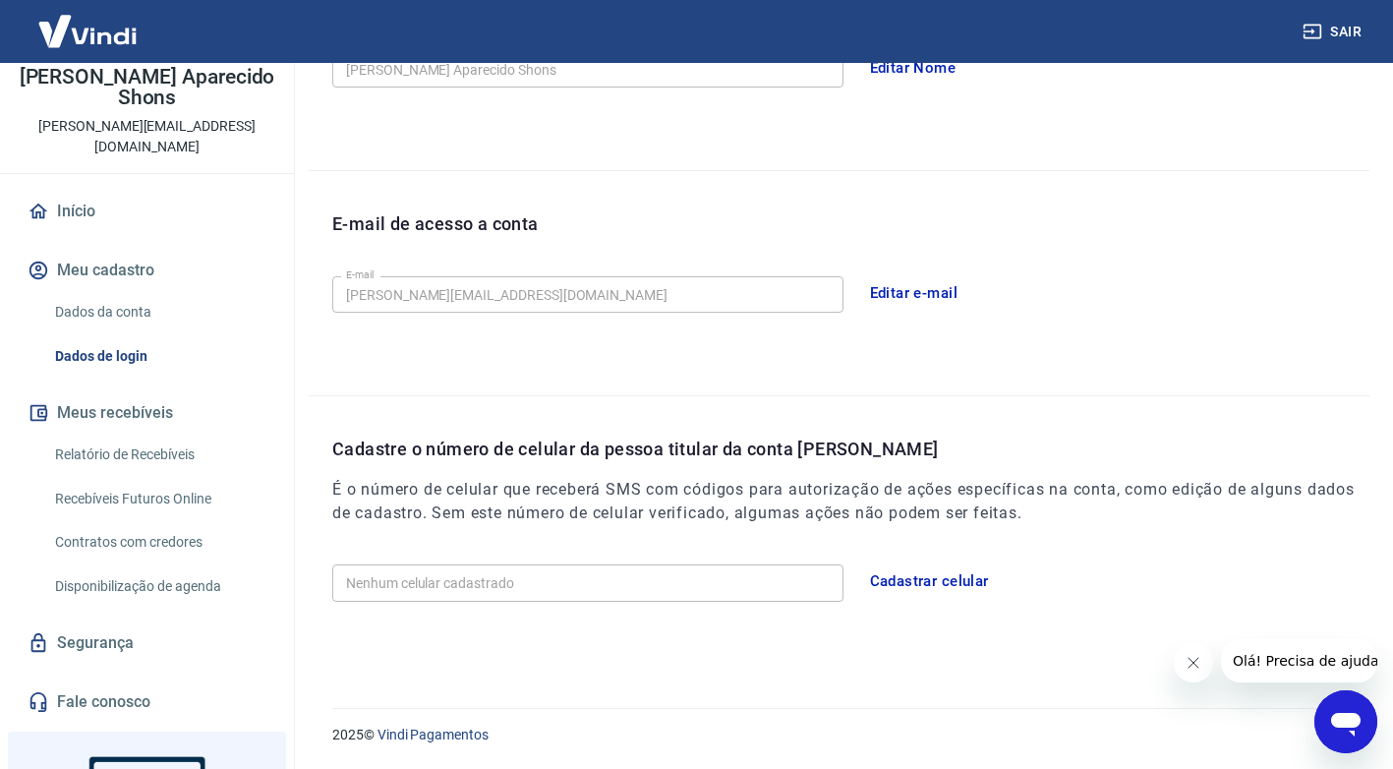
click at [903, 585] on button "Cadastrar celular" at bounding box center [929, 580] width 141 height 41
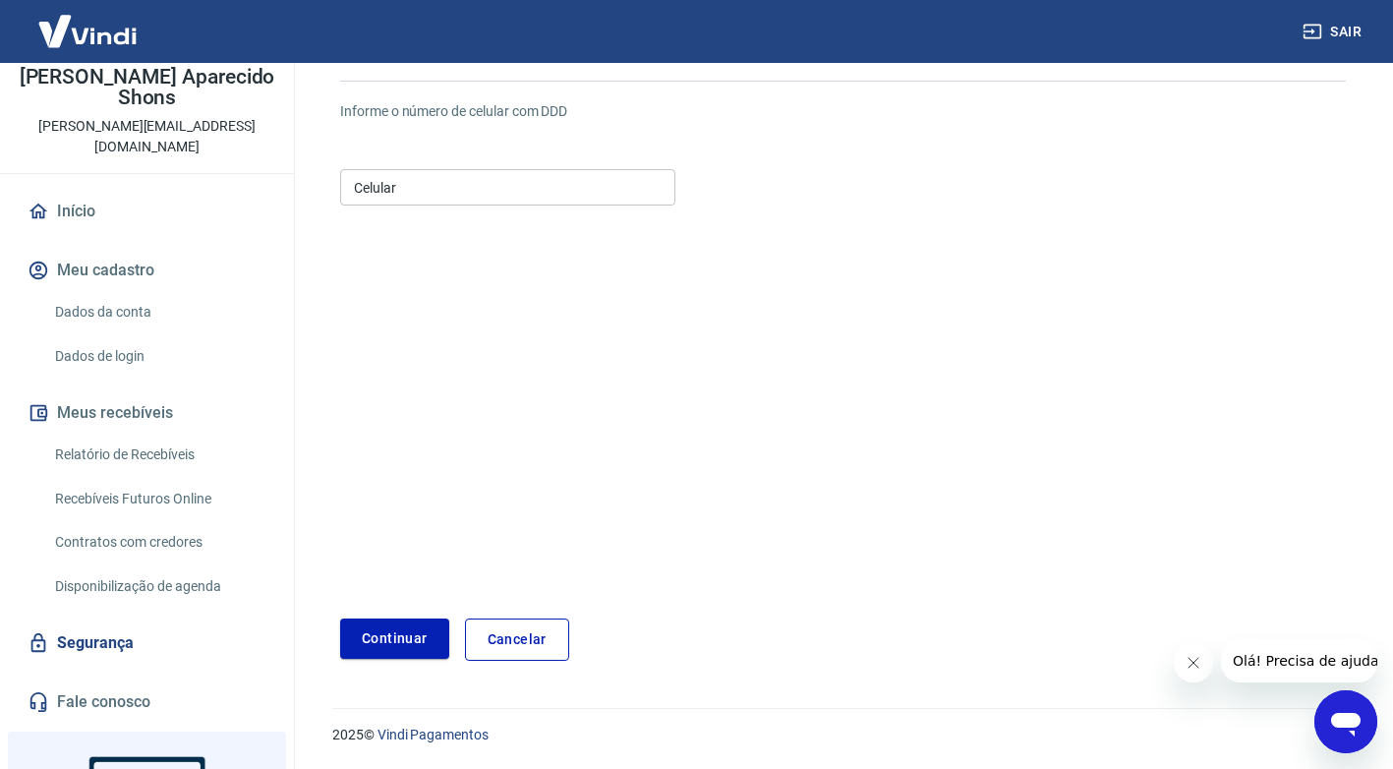
scroll to position [162, 0]
click at [386, 188] on input "Celular" at bounding box center [507, 187] width 335 height 36
type input "(43) 99172-1144"
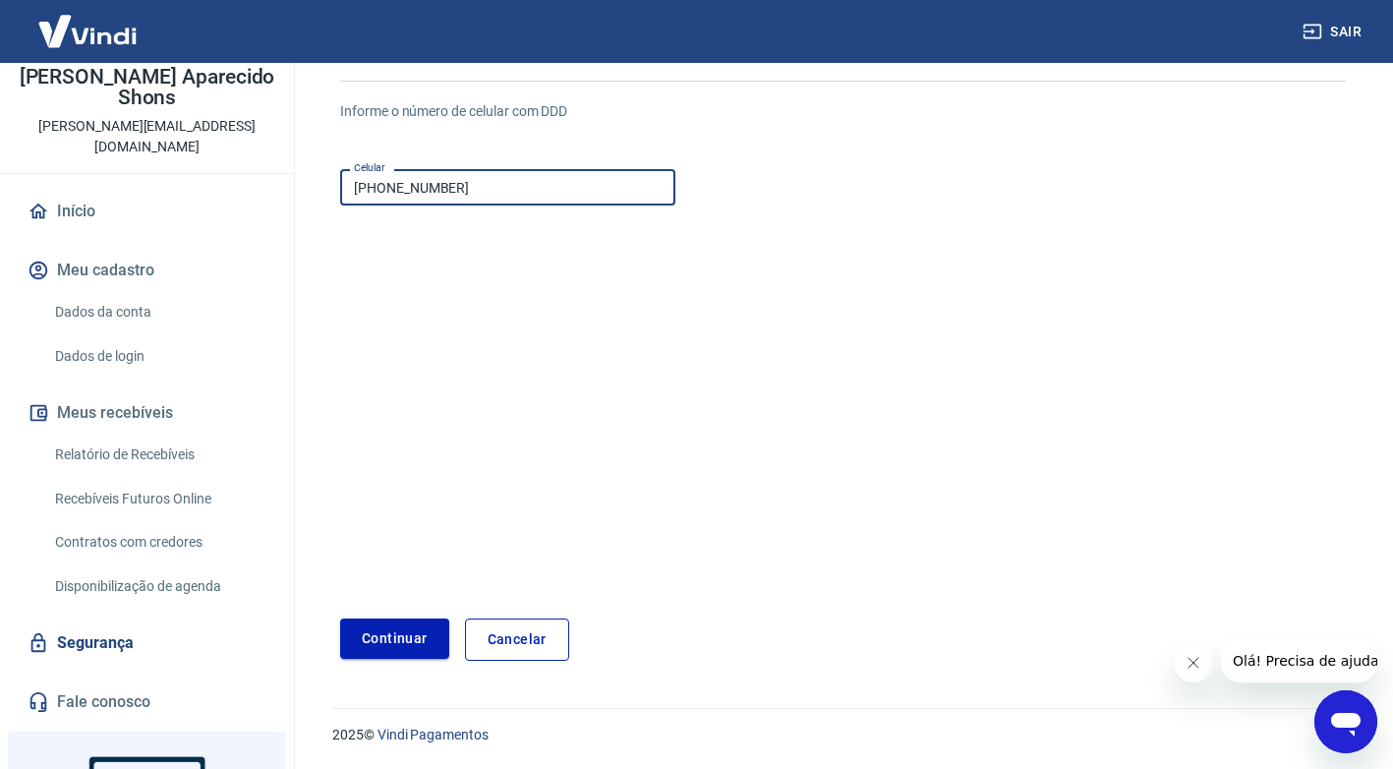
click at [385, 629] on button "Continuar" at bounding box center [394, 638] width 109 height 40
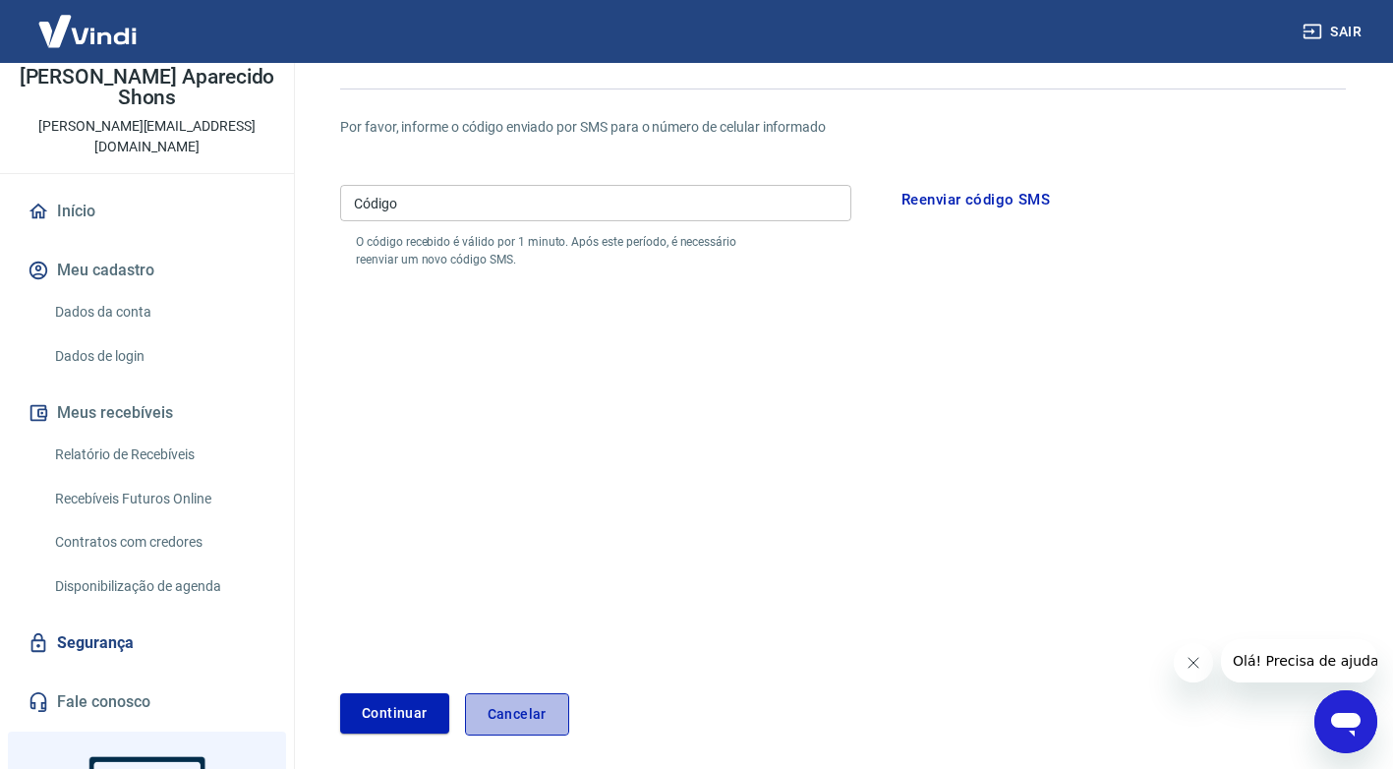
click at [506, 717] on link "Cancelar" at bounding box center [517, 714] width 104 height 42
